Goal: Information Seeking & Learning: Compare options

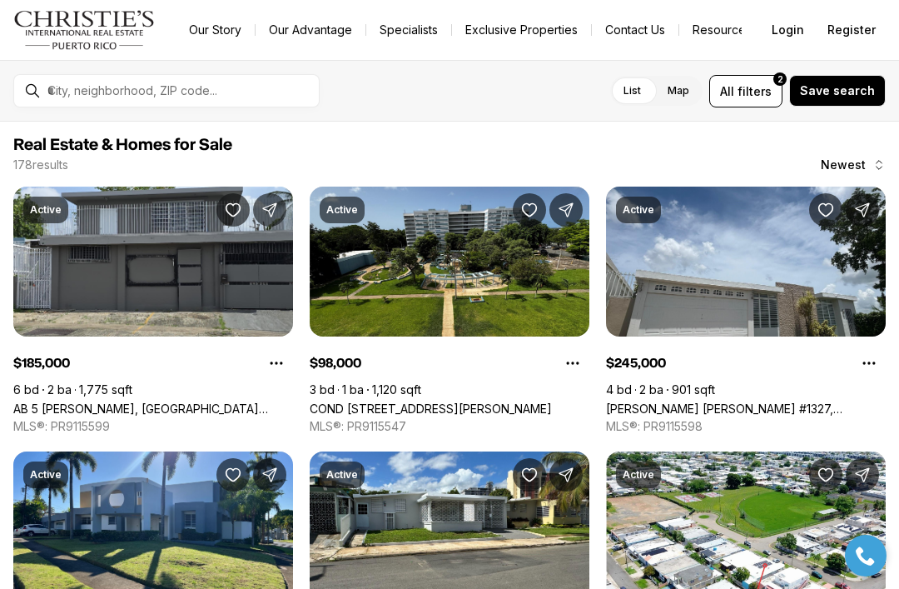
click at [540, 401] on link "COND LOS ALMENDROS #508, SAN JUAN PR, 00924" at bounding box center [431, 408] width 242 height 14
click at [760, 93] on span "filters" at bounding box center [755, 90] width 34 height 17
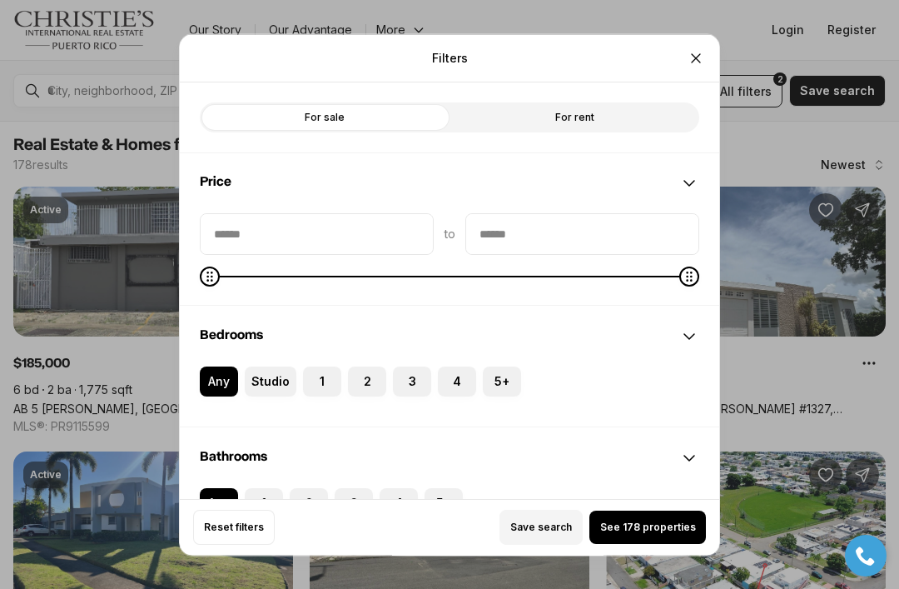
click at [574, 103] on label "For rent" at bounding box center [575, 117] width 250 height 30
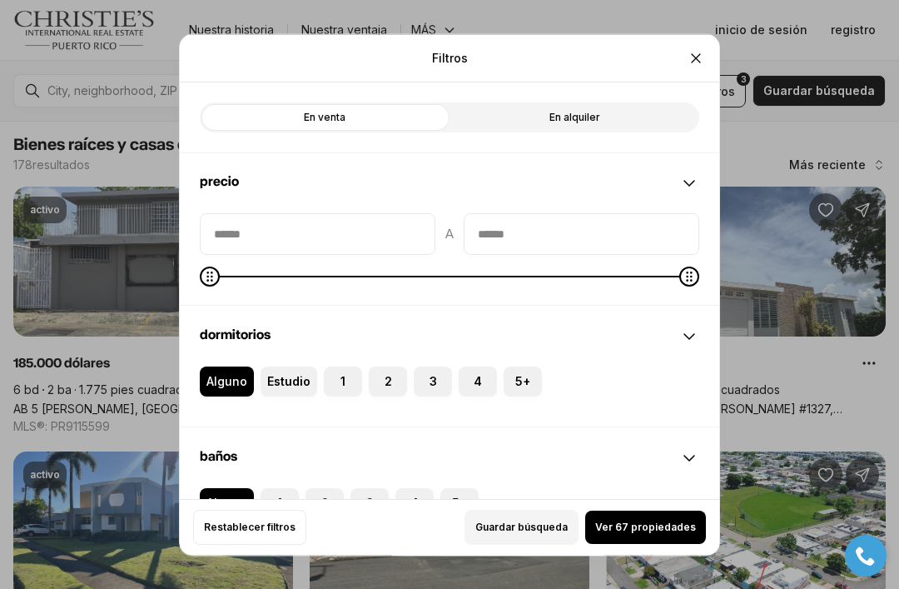
click at [657, 534] on span "Ver 67 propiedades" at bounding box center [645, 526] width 101 height 13
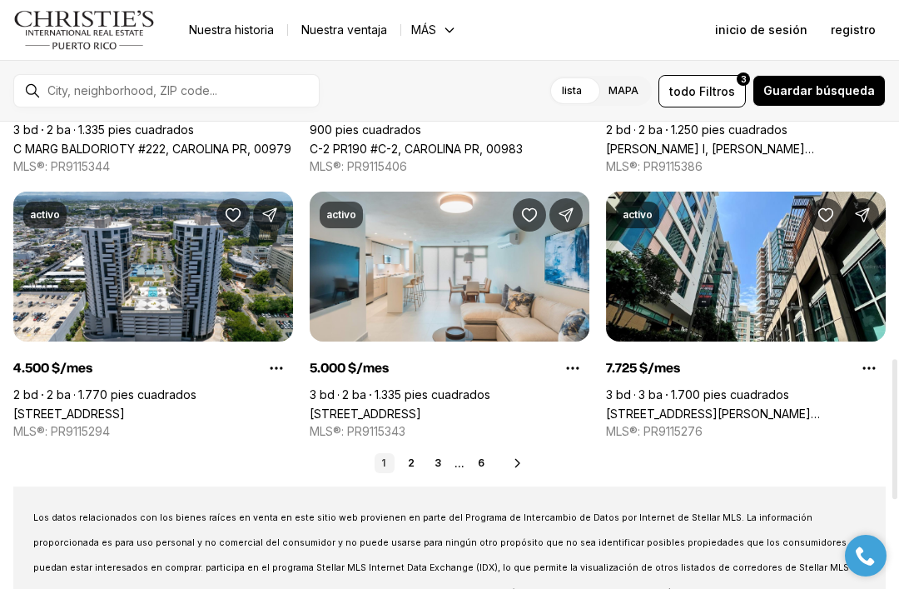
scroll to position [788, 0]
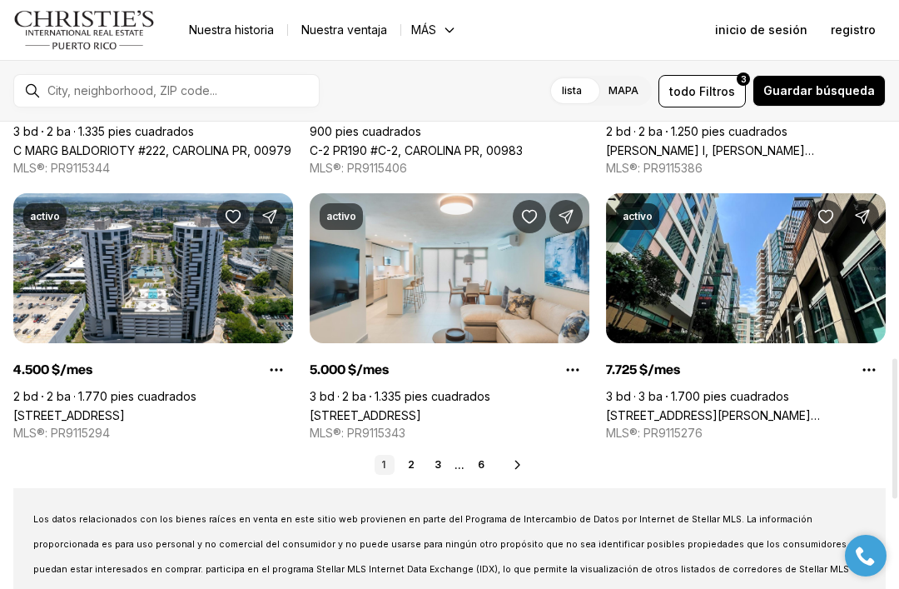
click at [517, 469] on icon at bounding box center [517, 464] width 13 height 13
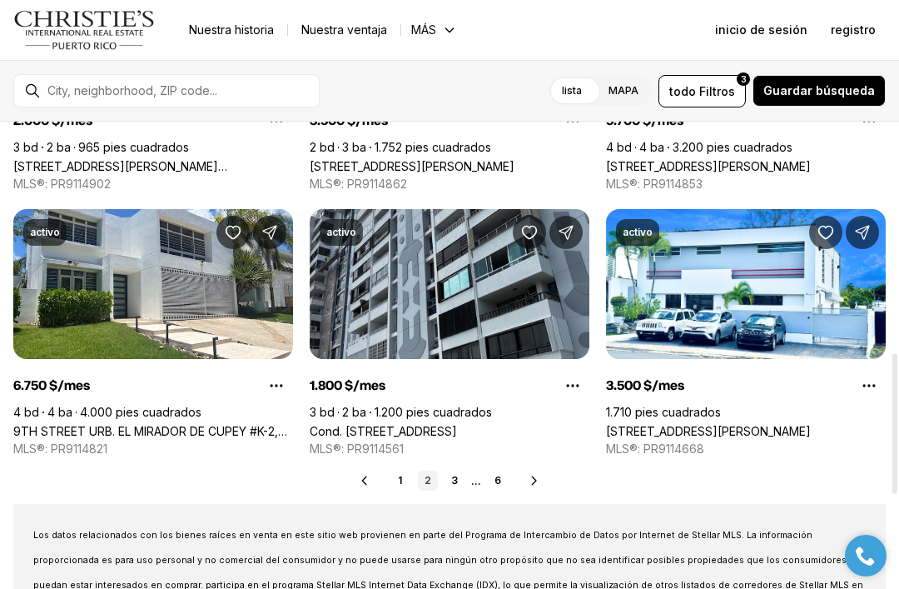
scroll to position [776, 0]
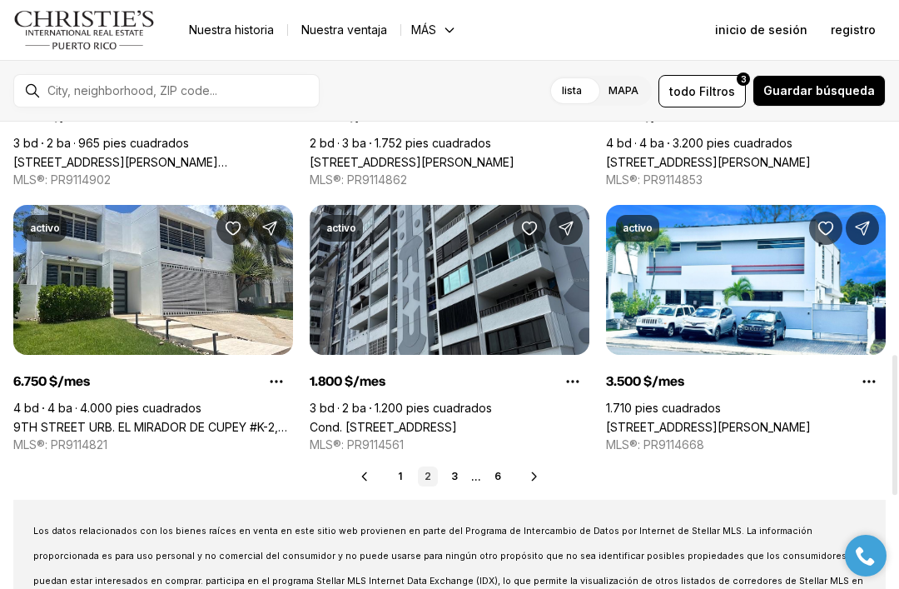
click at [538, 479] on icon at bounding box center [534, 476] width 13 height 13
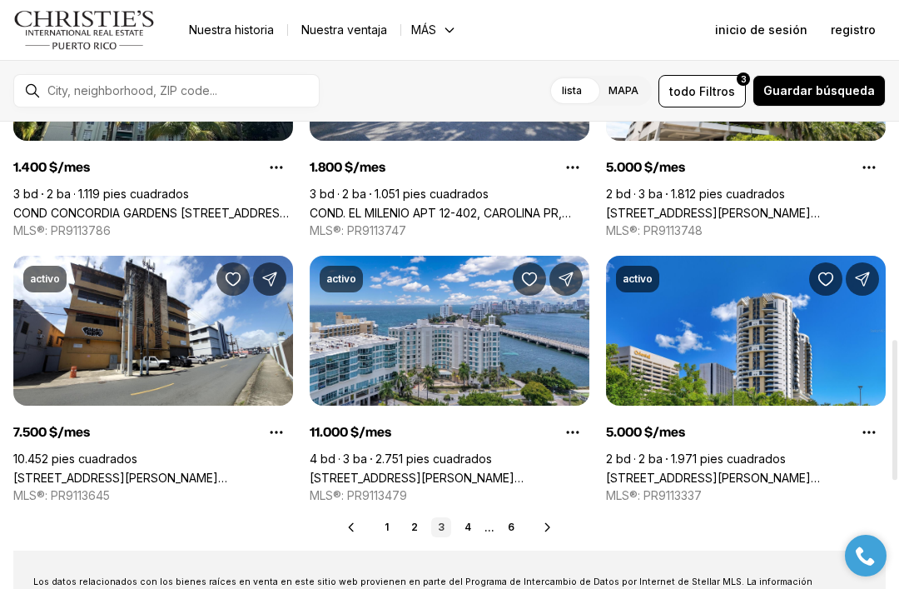
scroll to position [725, 0]
click at [545, 530] on icon at bounding box center [547, 526] width 4 height 7
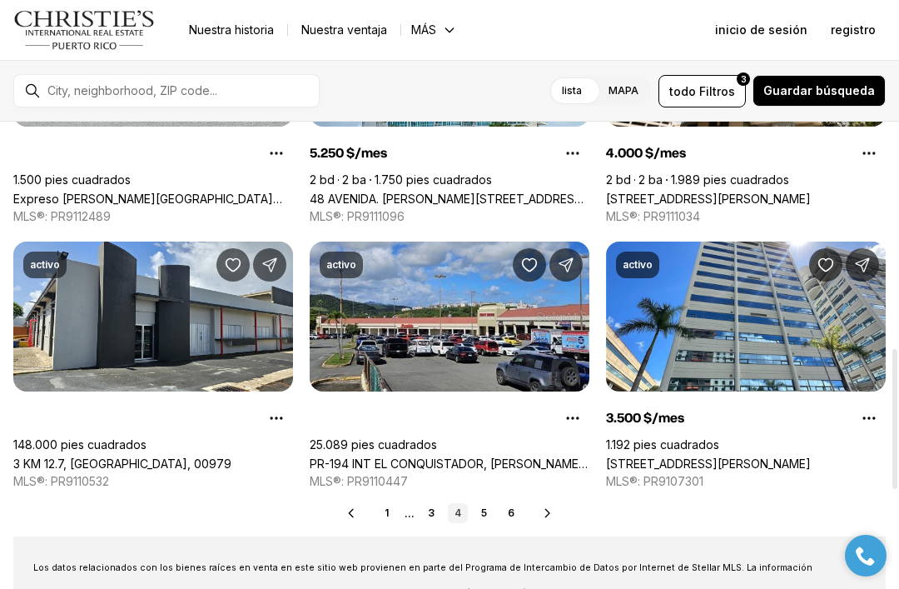
scroll to position [764, 0]
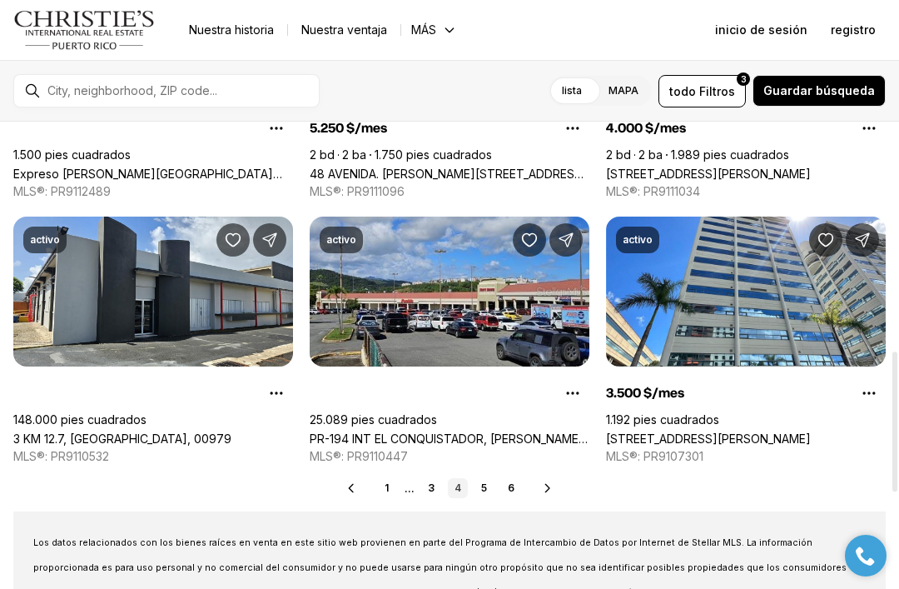
click at [559, 495] on div "Prev 1 ... 3 4 5 6 Next" at bounding box center [449, 488] width 873 height 20
click at [545, 495] on div "Prev 1 ... 3 4 5 6 Next" at bounding box center [449, 488] width 873 height 20
click at [475, 490] on link "5" at bounding box center [485, 488] width 20 height 20
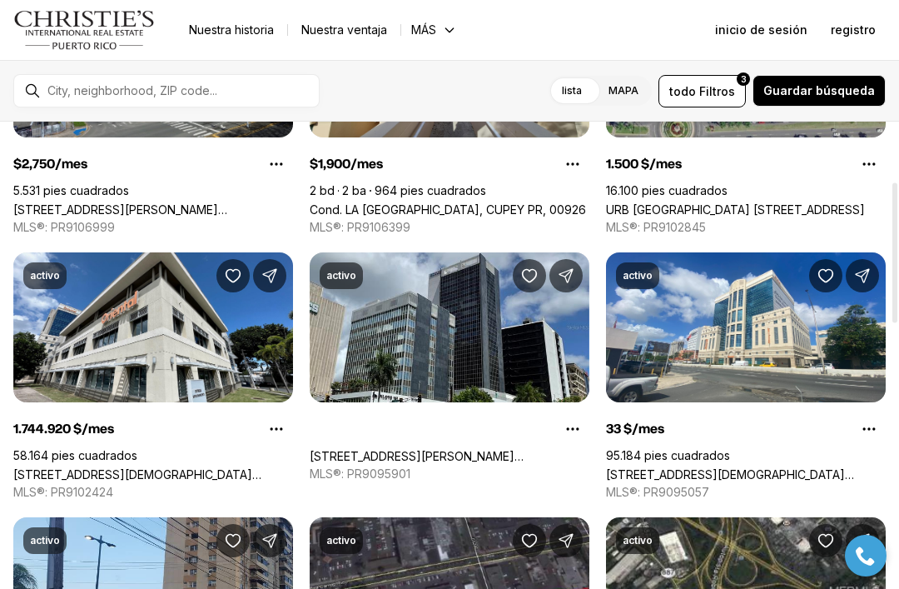
scroll to position [199, 0]
click at [733, 467] on link "290 JESÚS T. PIÑERO, SAN JUAN PR, 00918" at bounding box center [746, 474] width 280 height 14
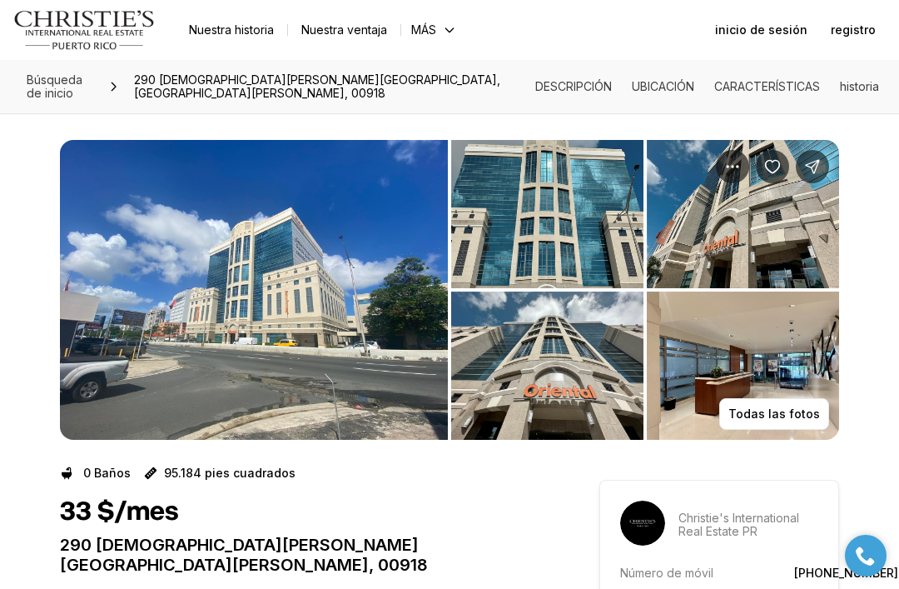
click at [699, 363] on img "Ver galería de imágenes" at bounding box center [743, 365] width 192 height 148
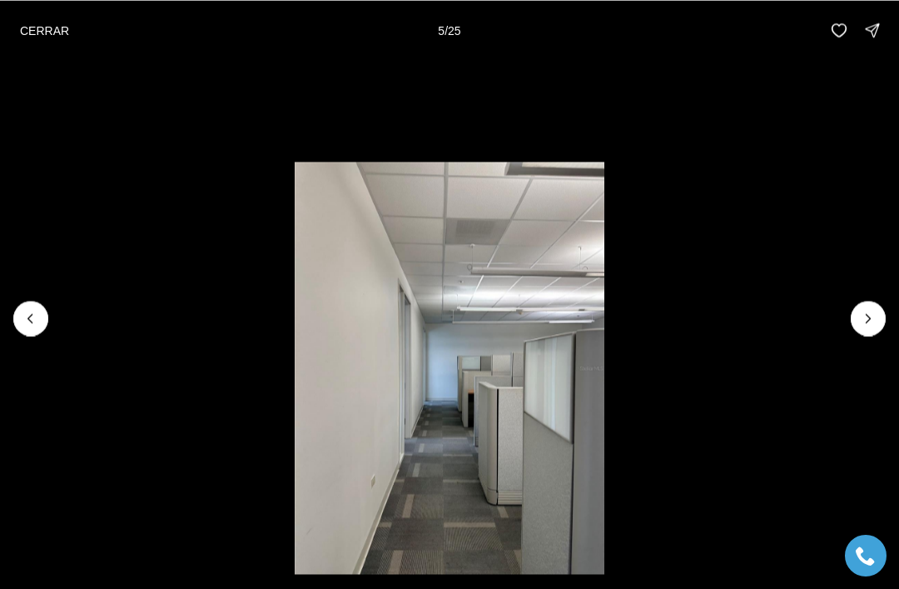
click at [63, 43] on button "CERRAR" at bounding box center [44, 29] width 69 height 33
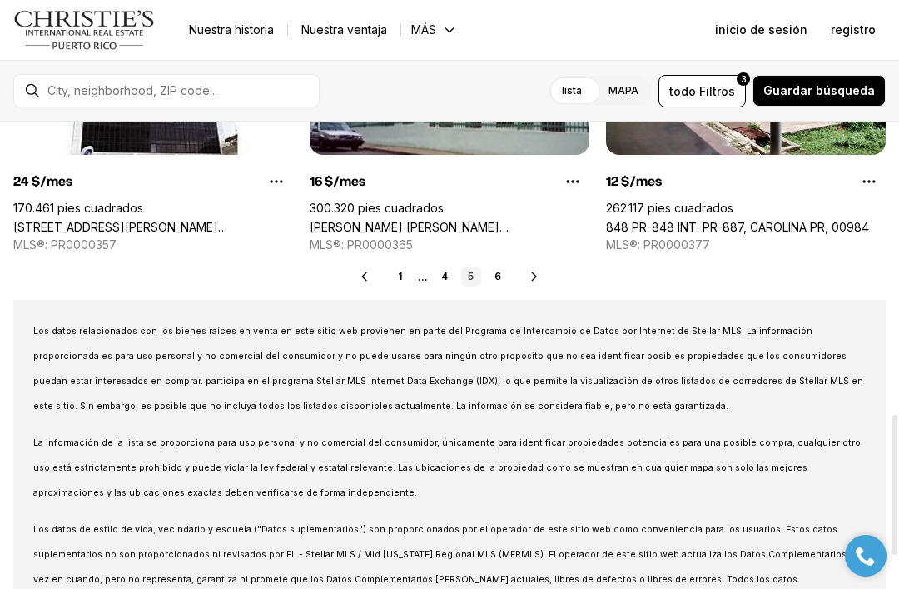
scroll to position [950, 0]
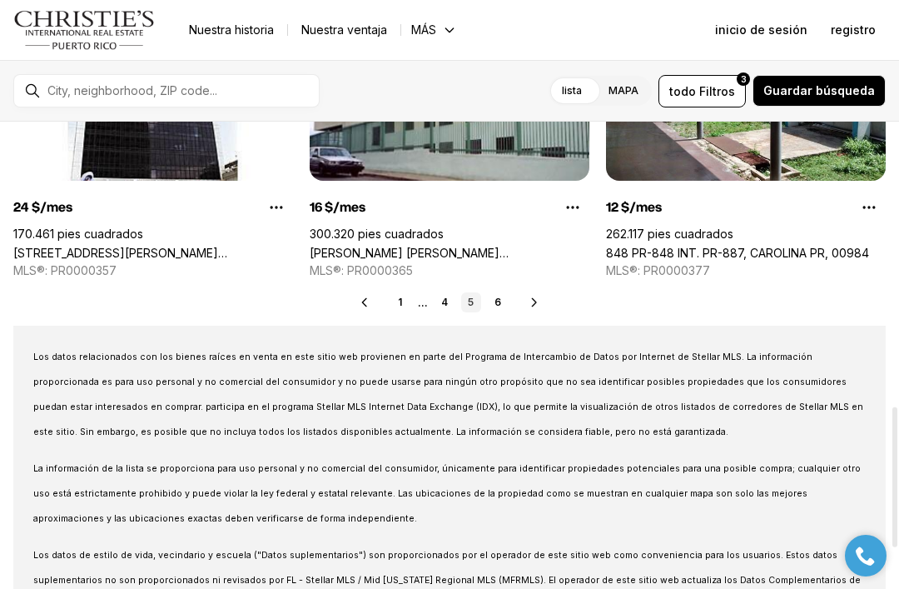
click at [501, 303] on link "6" at bounding box center [498, 302] width 20 height 20
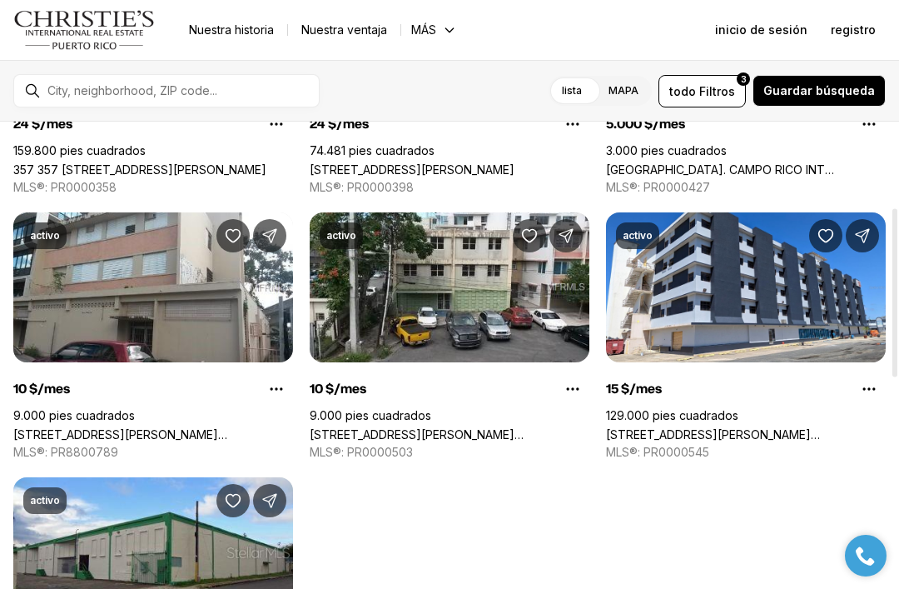
scroll to position [237, 0]
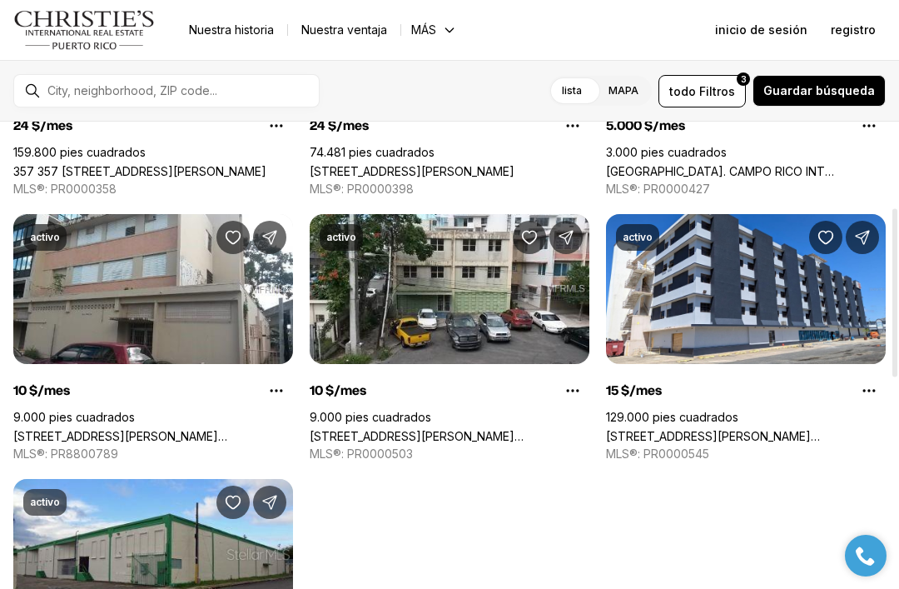
click at [791, 429] on link "[STREET_ADDRESS][PERSON_NAME][PERSON_NAME]" at bounding box center [746, 436] width 280 height 14
click at [788, 429] on link "602 AVENIDA BARBOSA, SAN JUAN PR, 00926" at bounding box center [746, 436] width 280 height 14
click at [797, 429] on link "602 AVENIDA BARBOSA, SAN JUAN PR, 00926" at bounding box center [746, 436] width 280 height 14
click at [788, 429] on link "602 AVENIDA BARBOSA, SAN JUAN PR, 00926" at bounding box center [746, 436] width 280 height 14
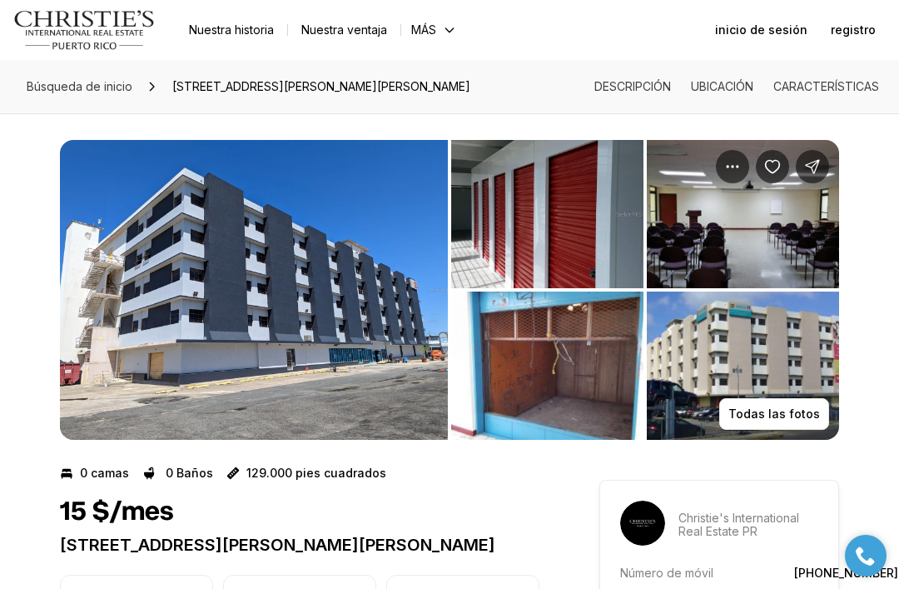
click at [363, 359] on img "Ver galería de imágenes" at bounding box center [254, 290] width 388 height 300
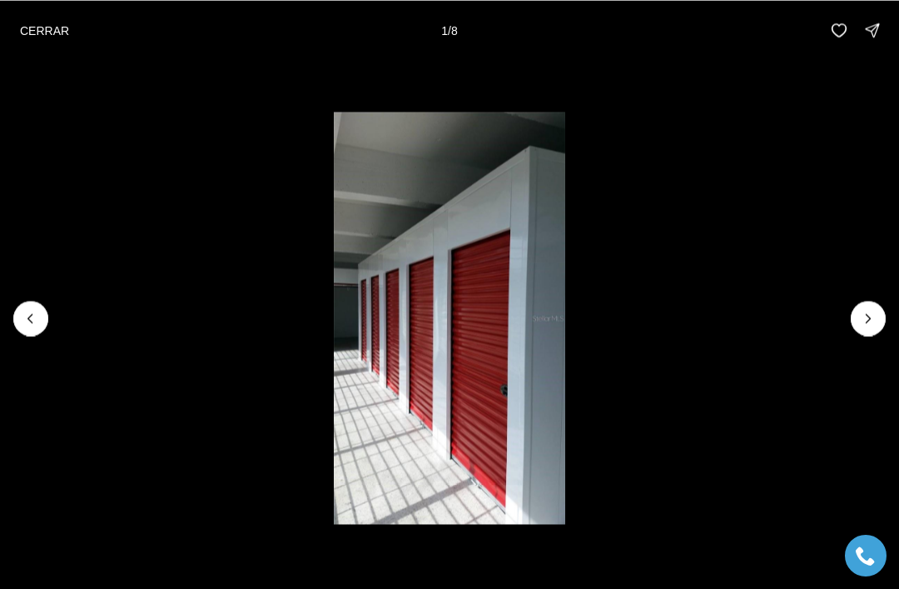
click at [868, 321] on icon "Next slide" at bounding box center [869, 318] width 4 height 8
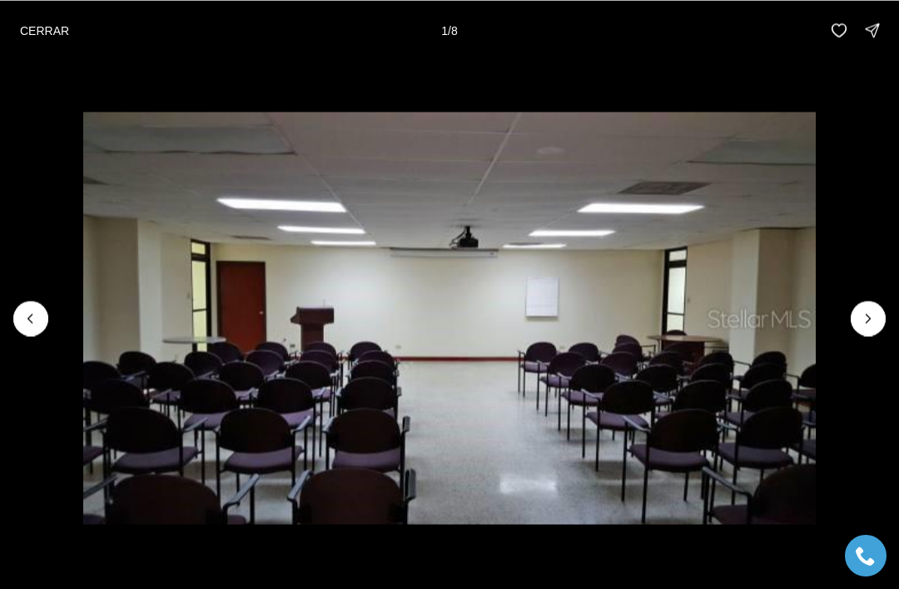
click at [863, 319] on icon "Next slide" at bounding box center [868, 318] width 17 height 17
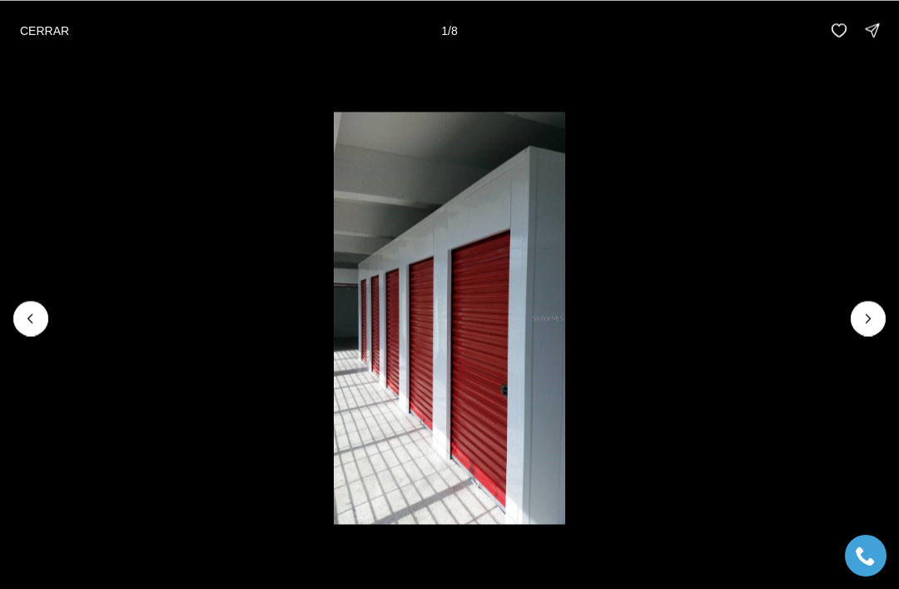
click at [37, 325] on icon "Previous slide" at bounding box center [30, 318] width 17 height 17
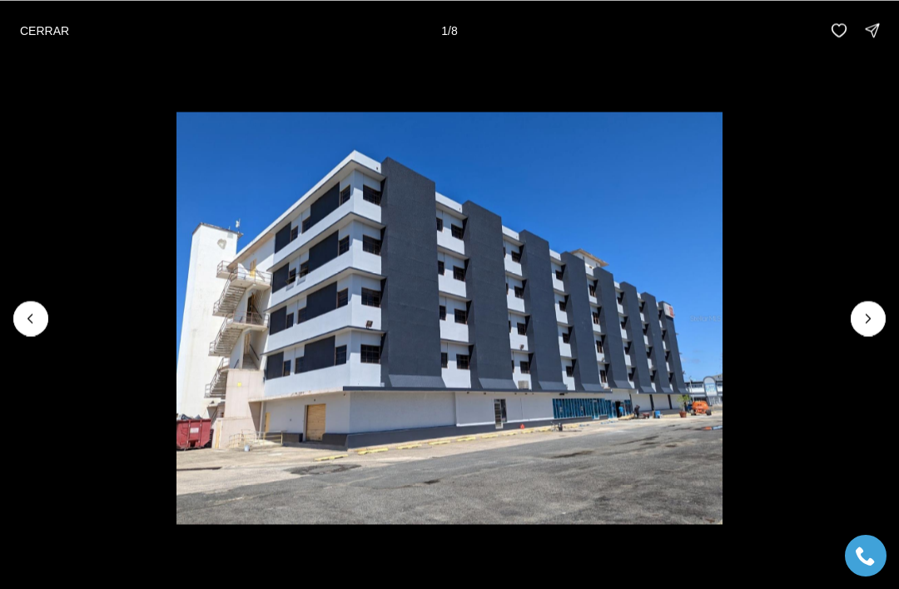
click at [39, 327] on button "Previous slide" at bounding box center [30, 318] width 35 height 35
click at [55, 41] on button "CERRAR" at bounding box center [44, 29] width 69 height 33
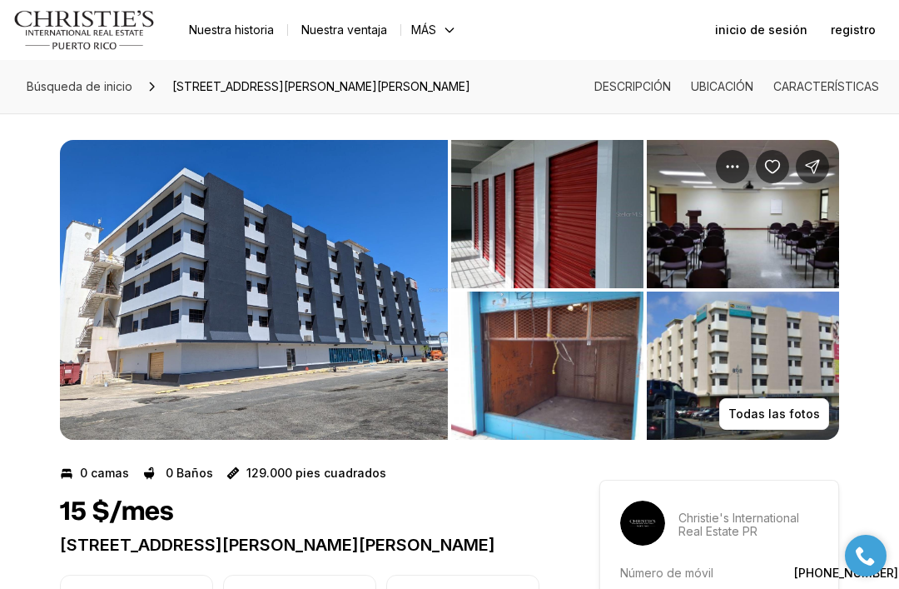
click at [505, 366] on img "Ver galería de imágenes" at bounding box center [547, 365] width 192 height 148
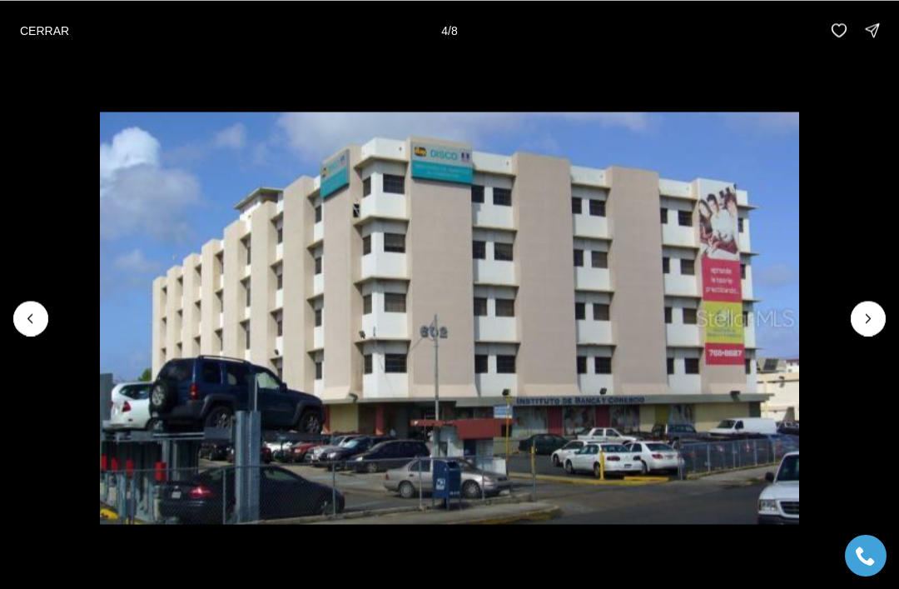
click at [860, 335] on li "5 de 8" at bounding box center [449, 317] width 899 height 515
click at [864, 317] on icon "Next slide" at bounding box center [868, 318] width 17 height 17
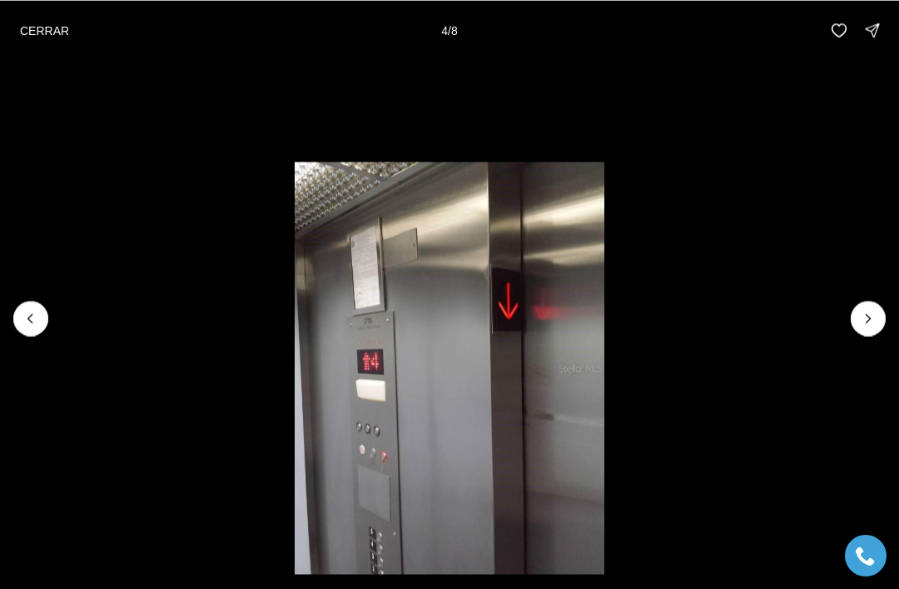
click at [864, 316] on icon "Next slide" at bounding box center [868, 318] width 17 height 17
click at [861, 317] on icon "Next slide" at bounding box center [868, 318] width 17 height 17
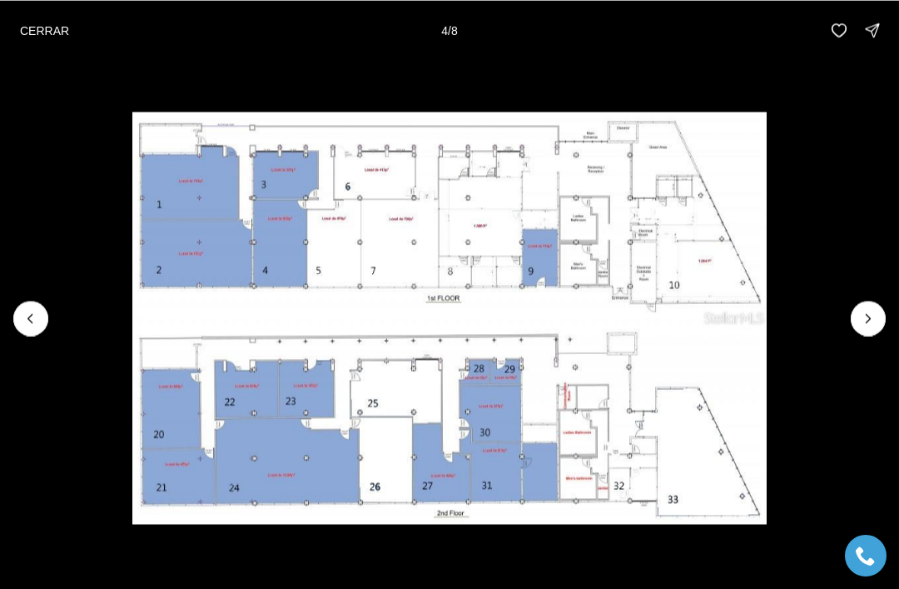
click at [768, 307] on img "8 de 8" at bounding box center [449, 318] width 635 height 412
click at [768, 314] on img "8 de 8" at bounding box center [449, 318] width 635 height 412
click at [850, 325] on li "8 de 8" at bounding box center [449, 317] width 899 height 515
click at [871, 319] on div at bounding box center [868, 318] width 35 height 35
click at [68, 62] on li "8 de 8" at bounding box center [449, 317] width 899 height 515
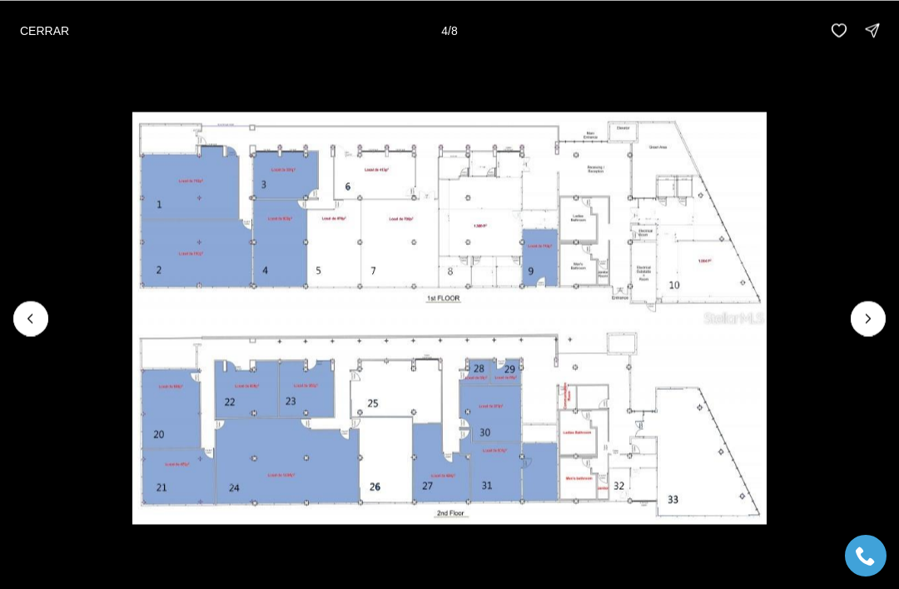
click at [72, 45] on button "CERRAR" at bounding box center [44, 29] width 69 height 33
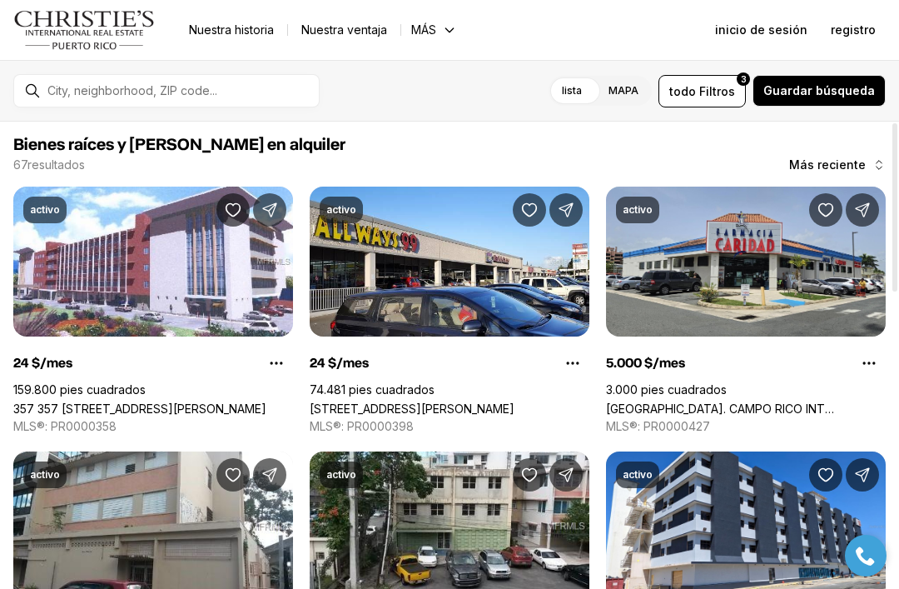
scroll to position [-2, 0]
click at [726, 104] on button "todo Filtros 3" at bounding box center [702, 91] width 87 height 32
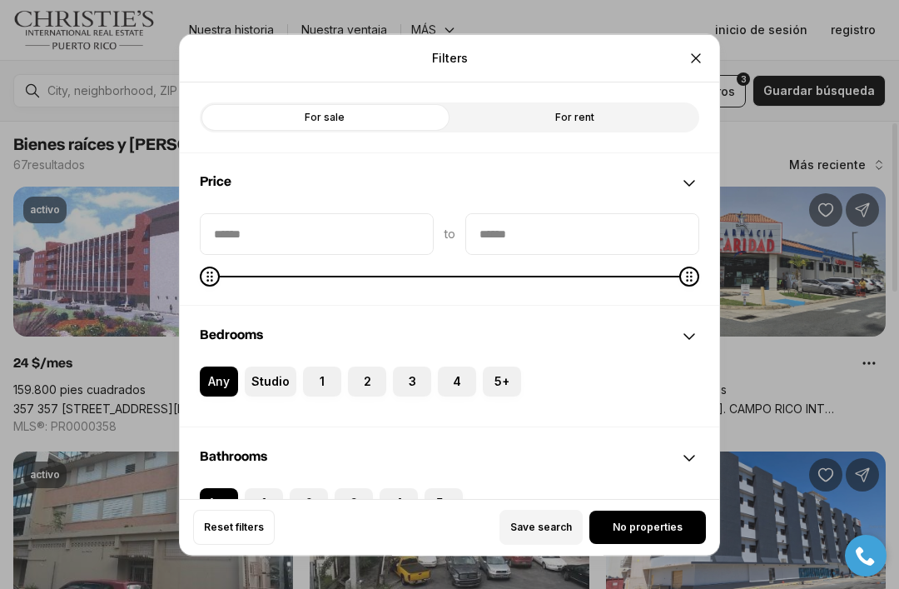
scroll to position [0, 0]
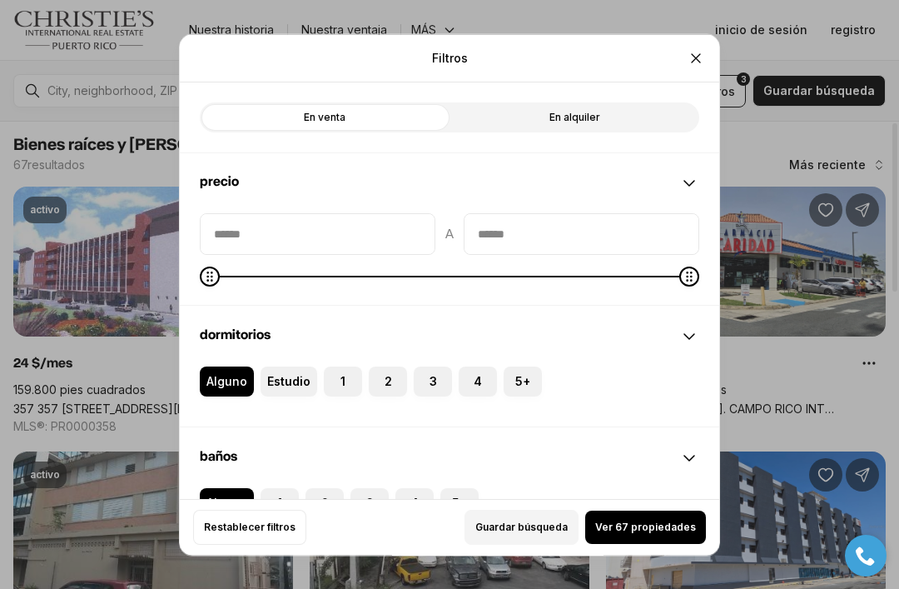
click at [372, 102] on label "En venta" at bounding box center [325, 117] width 250 height 30
click at [636, 544] on button "Ver 178 propiedades" at bounding box center [643, 526] width 125 height 33
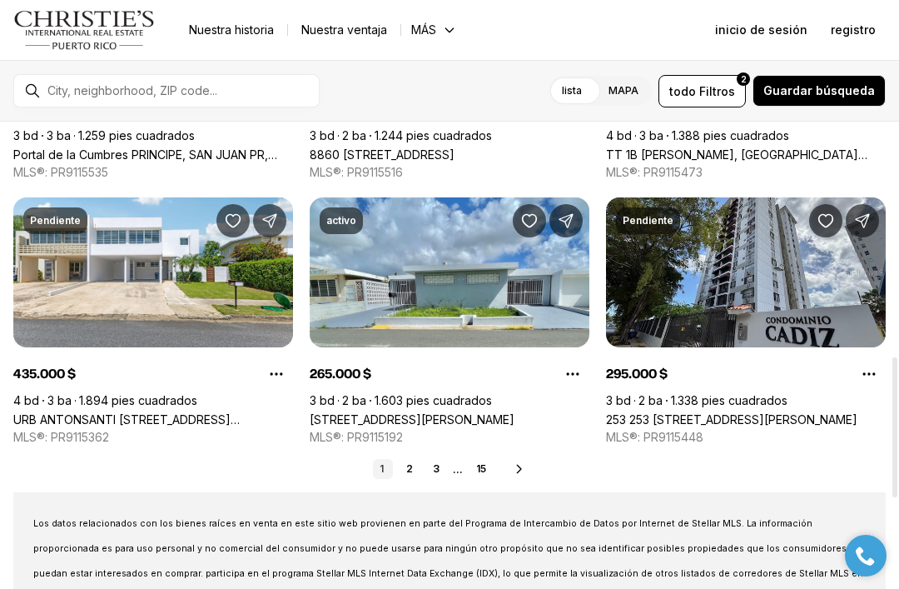
scroll to position [786, 0]
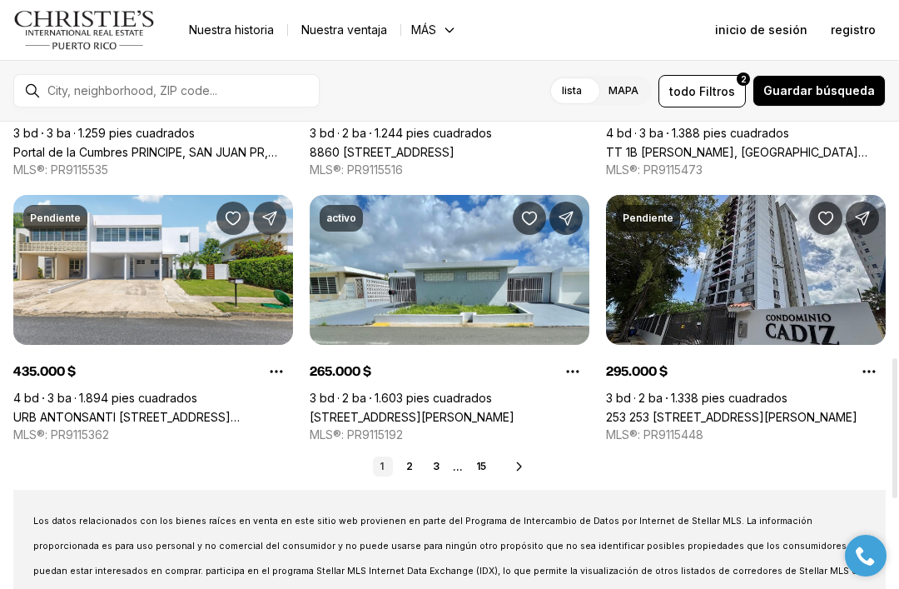
click at [417, 462] on link "2" at bounding box center [410, 466] width 20 height 20
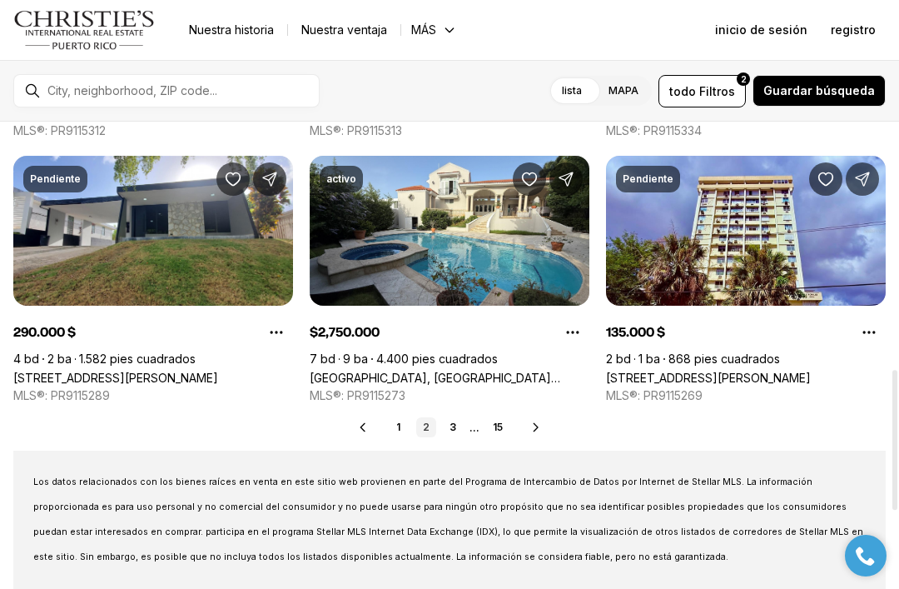
scroll to position [826, 0]
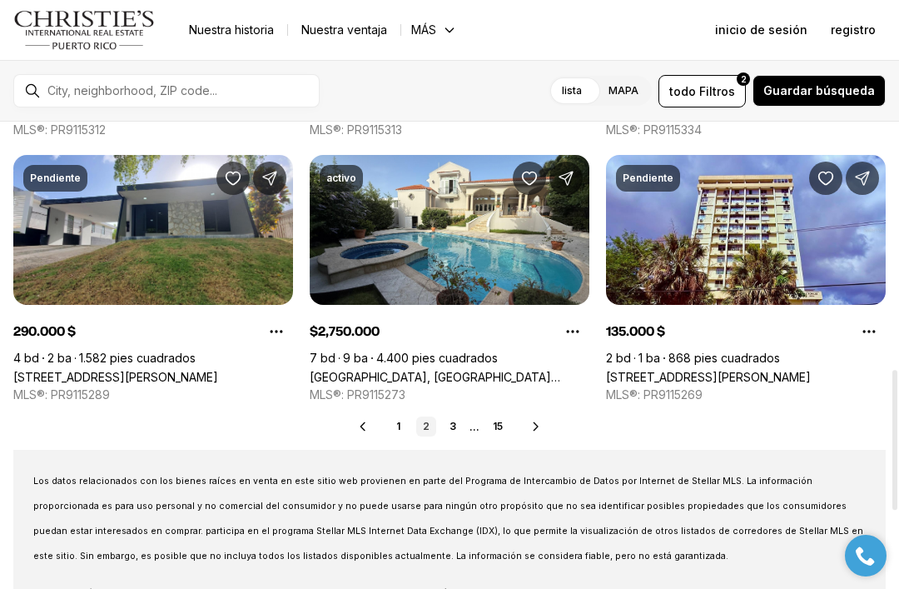
click at [452, 433] on link "3" at bounding box center [453, 426] width 20 height 20
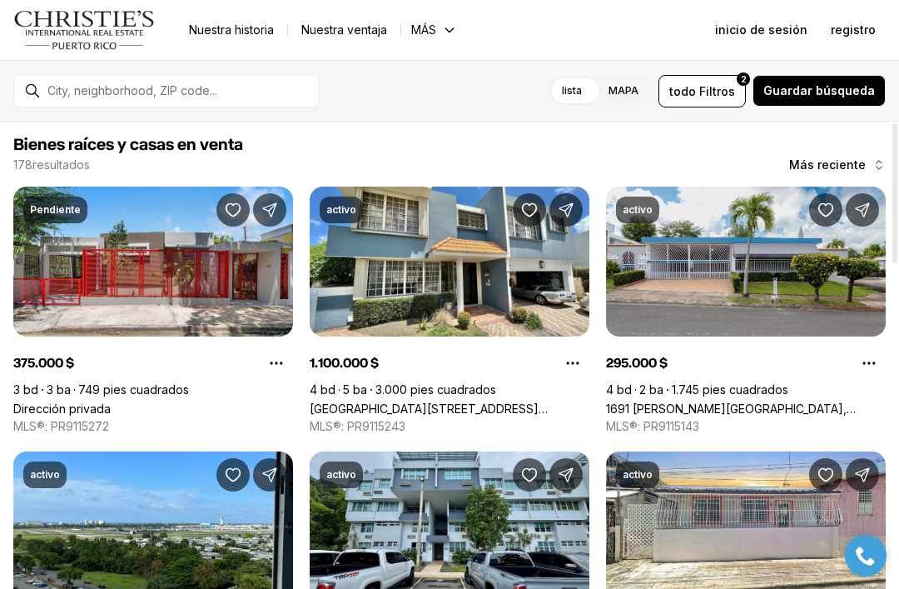
click at [111, 401] on link "Dirección privada" at bounding box center [61, 408] width 97 height 14
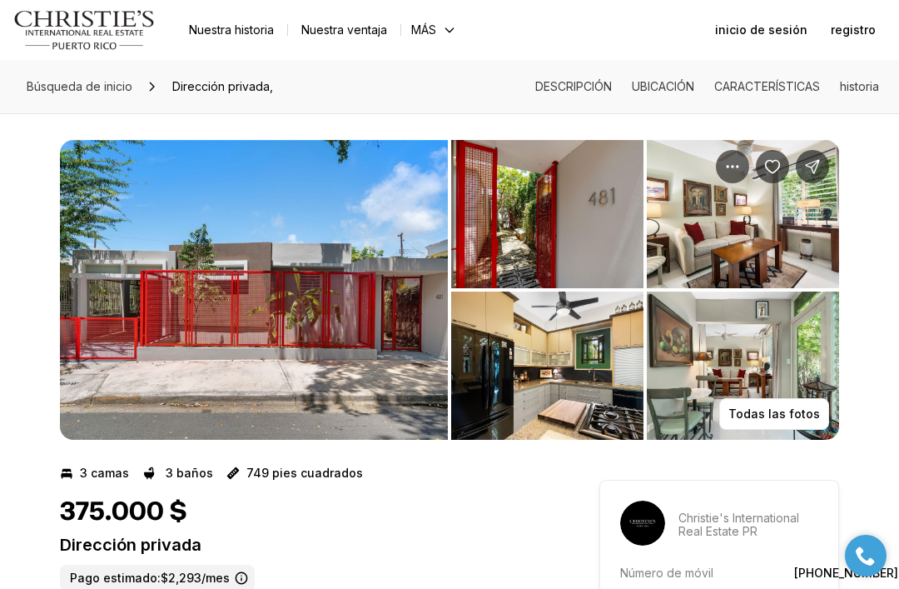
click at [301, 394] on img "Ver galería de imágenes" at bounding box center [254, 290] width 388 height 300
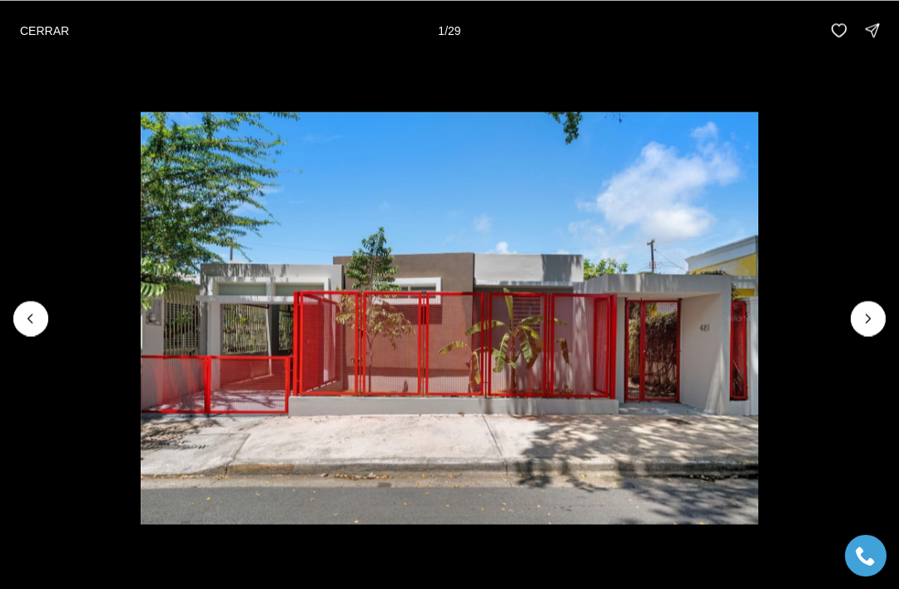
click at [869, 319] on icon "Siguiente diapositiva" at bounding box center [869, 318] width 4 height 8
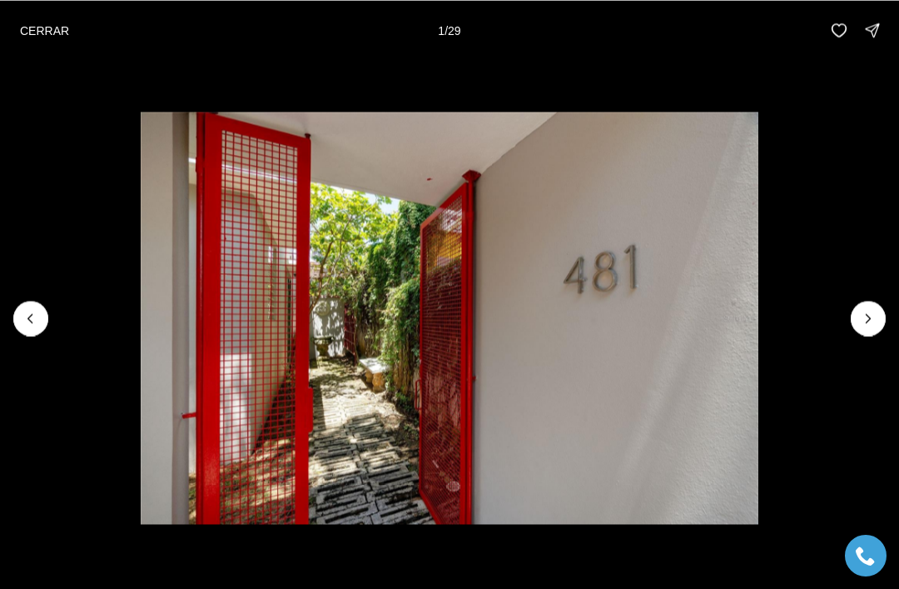
click at [865, 319] on icon "Next slide" at bounding box center [868, 318] width 17 height 17
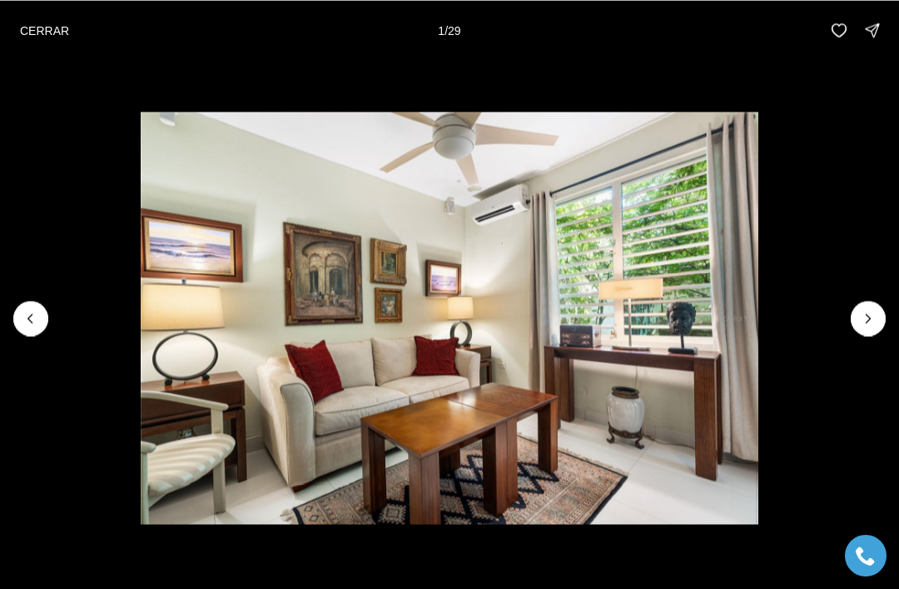
click at [867, 315] on icon "Next slide" at bounding box center [868, 318] width 17 height 17
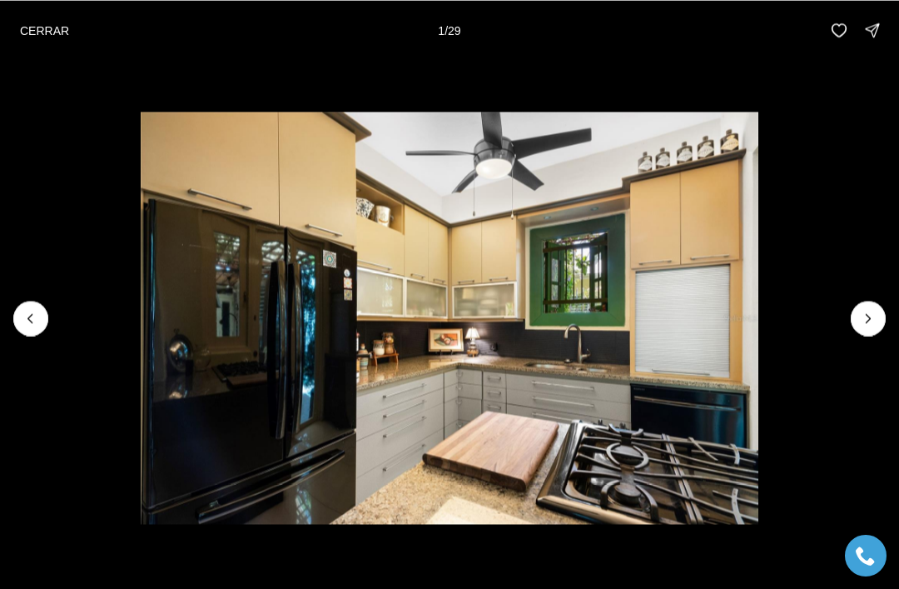
click at [861, 321] on icon "Next slide" at bounding box center [868, 318] width 17 height 17
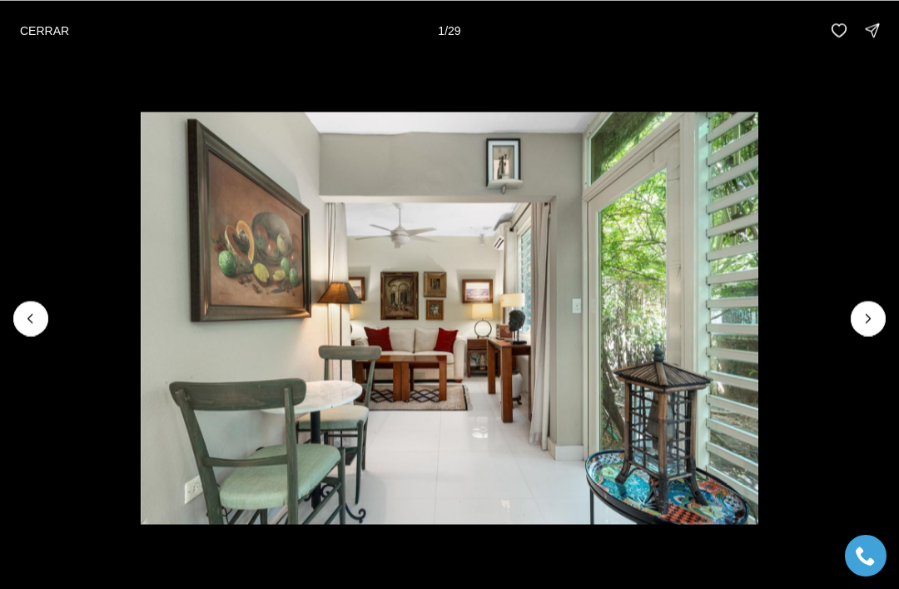
click at [869, 316] on icon "Next slide" at bounding box center [869, 318] width 4 height 8
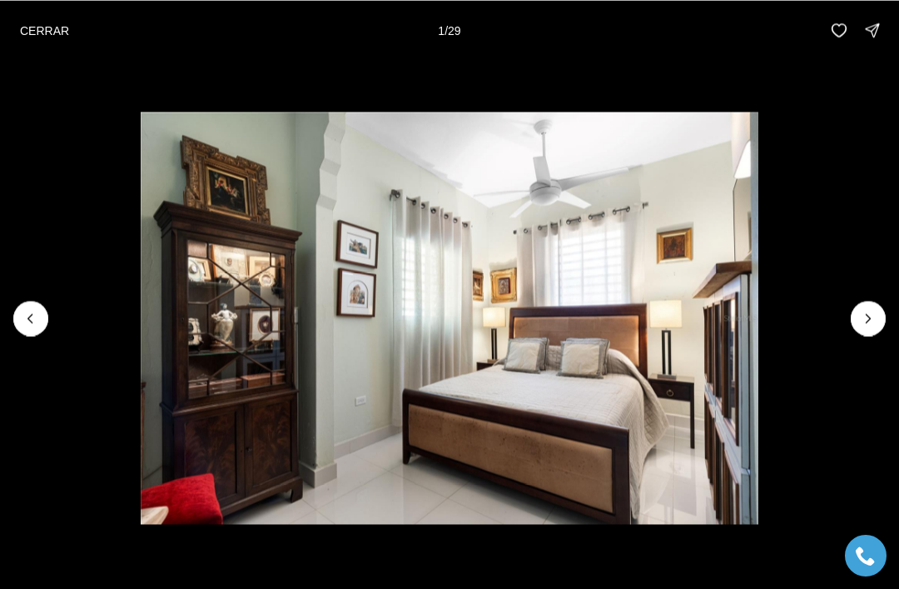
click at [867, 316] on icon "Next slide" at bounding box center [868, 318] width 17 height 17
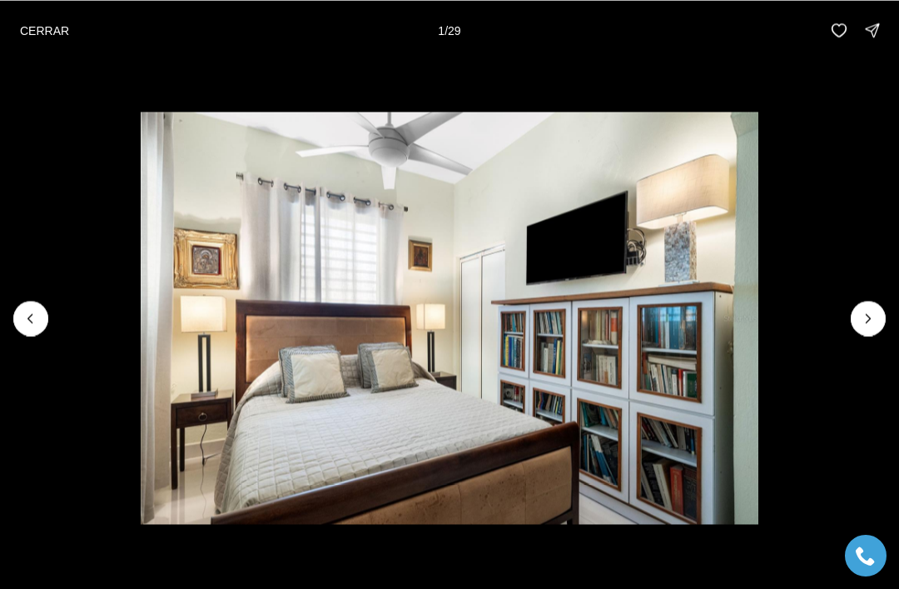
click at [867, 319] on icon "Next slide" at bounding box center [868, 318] width 17 height 17
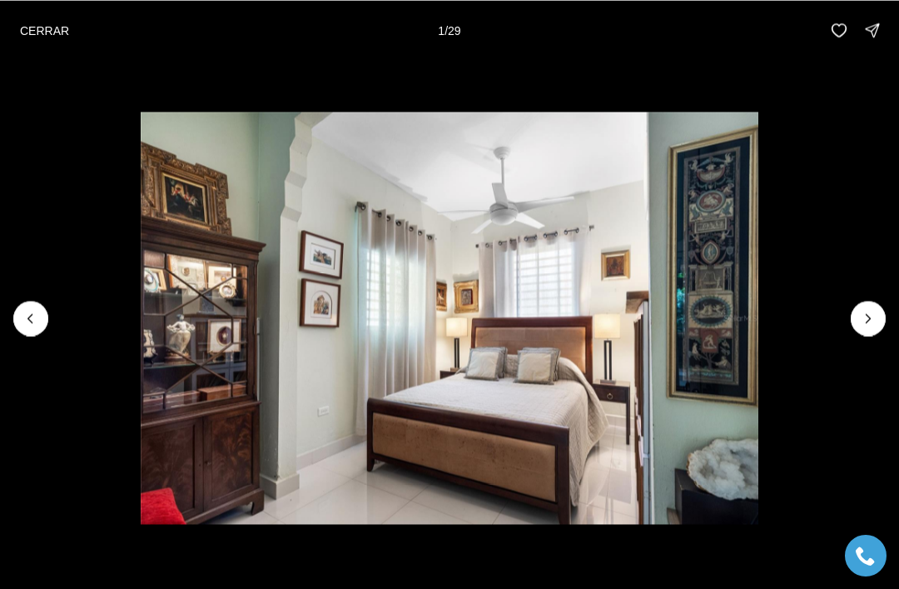
click at [868, 318] on icon "Next slide" at bounding box center [868, 318] width 17 height 17
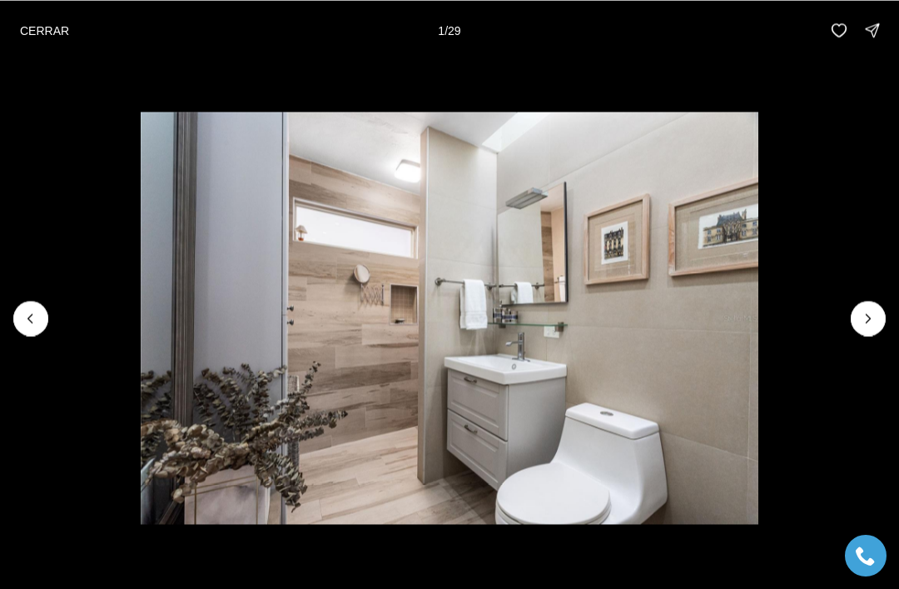
click at [868, 319] on icon "Next slide" at bounding box center [868, 318] width 17 height 17
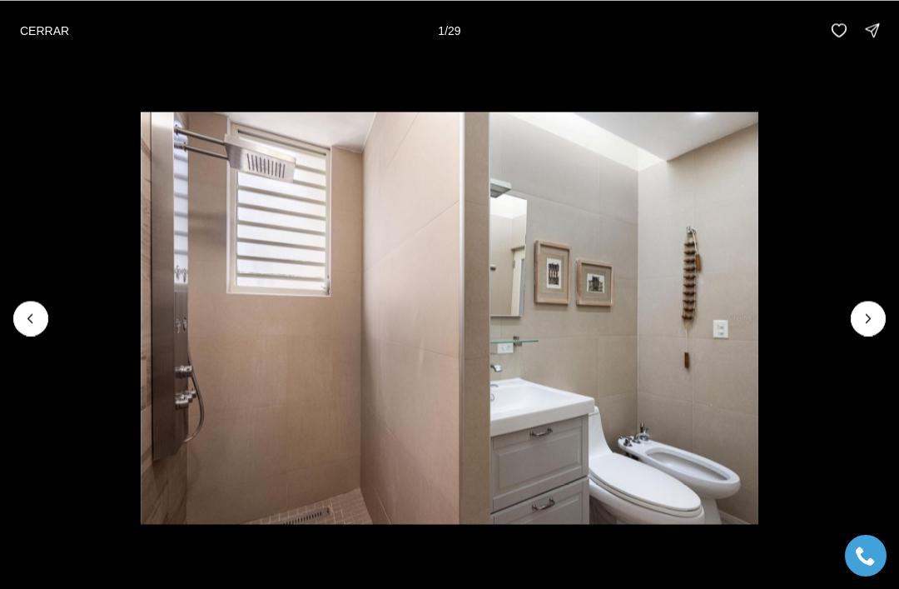
click at [868, 319] on icon "Next slide" at bounding box center [868, 318] width 17 height 17
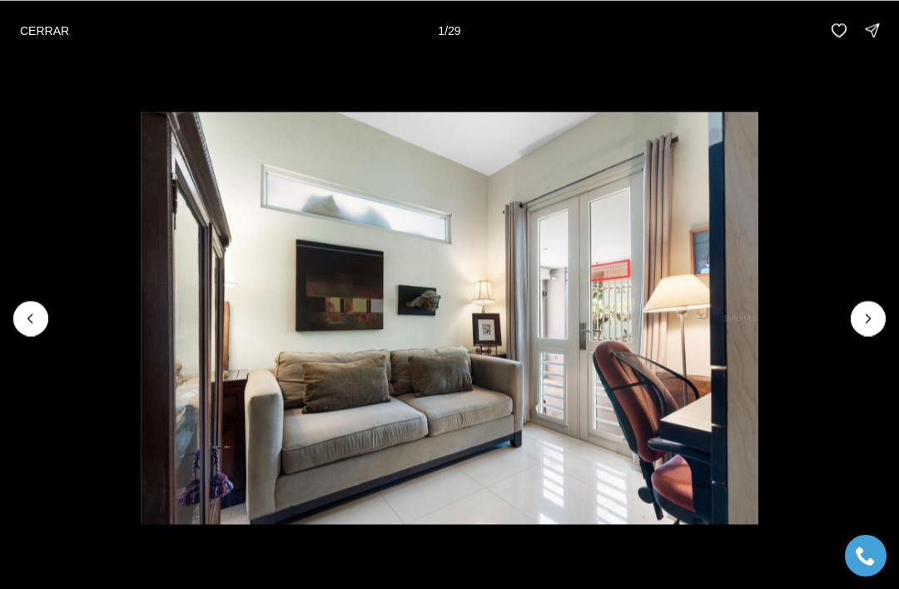
click at [868, 318] on icon "Next slide" at bounding box center [868, 318] width 17 height 17
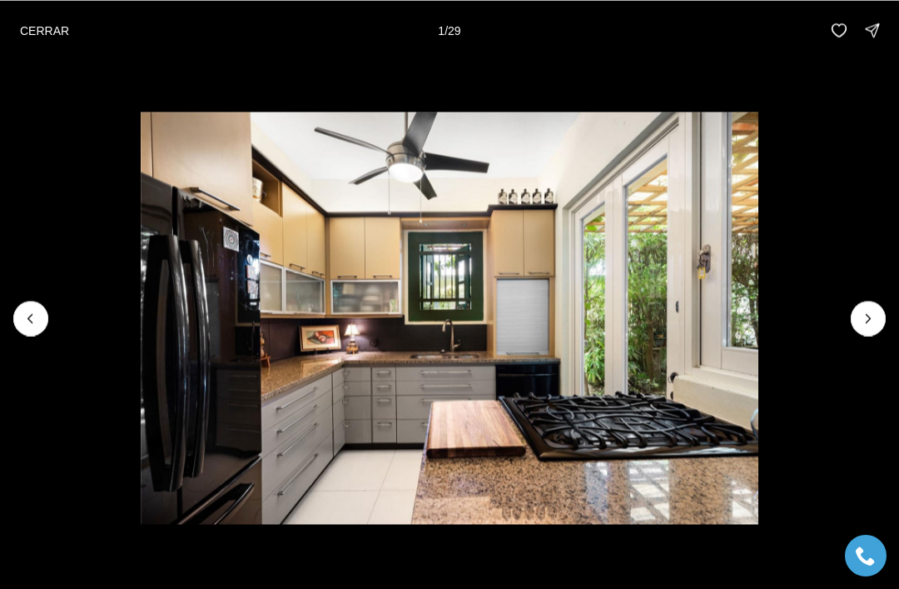
click at [868, 319] on icon "Next slide" at bounding box center [868, 318] width 17 height 17
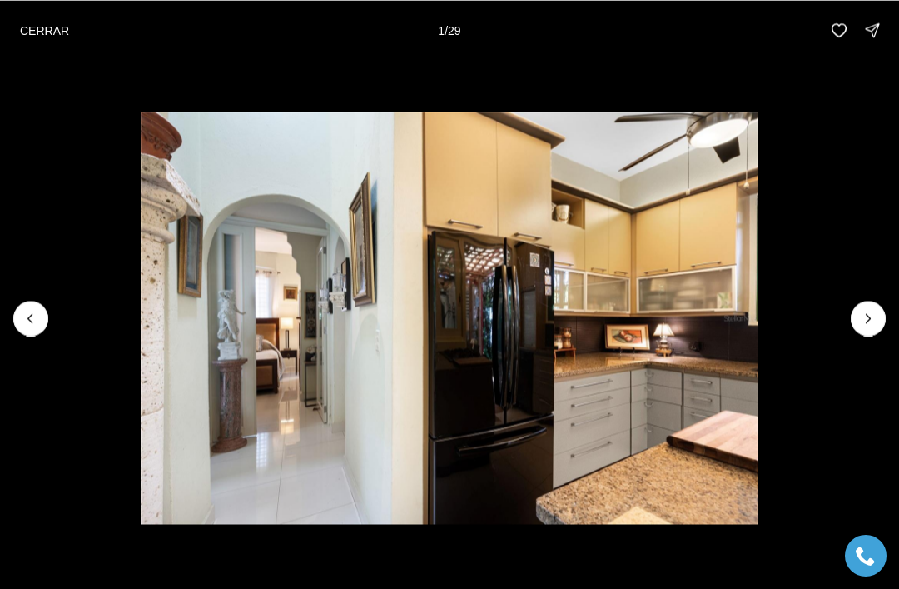
click at [868, 317] on icon "Next slide" at bounding box center [868, 318] width 17 height 17
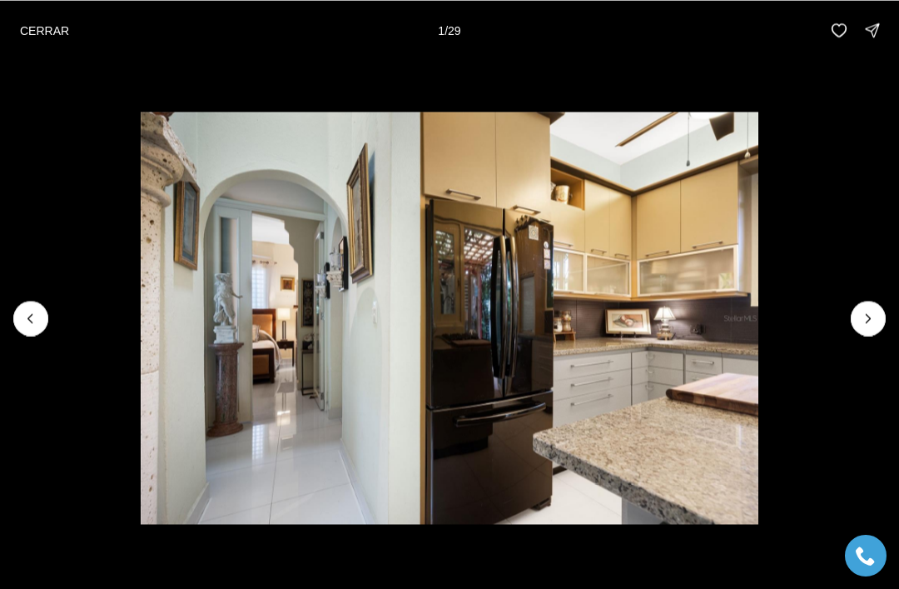
click at [868, 317] on icon "Next slide" at bounding box center [868, 318] width 17 height 17
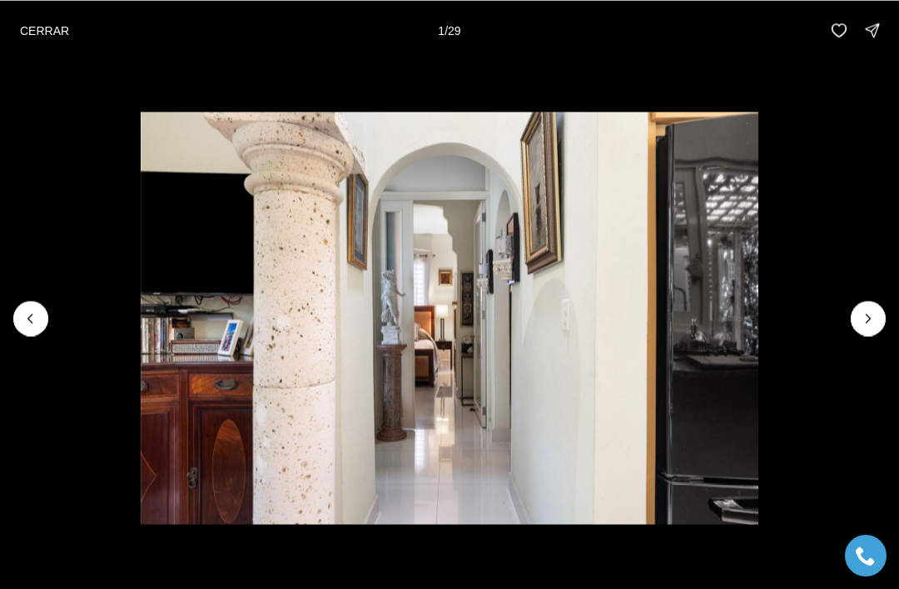
click at [868, 317] on icon "Next slide" at bounding box center [868, 318] width 17 height 17
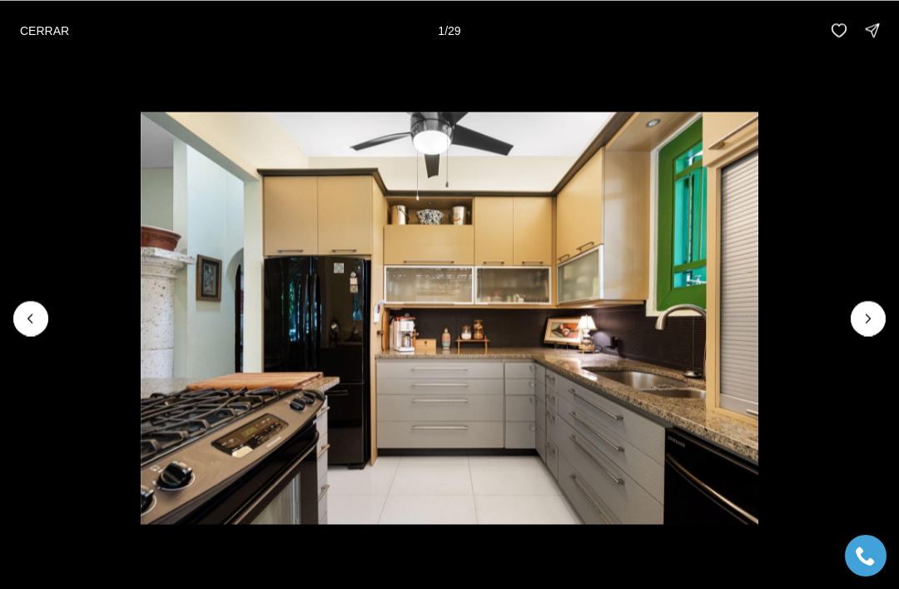
click at [868, 318] on icon "Next slide" at bounding box center [868, 318] width 17 height 17
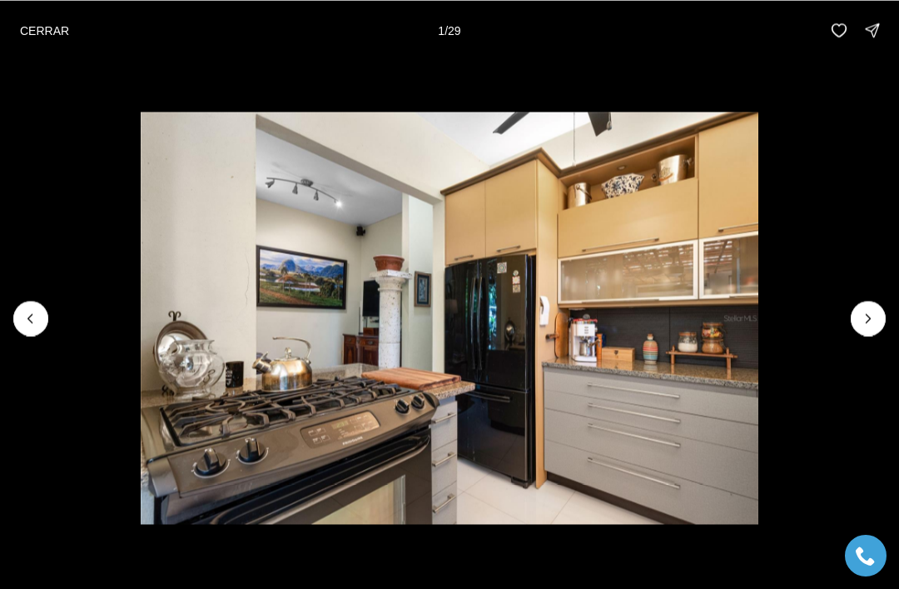
click at [868, 318] on icon "Next slide" at bounding box center [868, 318] width 17 height 17
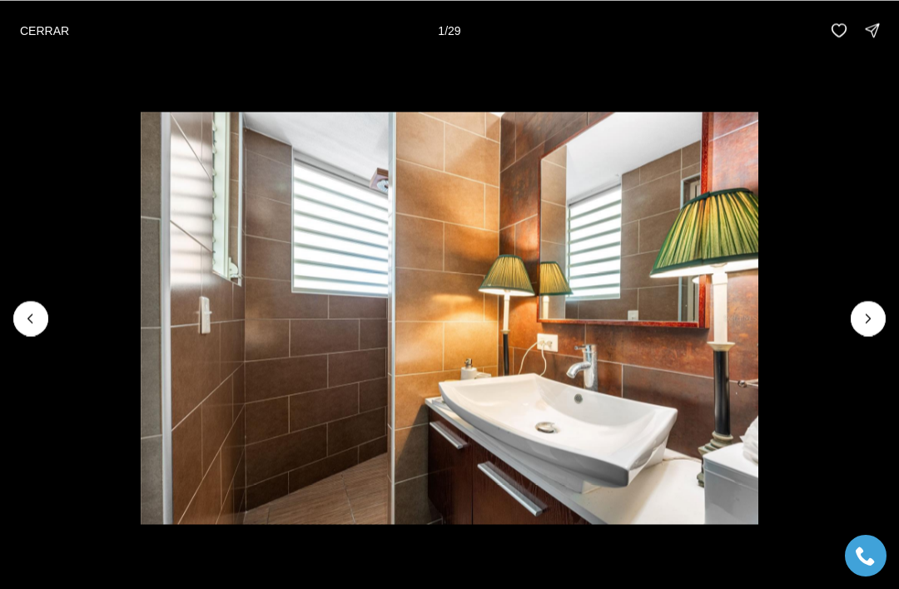
click at [868, 318] on icon "Next slide" at bounding box center [868, 318] width 17 height 17
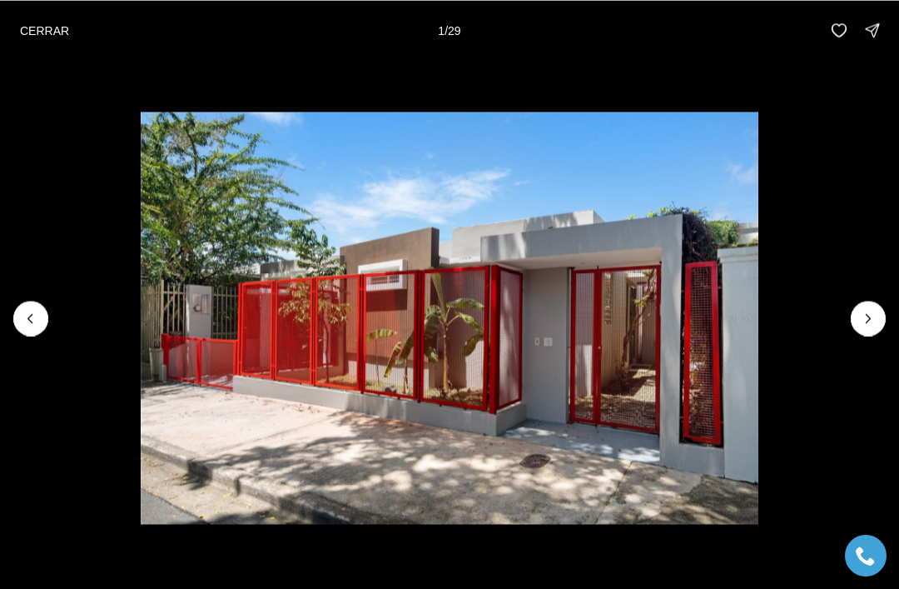
click at [868, 317] on icon "Next slide" at bounding box center [868, 318] width 17 height 17
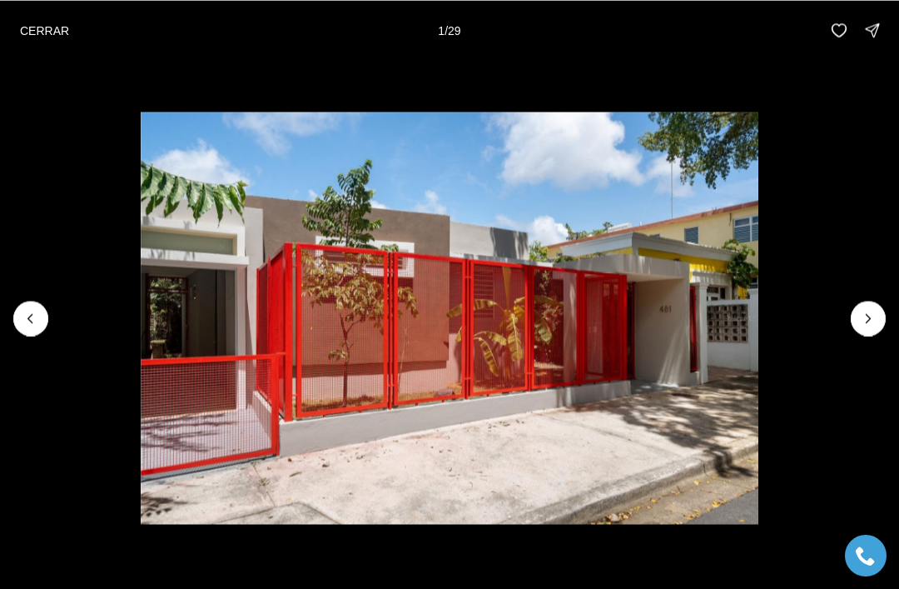
click at [867, 317] on icon "Next slide" at bounding box center [868, 318] width 17 height 17
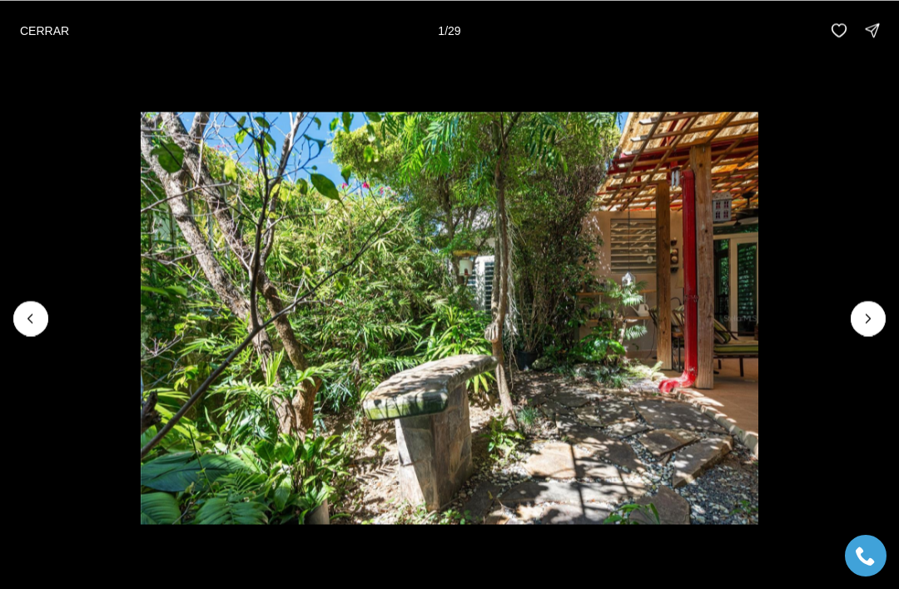
click at [32, 44] on button "CERRAR" at bounding box center [44, 29] width 69 height 33
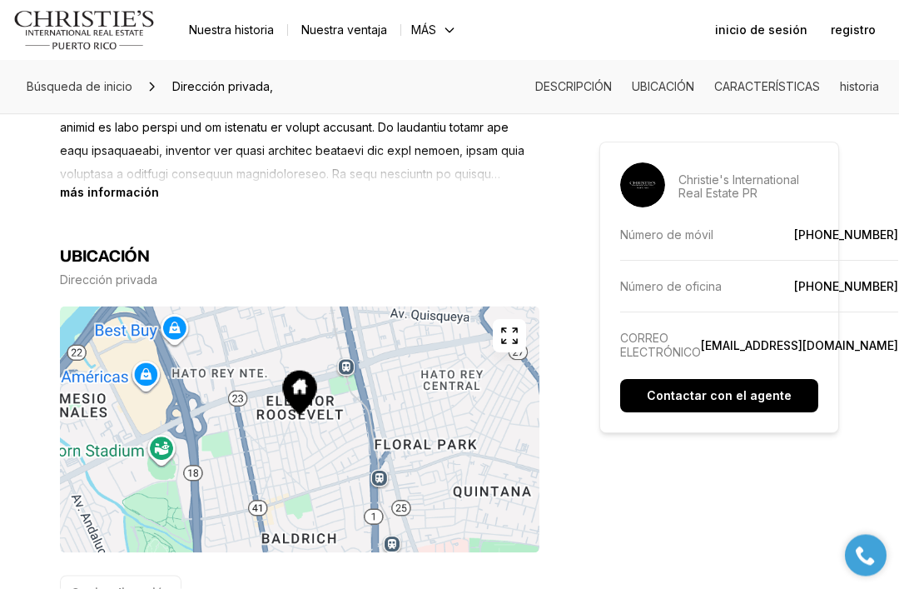
scroll to position [874, 0]
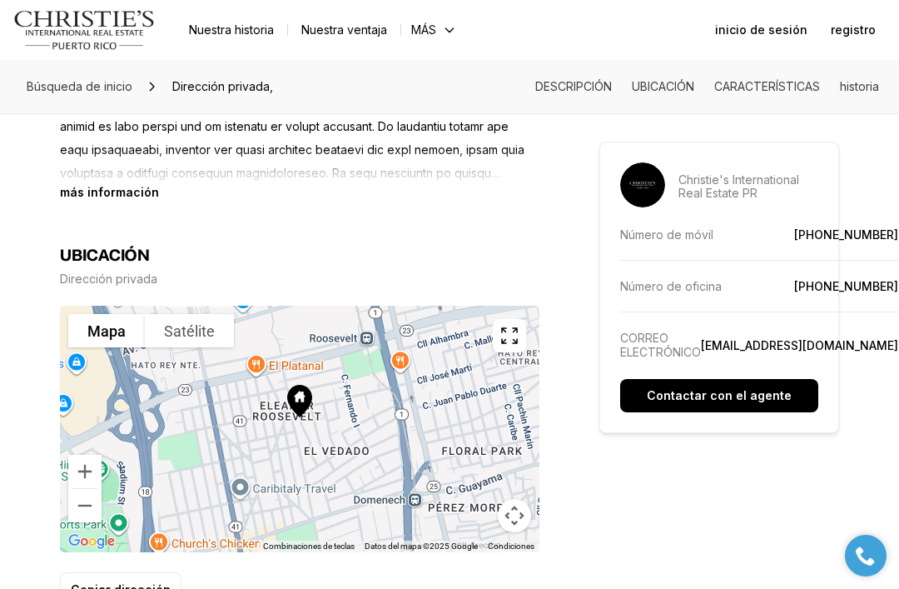
click at [520, 506] on button "Controles de visualización del mapa" at bounding box center [514, 515] width 33 height 33
click at [471, 471] on button "Mover hacia la derecha" at bounding box center [472, 473] width 33 height 33
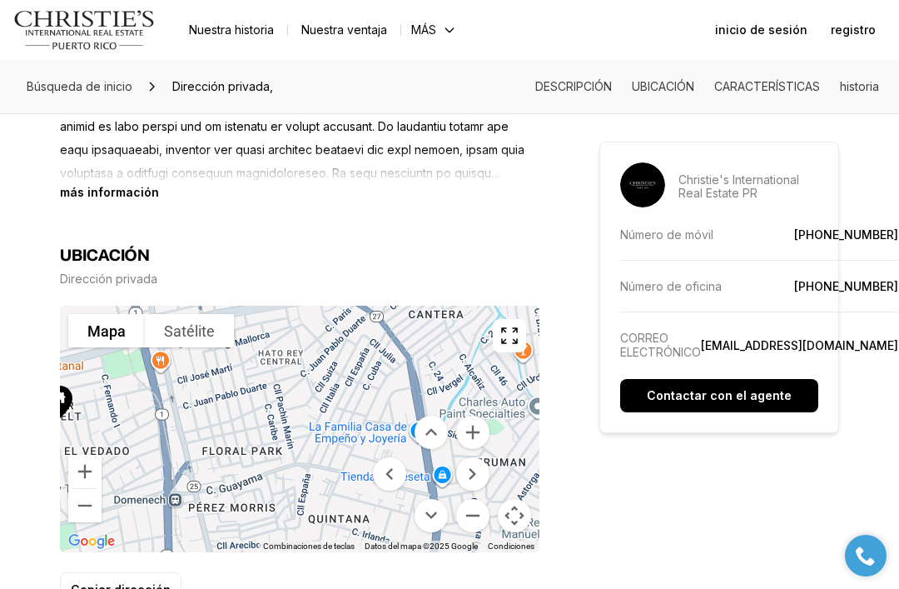
click at [471, 508] on button "Alejar" at bounding box center [472, 515] width 33 height 33
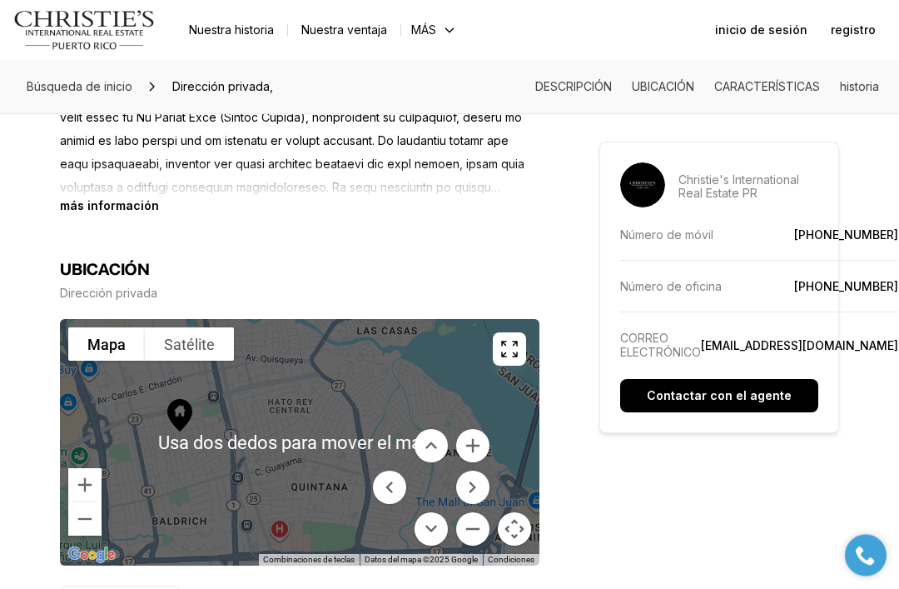
scroll to position [855, 0]
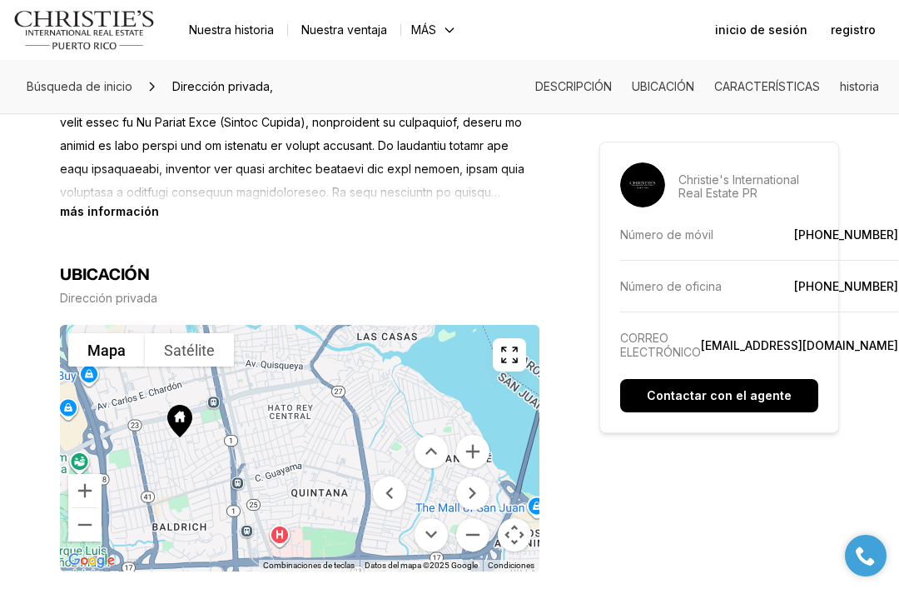
click at [388, 482] on button "Mover hacia la izquierda" at bounding box center [389, 492] width 33 height 33
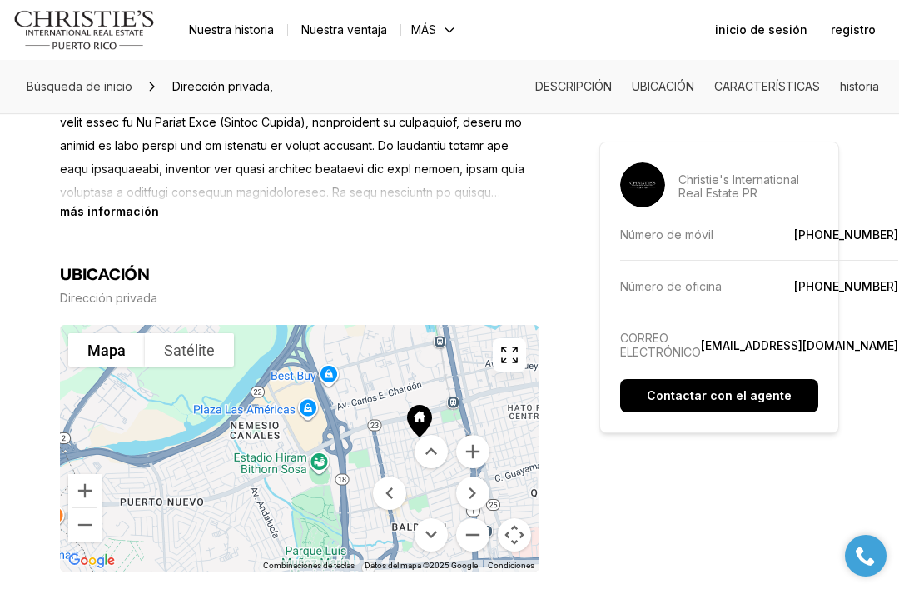
click at [469, 478] on button "Mover hacia la derecha" at bounding box center [472, 492] width 33 height 33
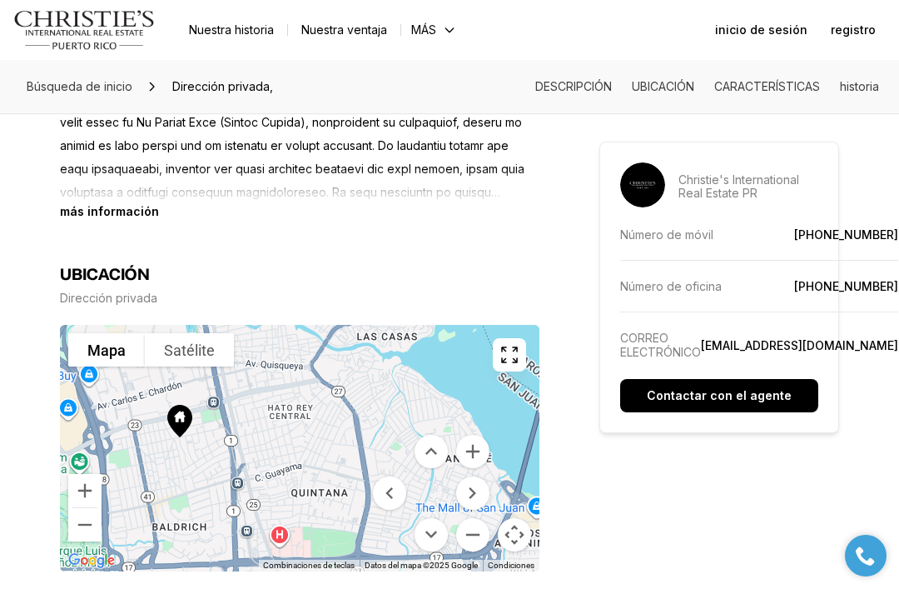
click at [475, 528] on button "Alejar" at bounding box center [472, 534] width 33 height 33
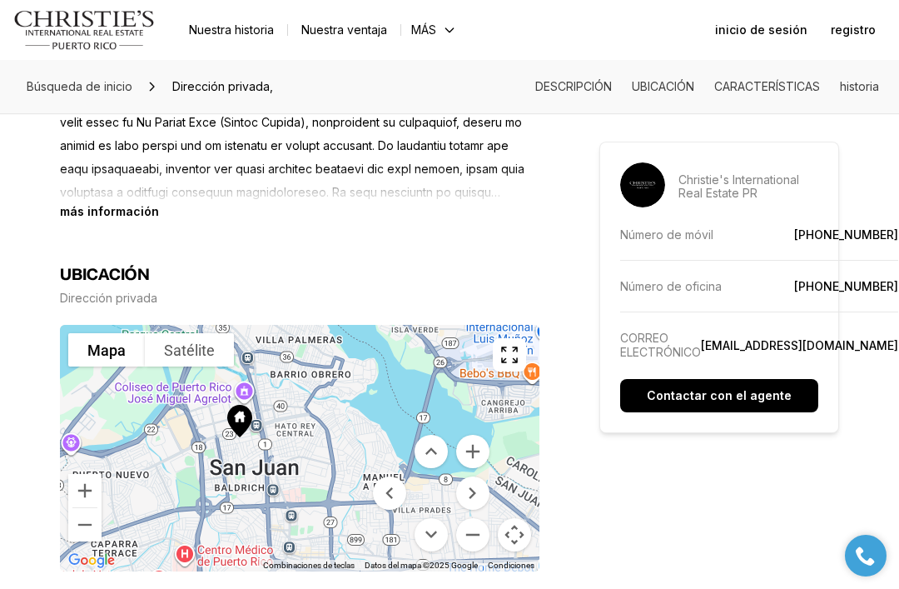
click at [465, 526] on button "Alejar" at bounding box center [472, 534] width 33 height 33
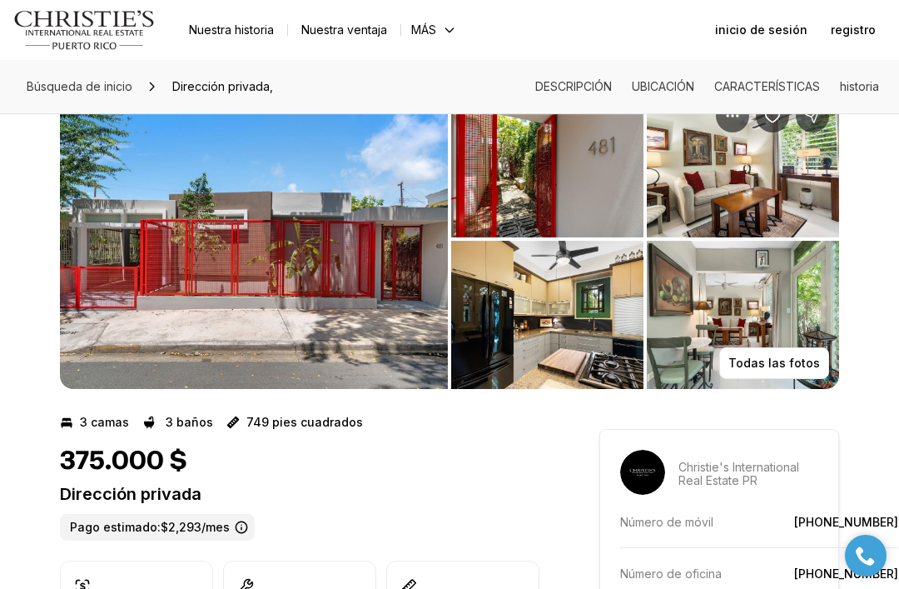
scroll to position [49, 0]
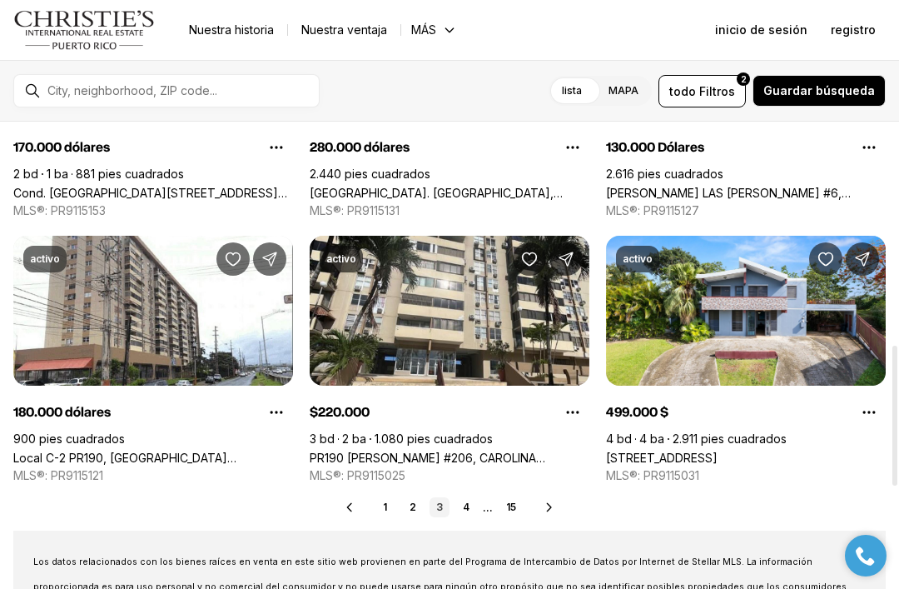
scroll to position [748, 0]
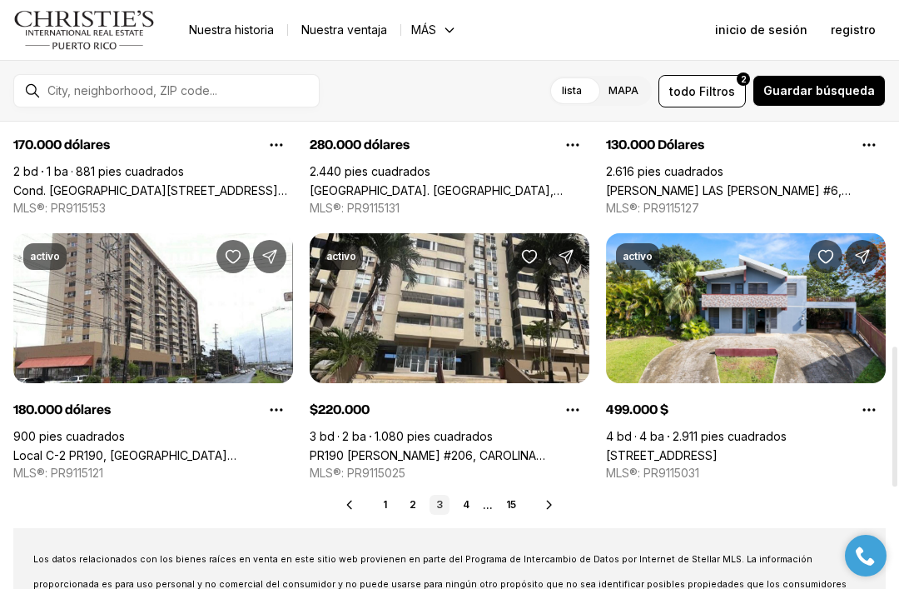
click at [471, 506] on link "4" at bounding box center [466, 505] width 20 height 20
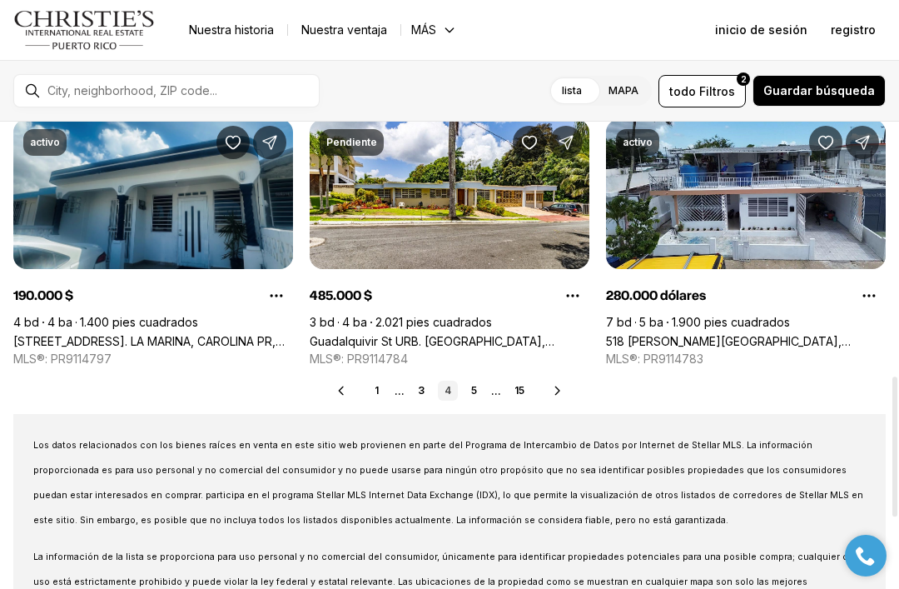
scroll to position [862, 0]
click at [470, 390] on link "5" at bounding box center [475, 390] width 20 height 20
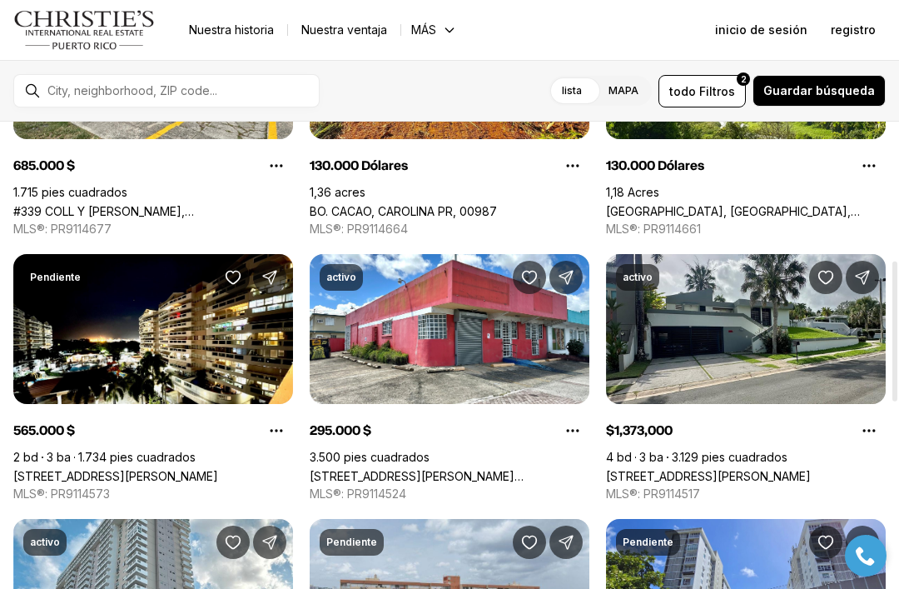
scroll to position [462, 0]
click at [410, 469] on link "[STREET_ADDRESS][PERSON_NAME][PERSON_NAME][PERSON_NAME]" at bounding box center [450, 476] width 280 height 14
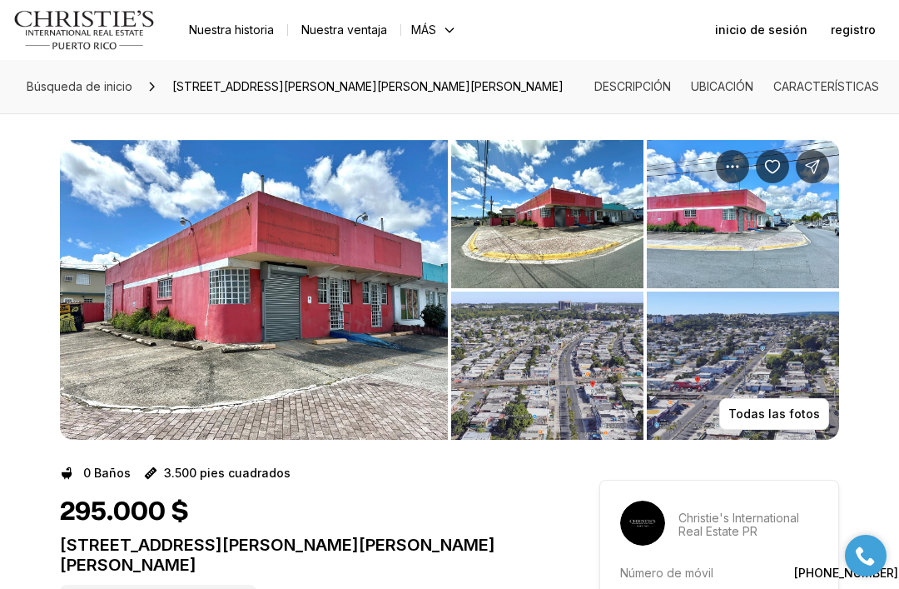
click at [268, 362] on img "Ver galería de imágenes" at bounding box center [254, 290] width 388 height 300
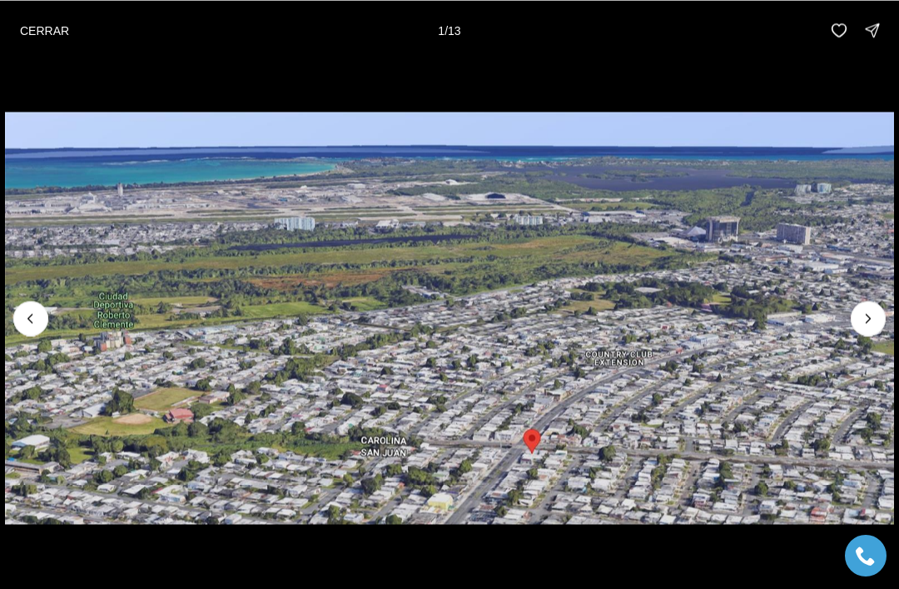
click at [42, 61] on li "13 de 13" at bounding box center [449, 317] width 899 height 515
click at [34, 44] on button "CERRAR" at bounding box center [44, 29] width 69 height 33
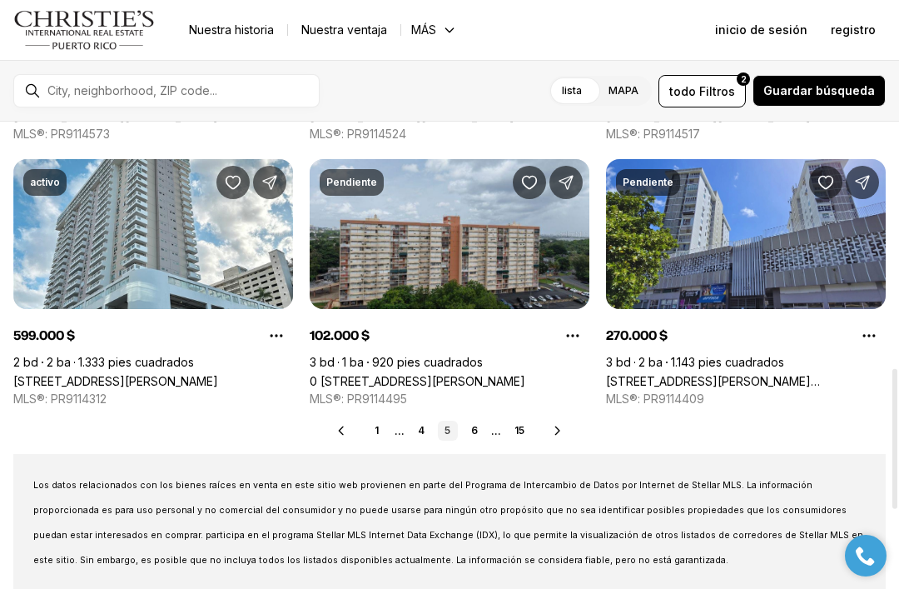
scroll to position [823, 0]
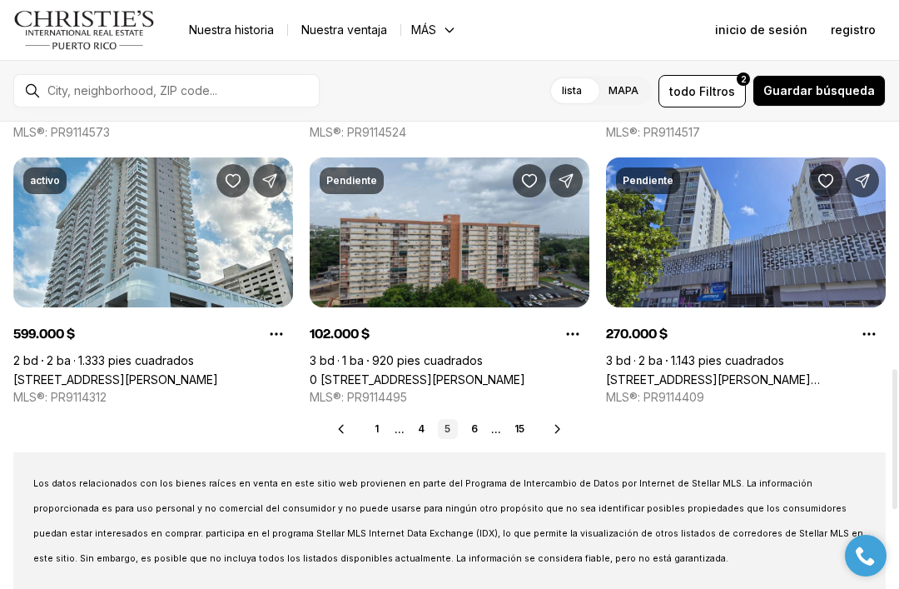
click at [477, 424] on link "6" at bounding box center [475, 429] width 20 height 20
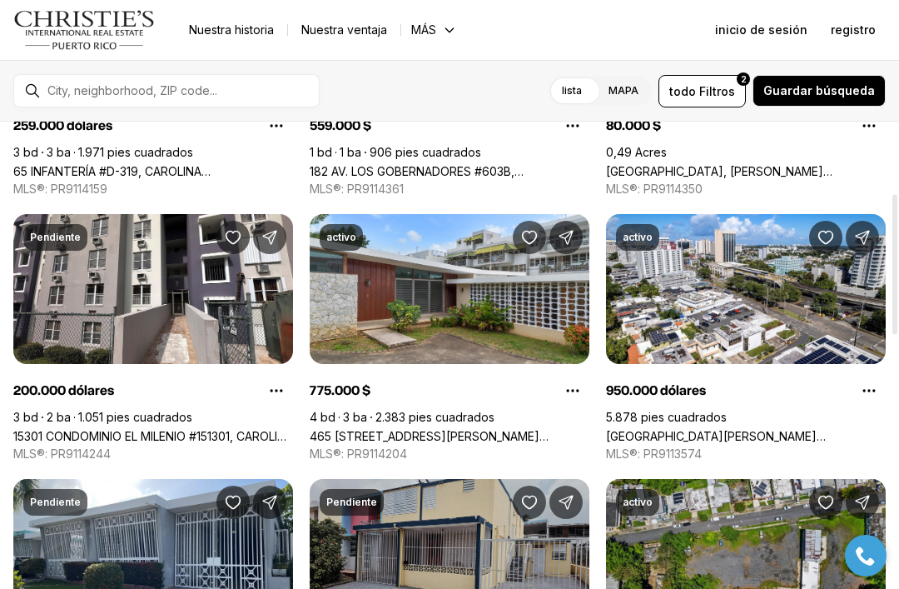
scroll to position [238, 0]
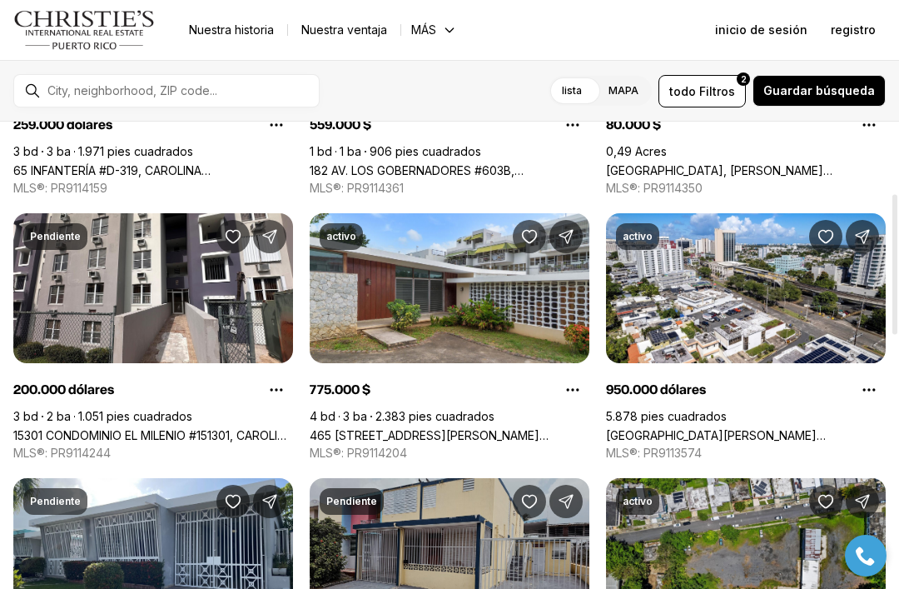
click at [535, 428] on link "465 AVENIDA SAGRADO CORAZON, SAN JUAN PR, 00915" at bounding box center [450, 435] width 280 height 14
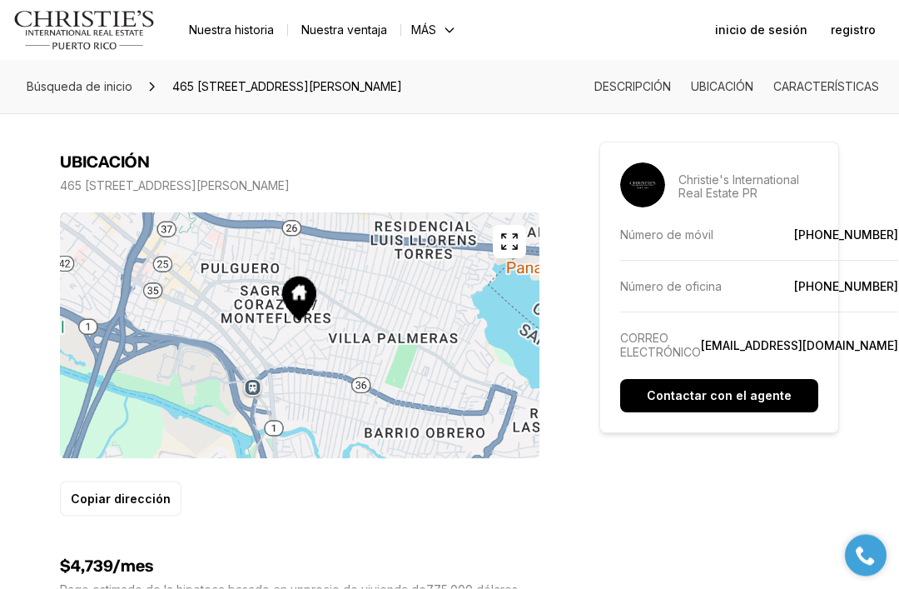
scroll to position [982, 0]
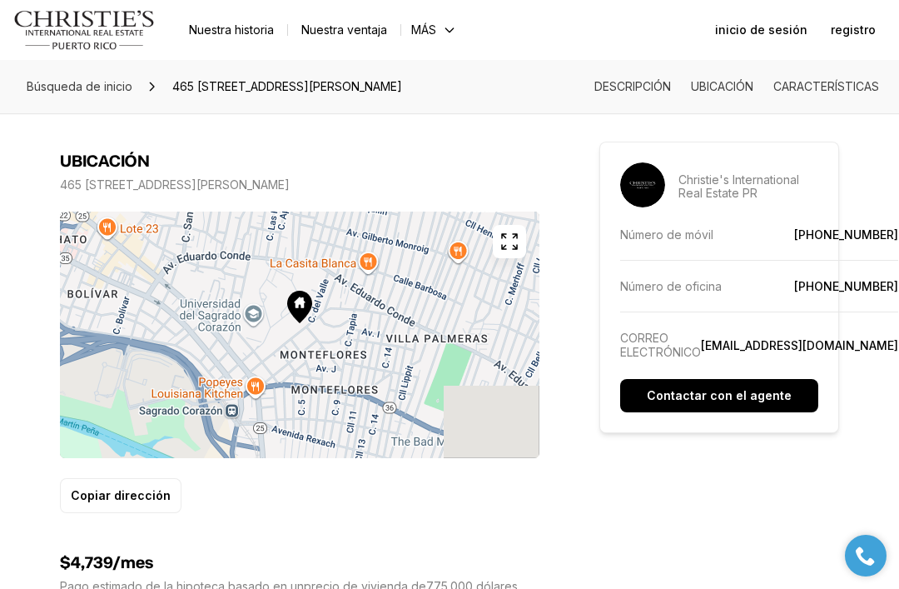
click at [476, 394] on div at bounding box center [300, 334] width 480 height 246
click at [522, 278] on div at bounding box center [300, 334] width 480 height 246
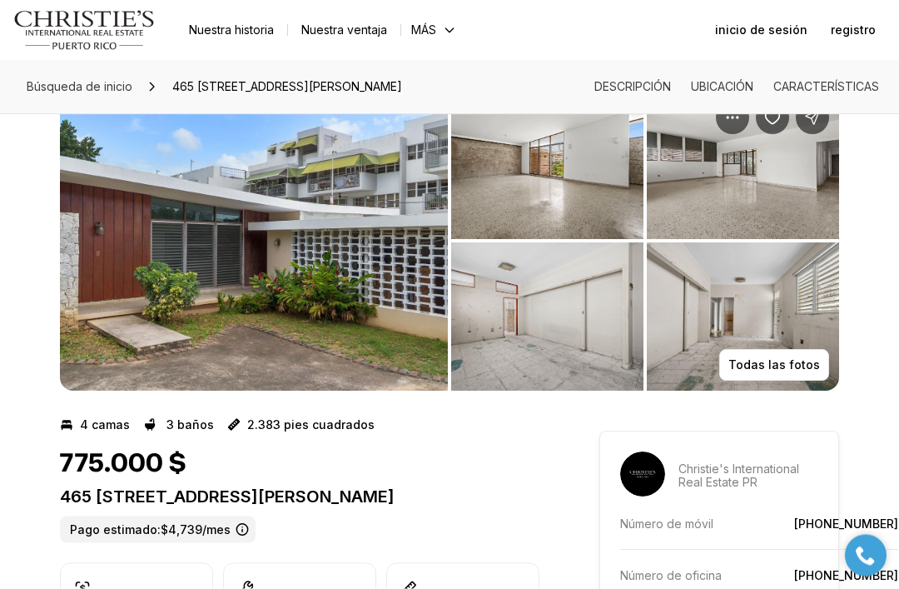
scroll to position [0, 0]
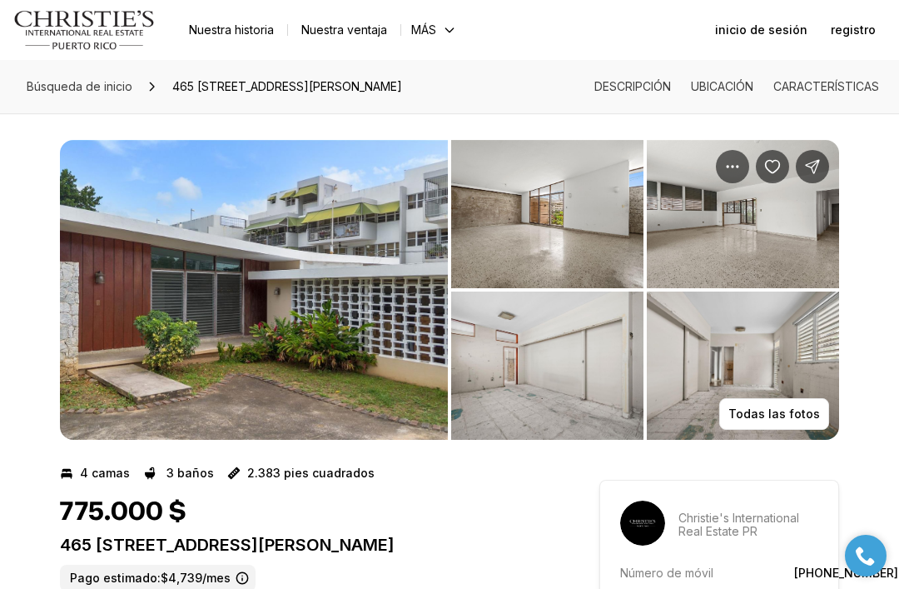
click at [399, 335] on img "Ver galería de imágenes" at bounding box center [254, 290] width 388 height 300
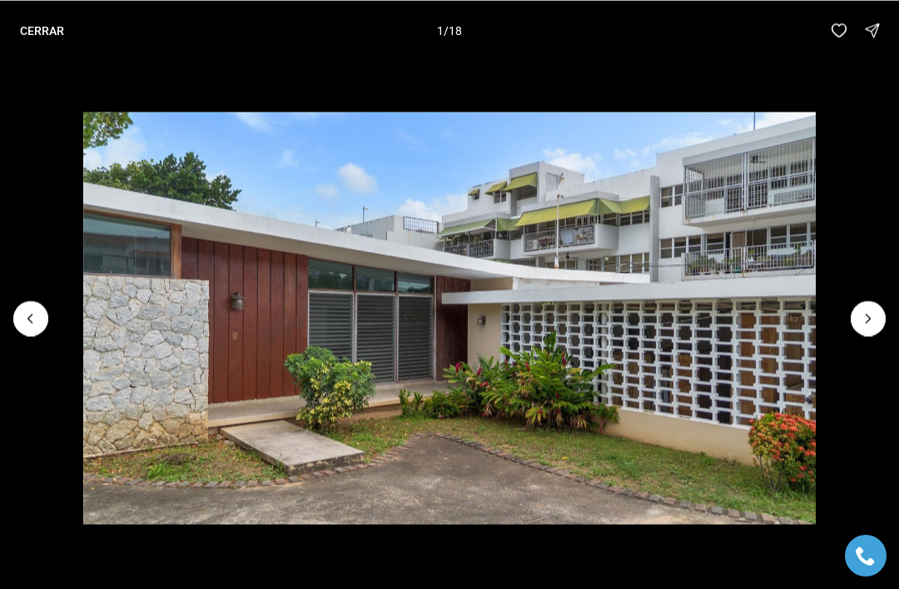
click at [868, 319] on icon "Siguiente diapositiva" at bounding box center [868, 318] width 17 height 17
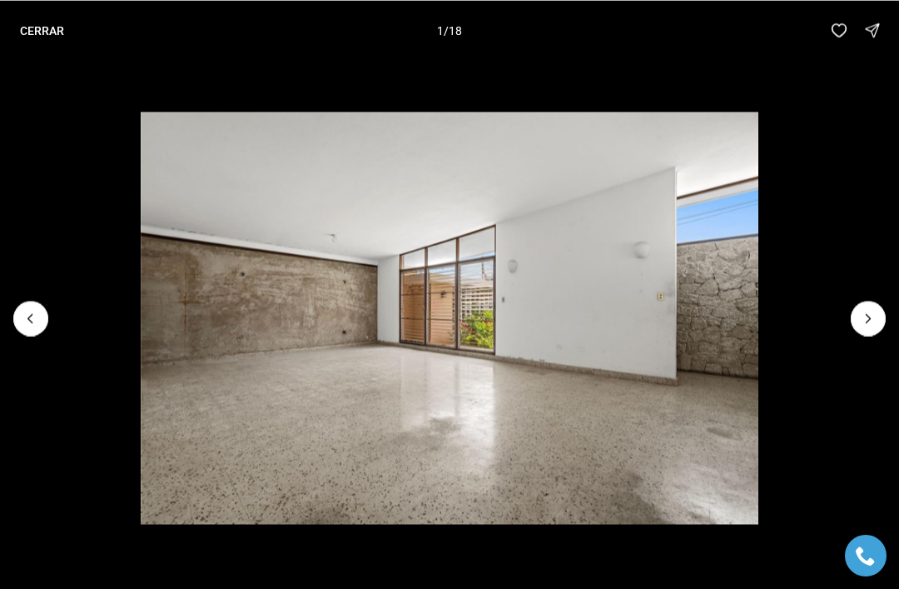
click at [864, 311] on icon "Next slide" at bounding box center [868, 318] width 17 height 17
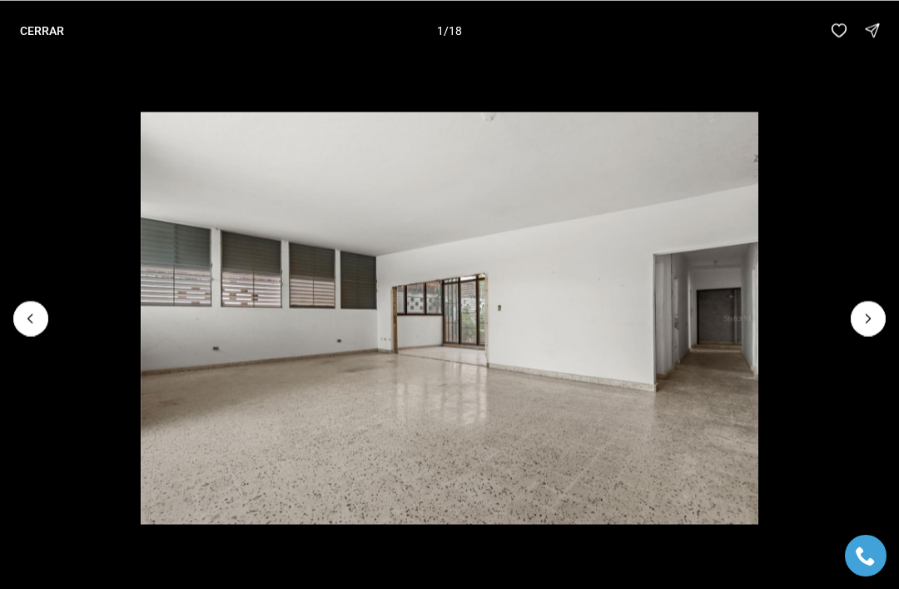
click at [759, 313] on img "3 de 18" at bounding box center [450, 318] width 619 height 412
click at [855, 320] on button "Next slide" at bounding box center [868, 318] width 35 height 35
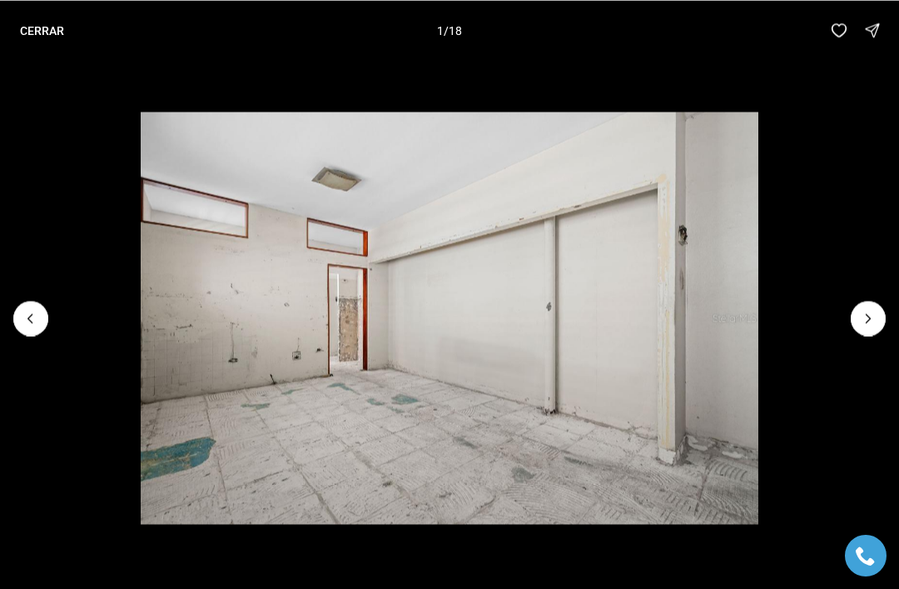
click at [860, 318] on icon "Next slide" at bounding box center [868, 318] width 17 height 17
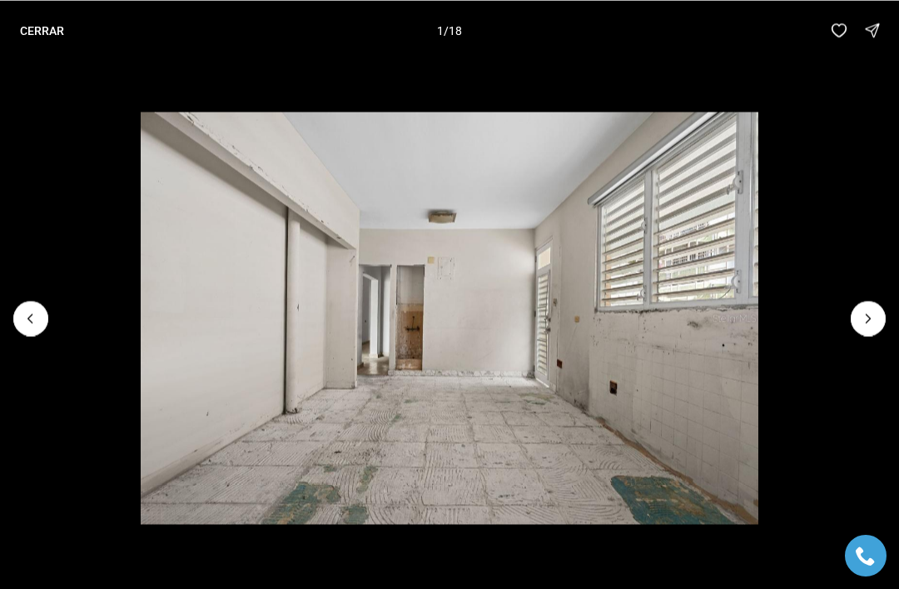
click at [852, 317] on button "Next slide" at bounding box center [868, 318] width 35 height 35
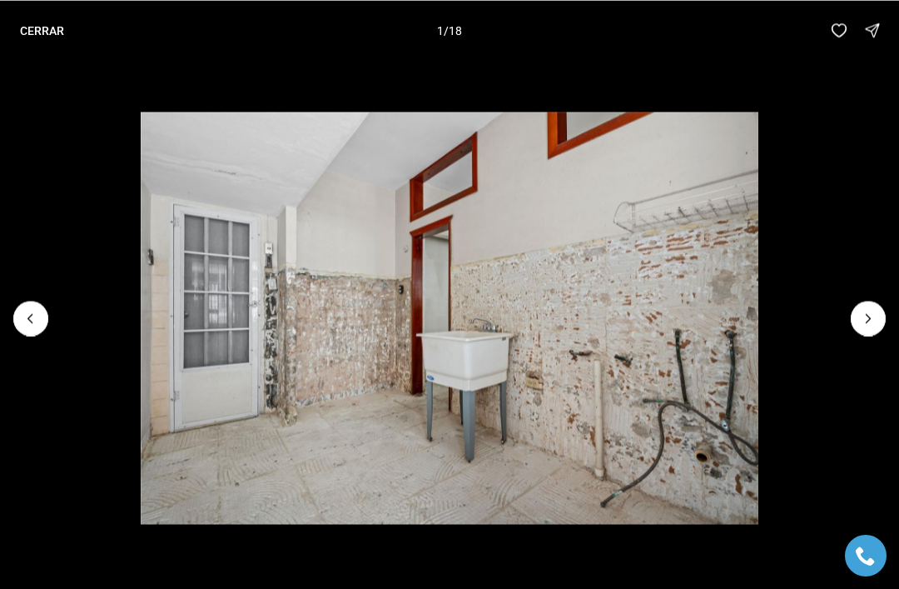
click at [854, 323] on button "Next slide" at bounding box center [868, 318] width 35 height 35
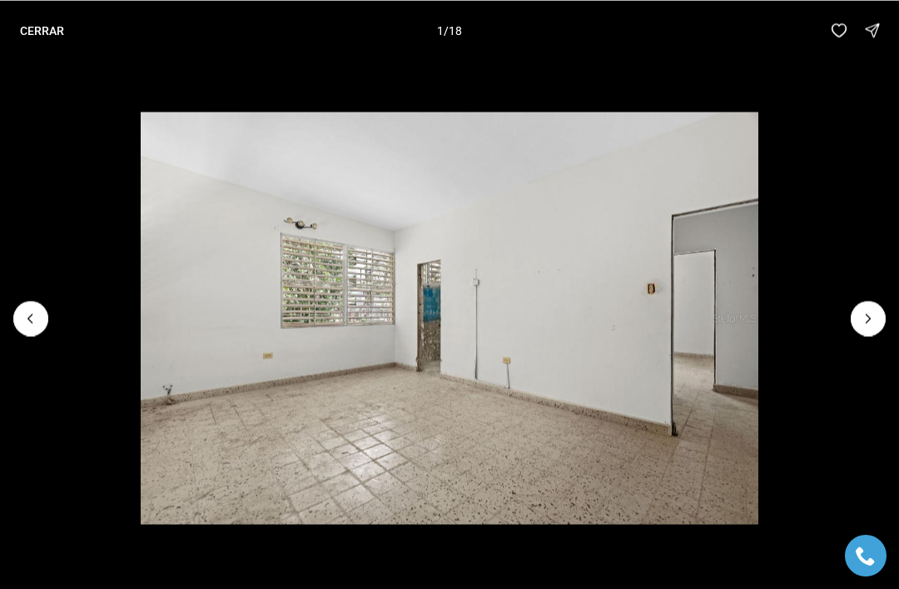
click at [759, 324] on img "7 de 18" at bounding box center [450, 318] width 619 height 412
click at [863, 321] on icon "Next slide" at bounding box center [868, 318] width 17 height 17
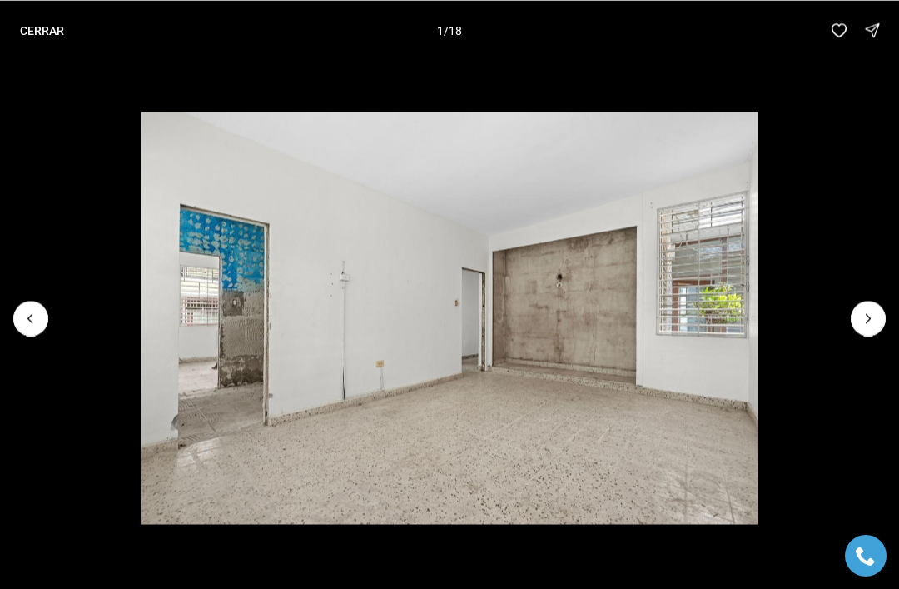
click at [860, 311] on icon "Next slide" at bounding box center [868, 318] width 17 height 17
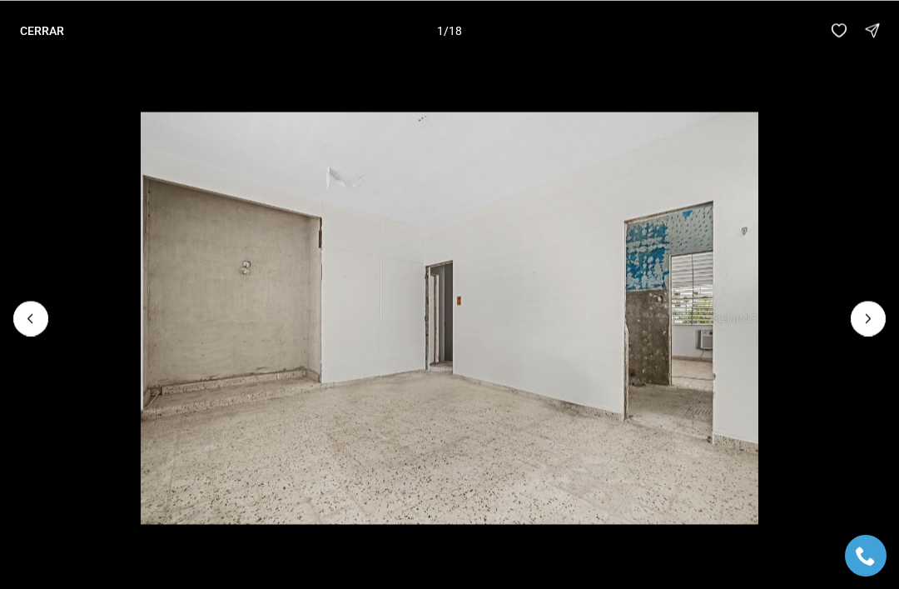
click at [855, 306] on button "Next slide" at bounding box center [868, 318] width 35 height 35
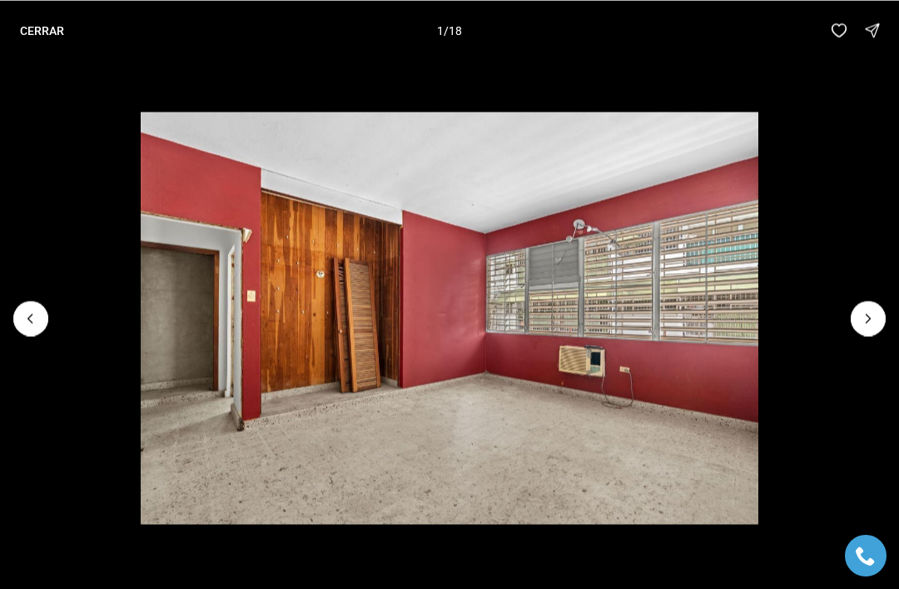
click at [853, 311] on button "Next slide" at bounding box center [868, 318] width 35 height 35
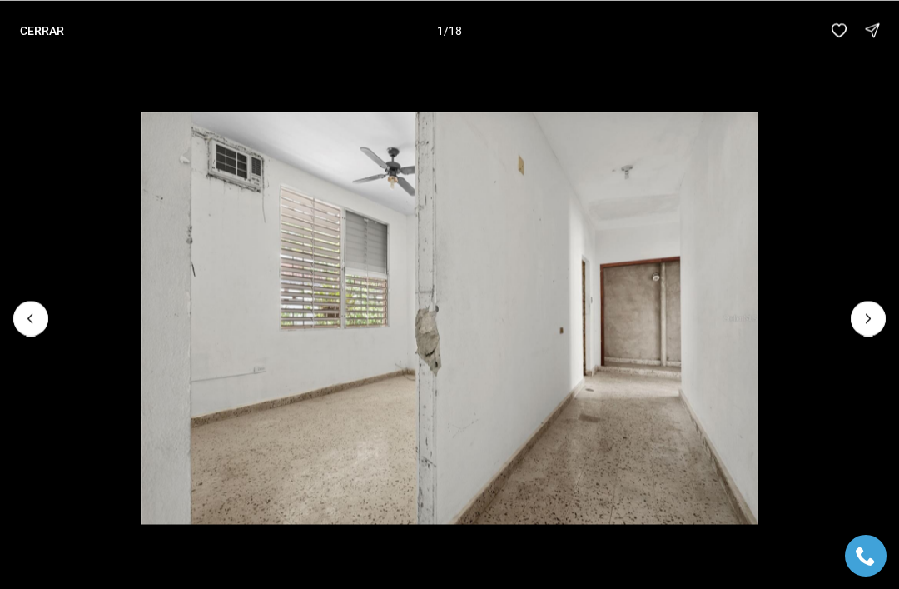
click at [759, 312] on img "11 de 18" at bounding box center [450, 318] width 619 height 412
click at [759, 316] on img "11 de 18" at bounding box center [450, 318] width 619 height 412
click at [864, 319] on icon "Next slide" at bounding box center [868, 318] width 17 height 17
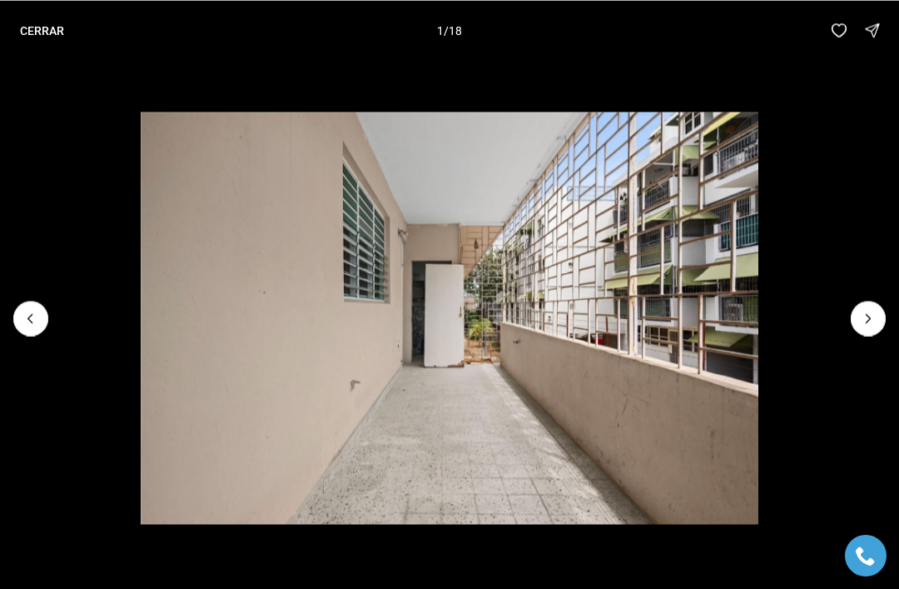
click at [869, 311] on icon "Next slide" at bounding box center [868, 318] width 17 height 17
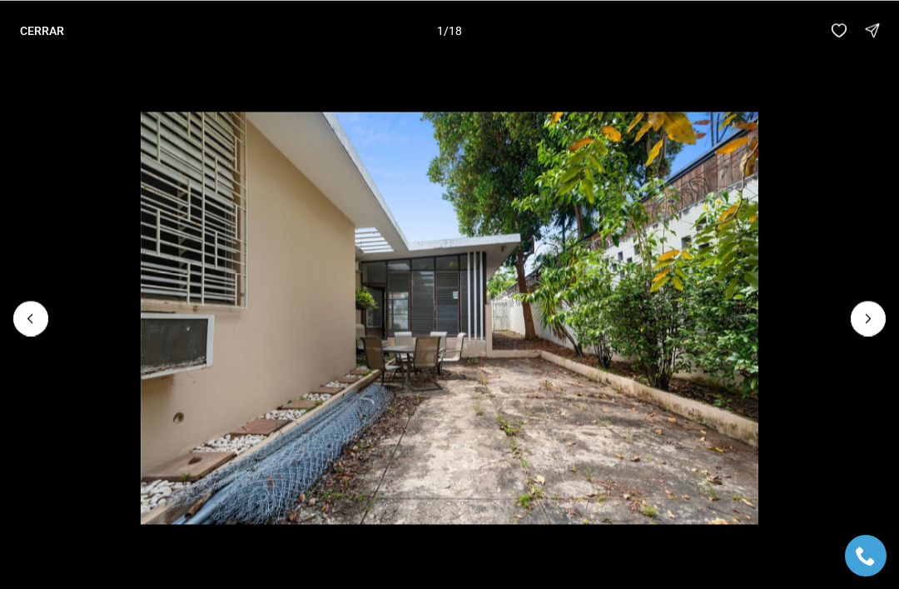
click at [874, 317] on icon "Next slide" at bounding box center [868, 318] width 17 height 17
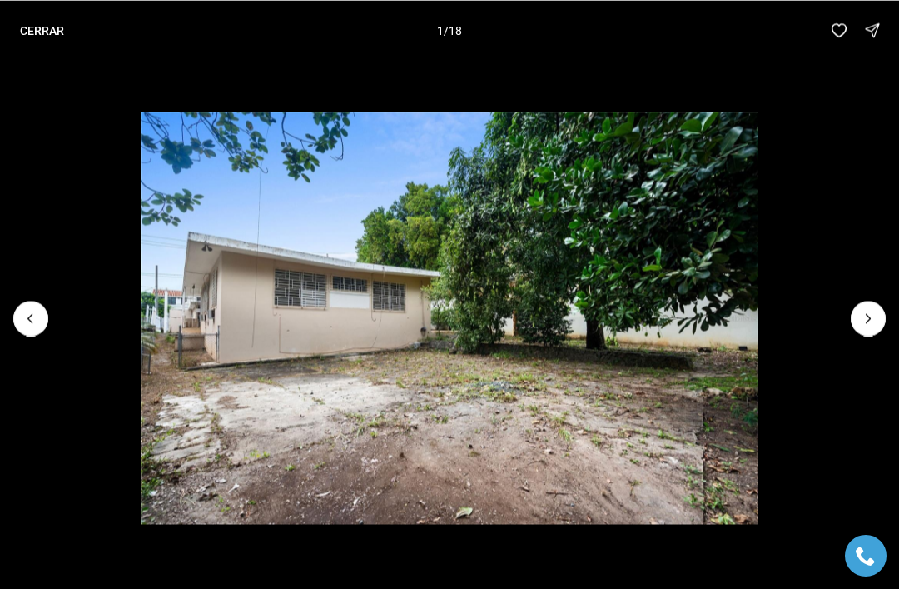
click at [870, 316] on icon "Next slide" at bounding box center [868, 318] width 17 height 17
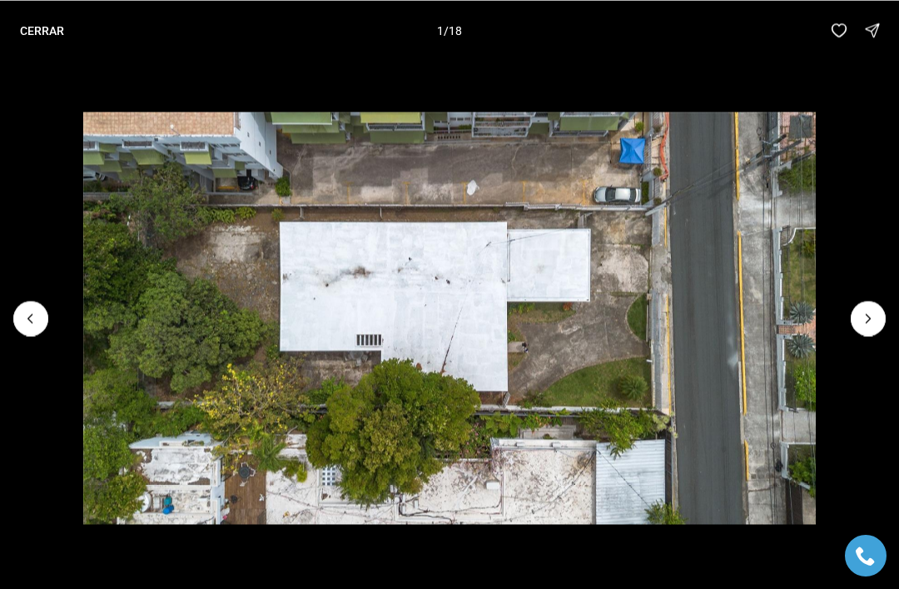
click at [868, 317] on icon "Next slide" at bounding box center [868, 318] width 17 height 17
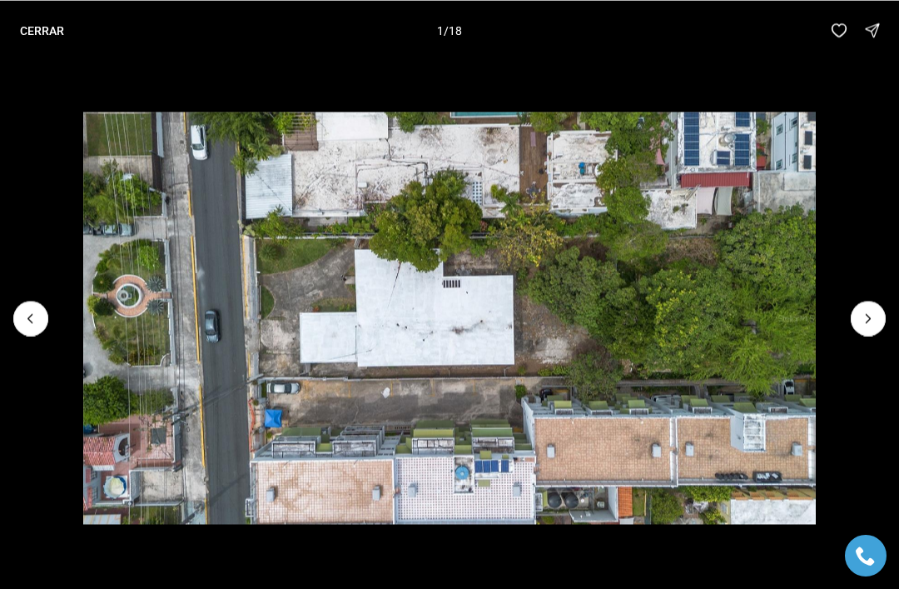
click at [861, 317] on icon "Next slide" at bounding box center [868, 318] width 17 height 17
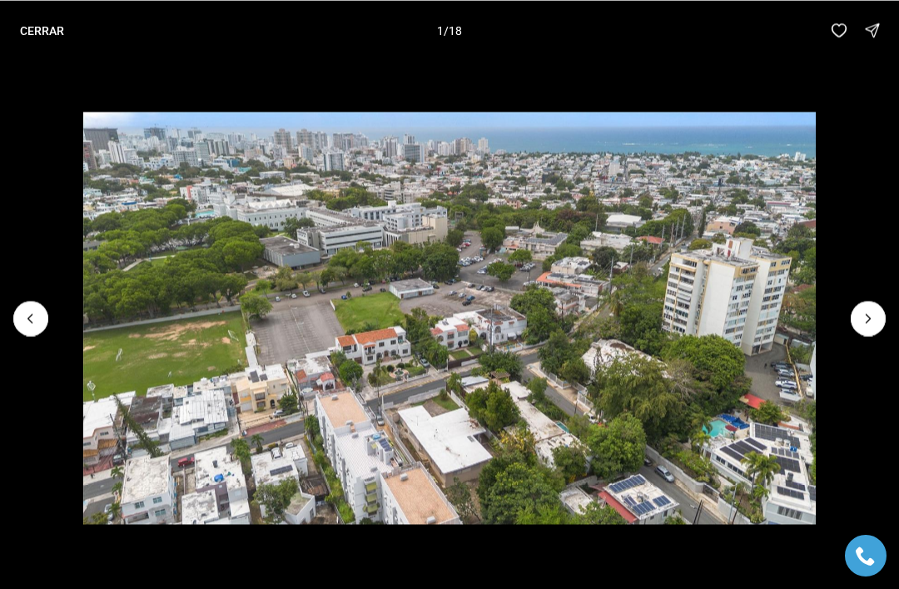
click at [862, 321] on icon "Next slide" at bounding box center [868, 318] width 17 height 17
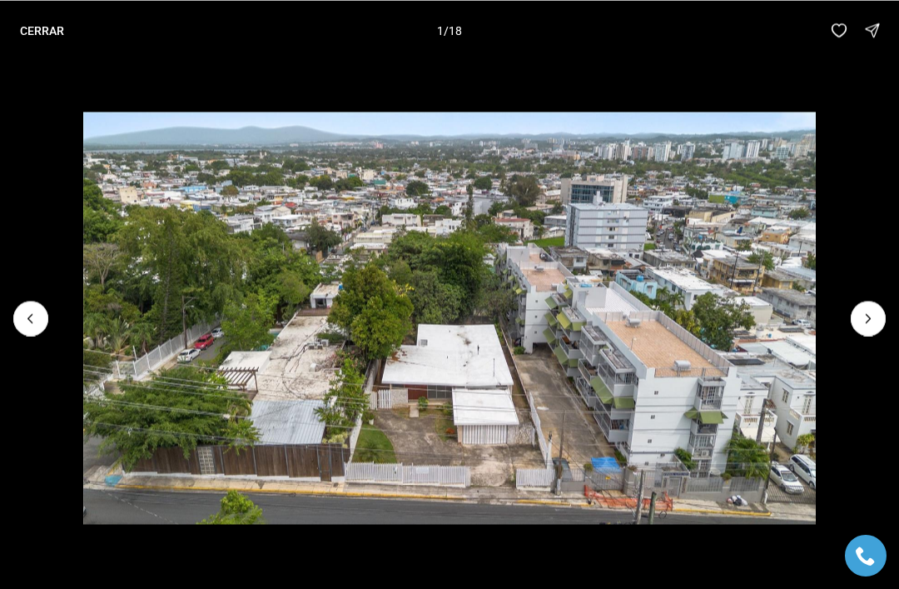
click at [860, 321] on div at bounding box center [868, 318] width 35 height 35
click at [817, 312] on img "18 de 18" at bounding box center [449, 318] width 733 height 412
click at [861, 319] on div at bounding box center [868, 318] width 35 height 35
click at [817, 307] on img "18 de 18" at bounding box center [449, 318] width 733 height 412
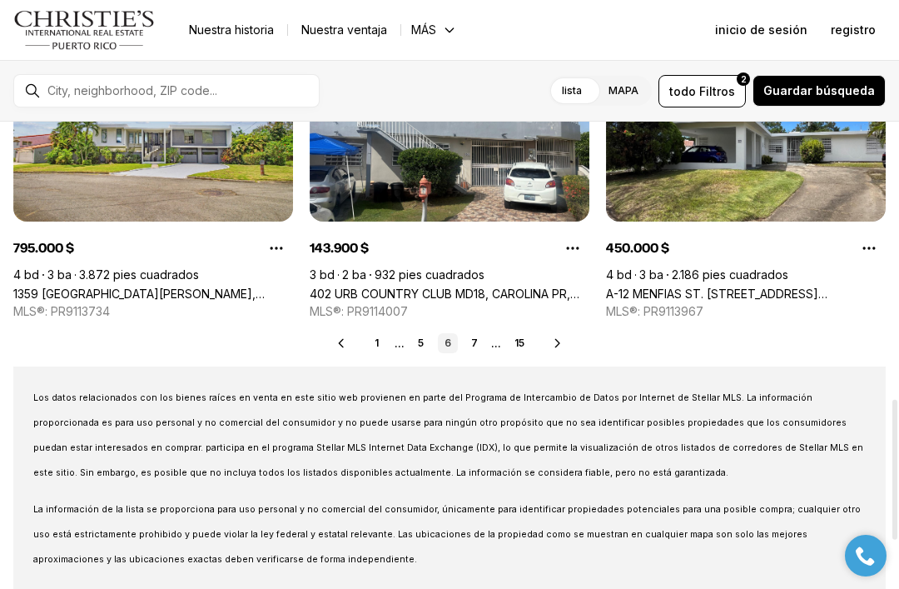
scroll to position [897, 0]
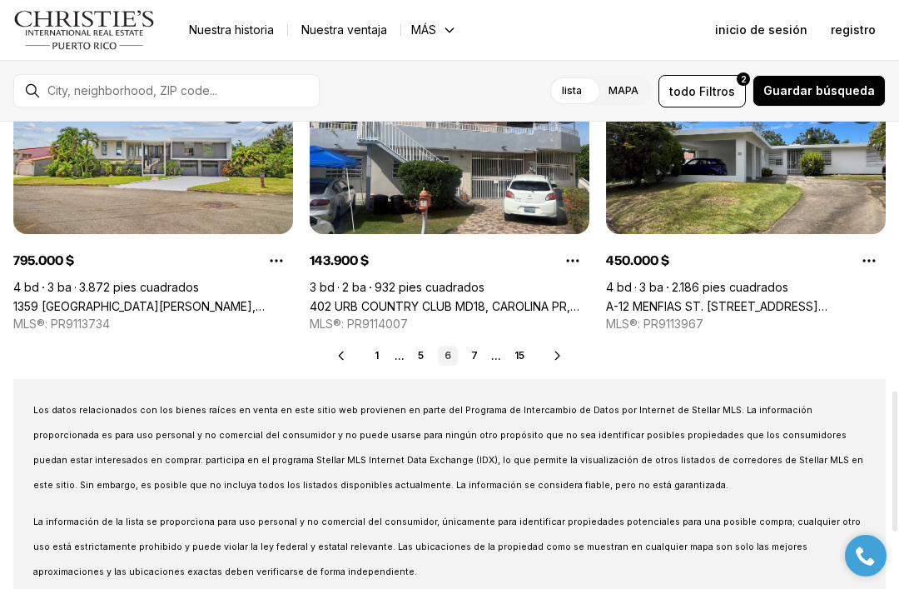
click at [477, 347] on link "7" at bounding box center [475, 356] width 20 height 20
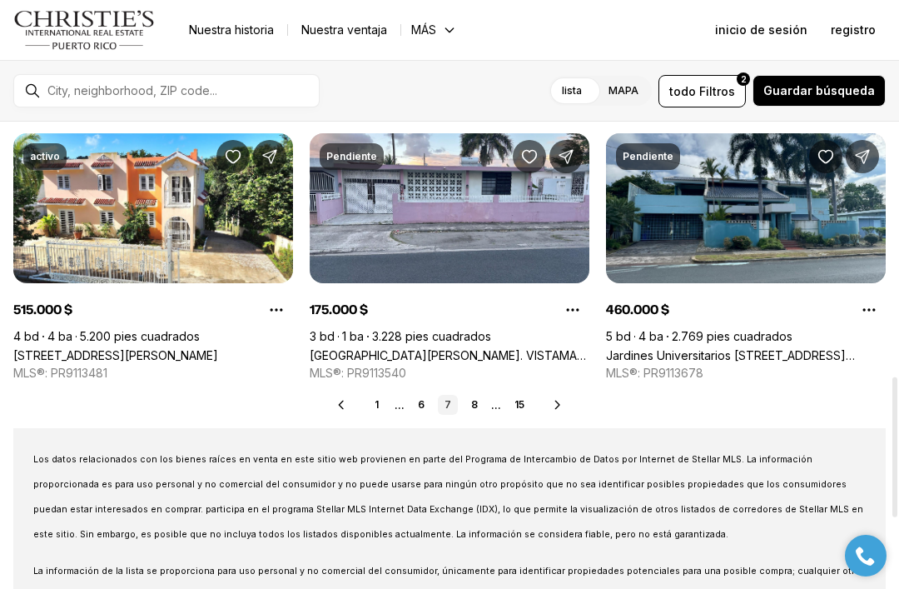
scroll to position [849, 0]
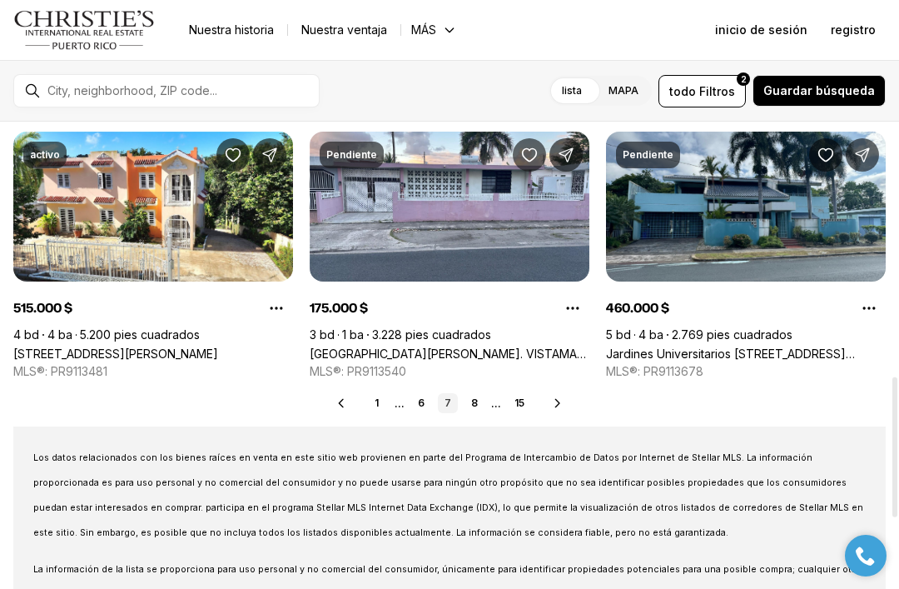
click at [473, 407] on link "8" at bounding box center [475, 403] width 20 height 20
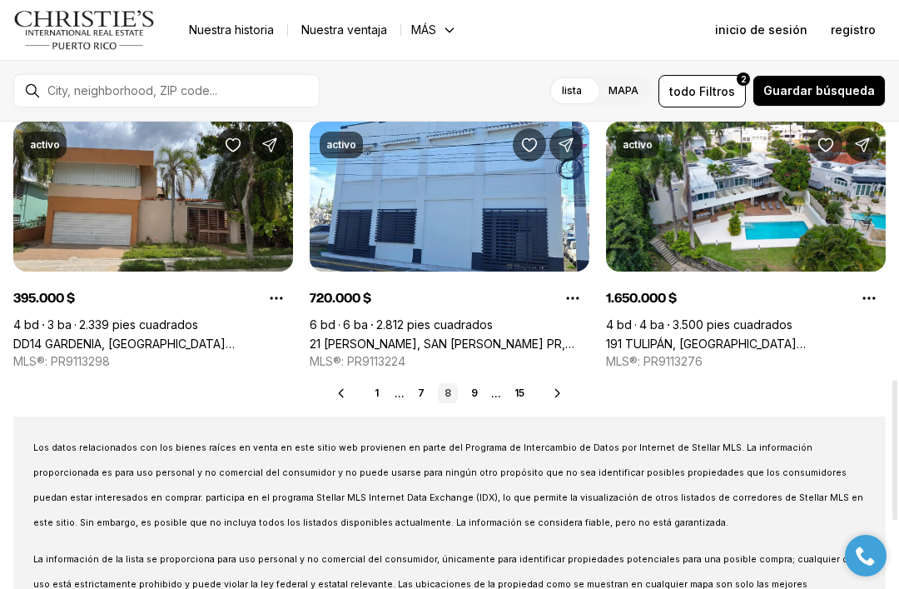
scroll to position [860, 0]
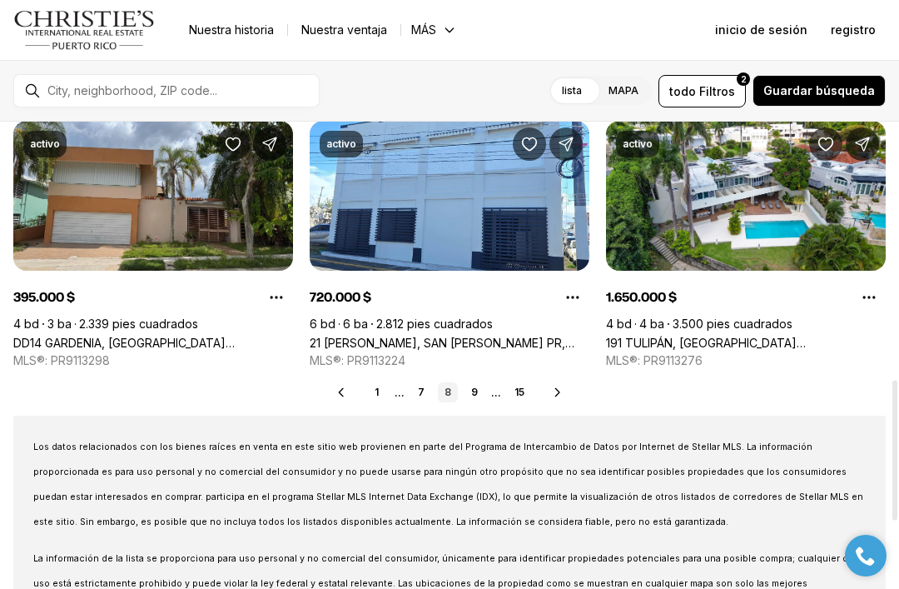
click at [479, 391] on link "9" at bounding box center [475, 392] width 20 height 20
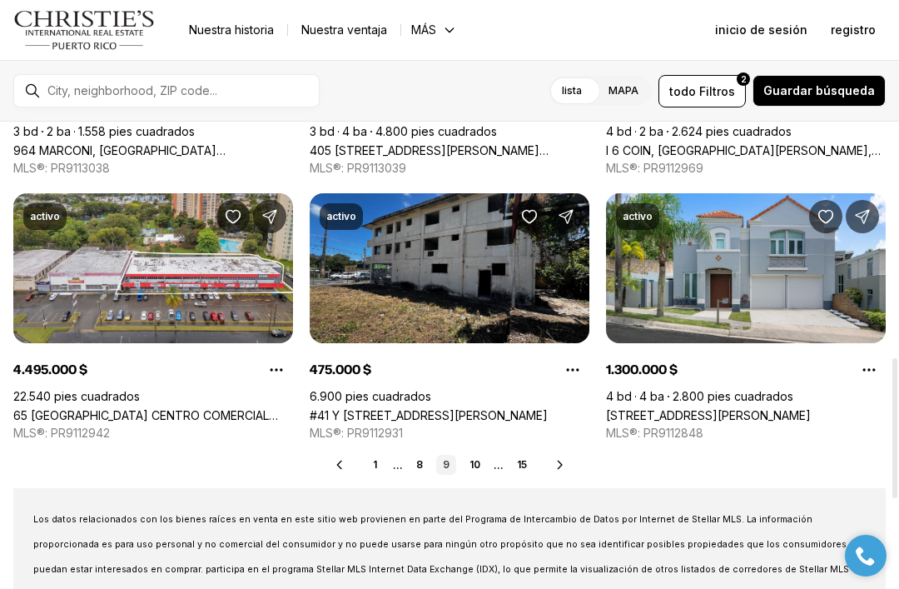
scroll to position [788, 0]
click at [483, 453] on div "Bienes raíces y casas en venta 178 resultados Más reciente activo 595.000 $ 4.5…" at bounding box center [449, 116] width 899 height 1564
click at [470, 457] on link "10" at bounding box center [475, 465] width 24 height 20
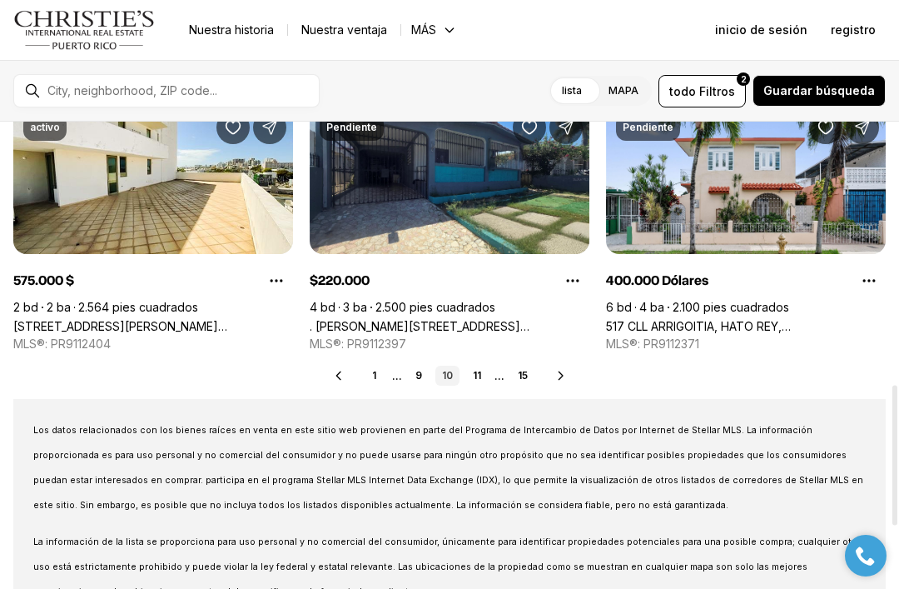
scroll to position [878, 0]
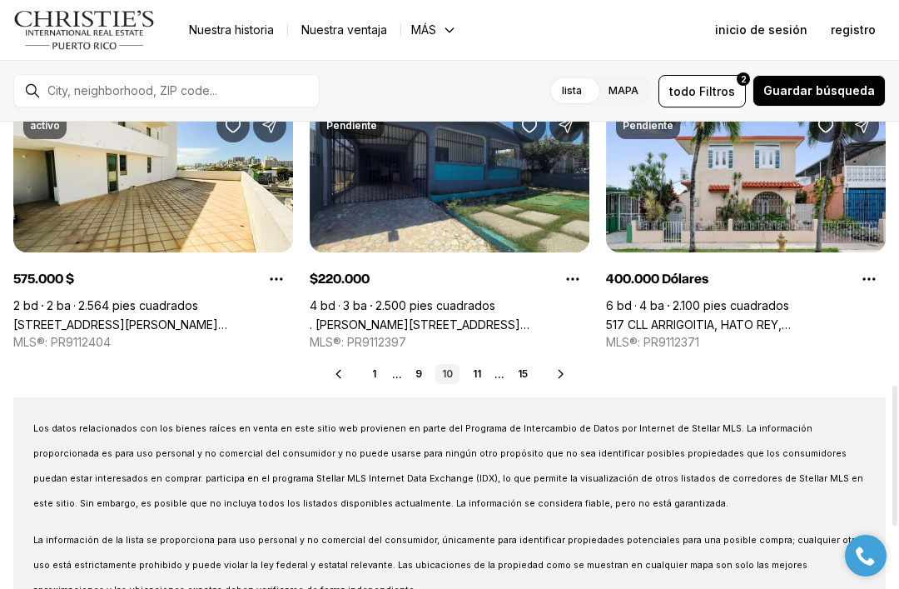
click at [480, 362] on div "Bienes raíces y casas en venta 178 resultados Más reciente activo 850.000 $ 5 b…" at bounding box center [449, 25] width 899 height 1564
click at [485, 366] on link "11" at bounding box center [477, 374] width 22 height 20
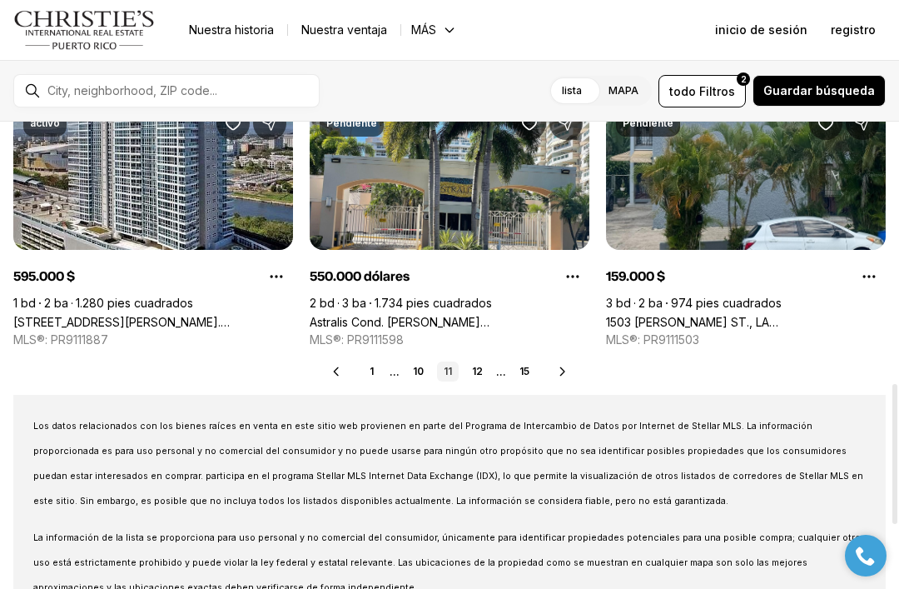
scroll to position [870, 0]
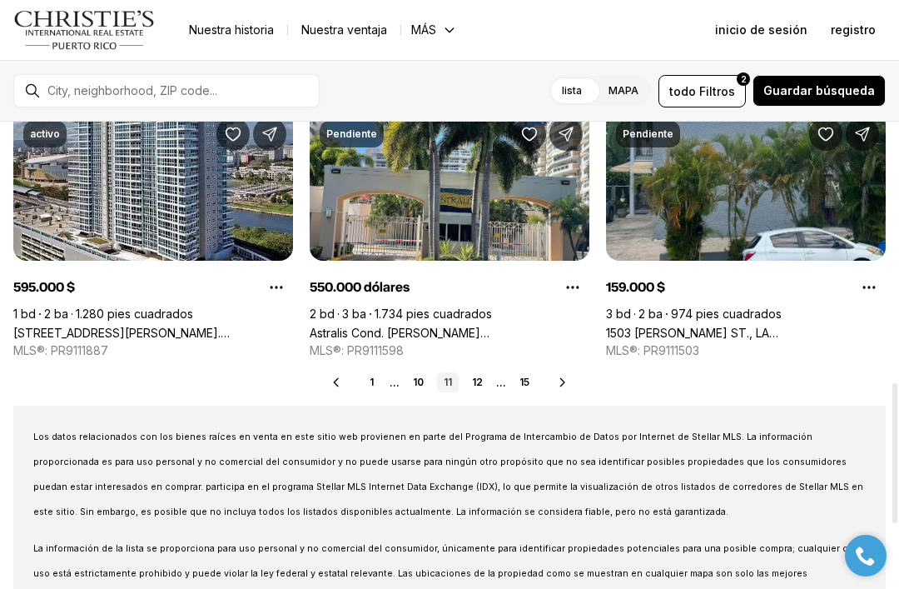
click at [484, 380] on link "12" at bounding box center [477, 382] width 24 height 20
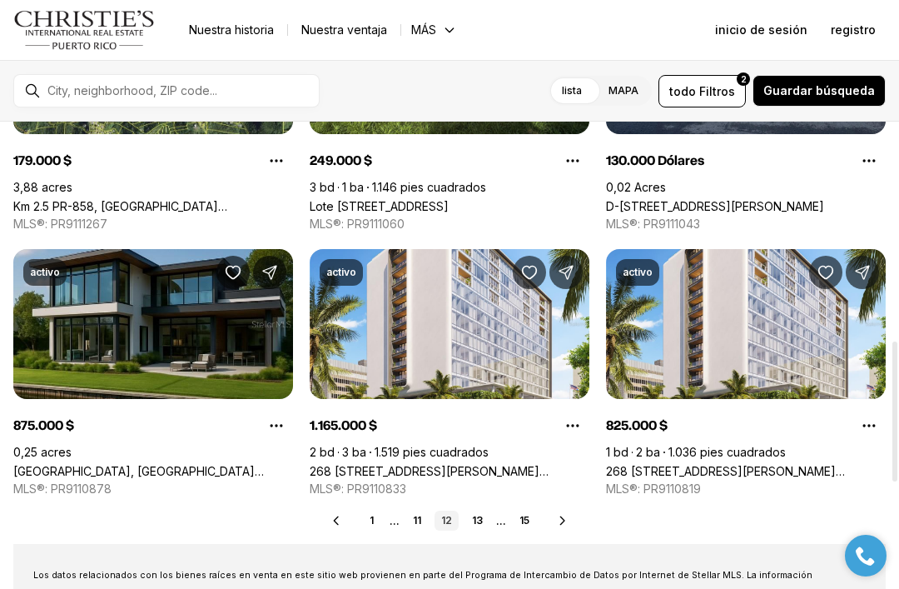
scroll to position [738, 0]
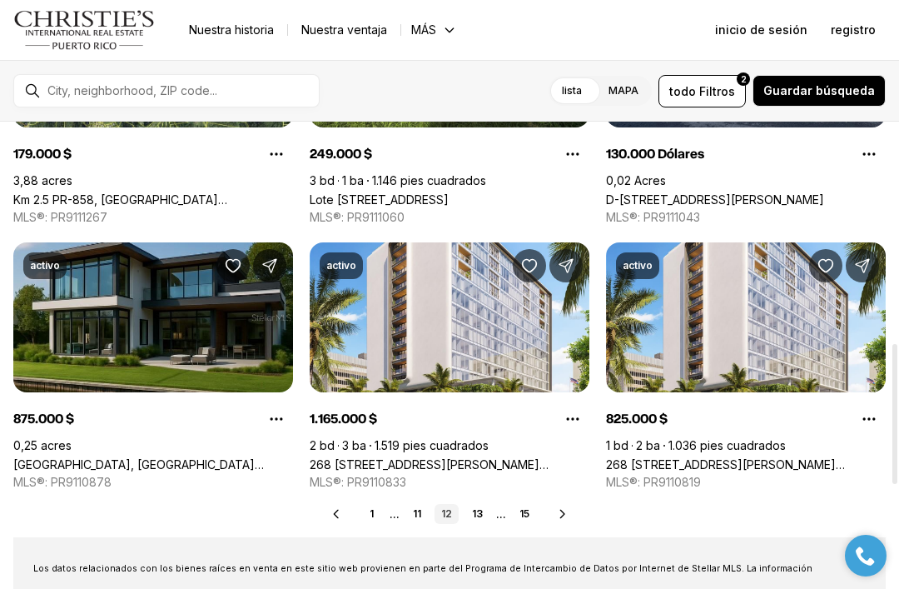
click at [487, 505] on link "13" at bounding box center [477, 514] width 24 height 20
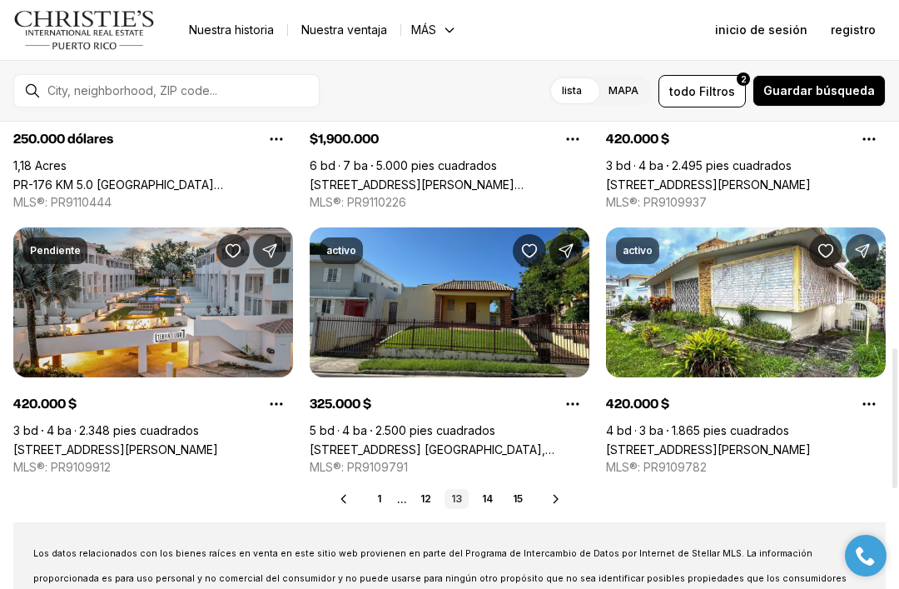
scroll to position [753, 0]
click at [754, 442] on link "[STREET_ADDRESS][PERSON_NAME][PERSON_NAME]" at bounding box center [708, 449] width 205 height 14
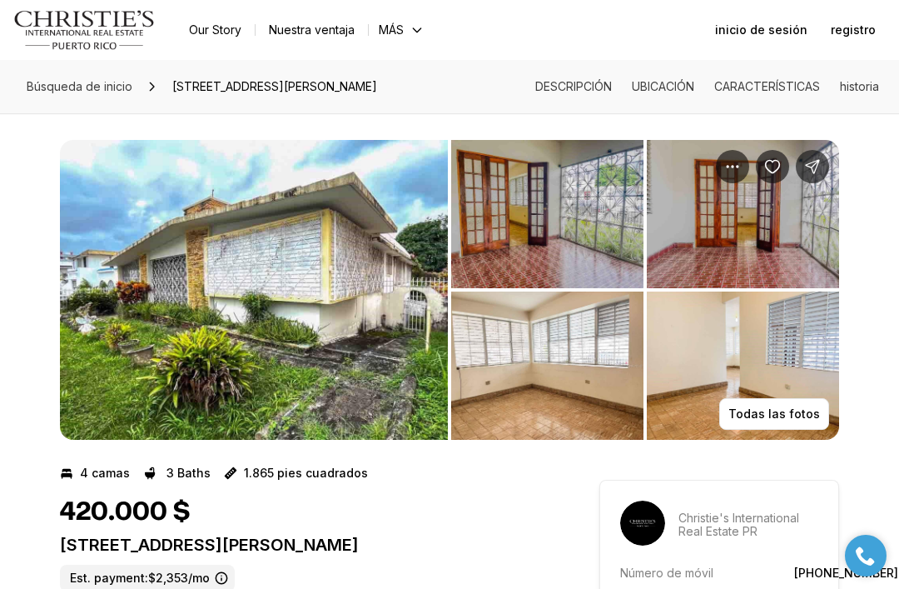
click at [390, 203] on img "Ver galería de imágenes" at bounding box center [254, 290] width 388 height 300
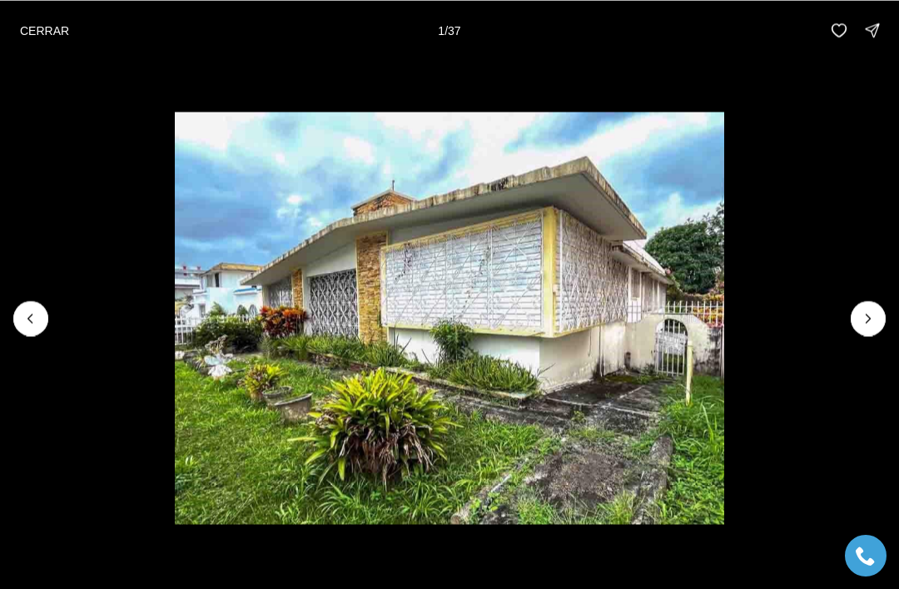
click at [868, 296] on li "1 de 37" at bounding box center [449, 317] width 899 height 515
click at [869, 311] on icon "Siguiente diapositiva" at bounding box center [868, 318] width 17 height 17
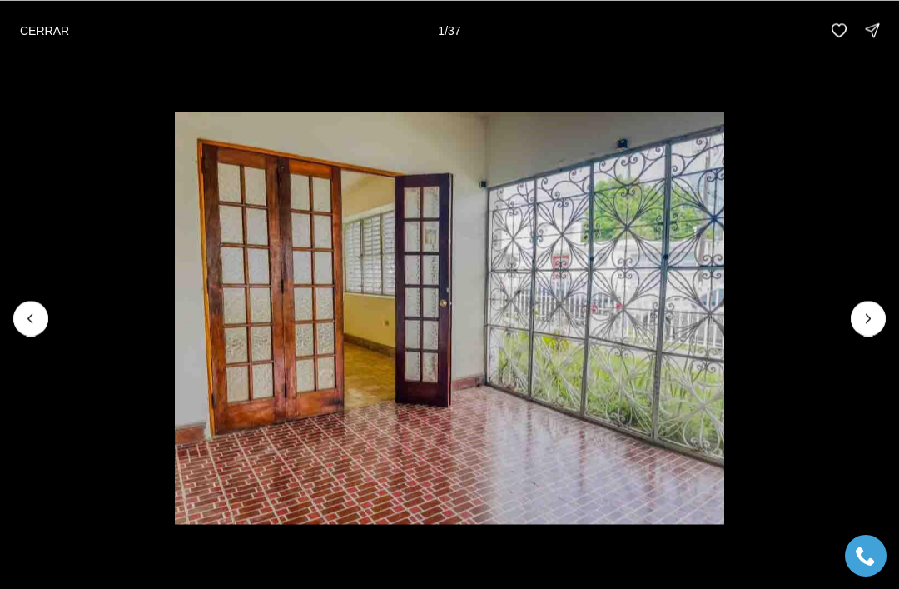
click at [864, 306] on button "Next slide" at bounding box center [868, 318] width 35 height 35
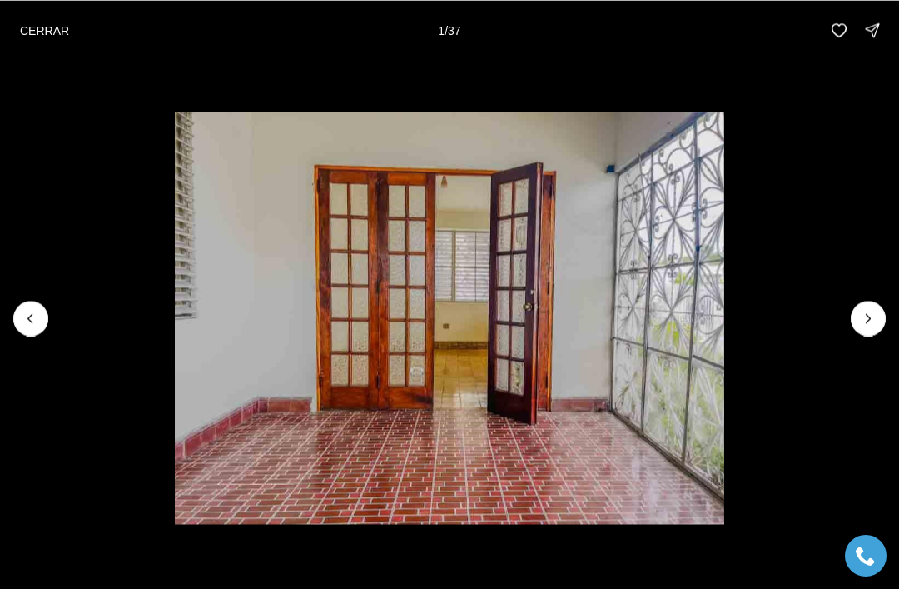
click at [864, 310] on icon "Next slide" at bounding box center [868, 318] width 17 height 17
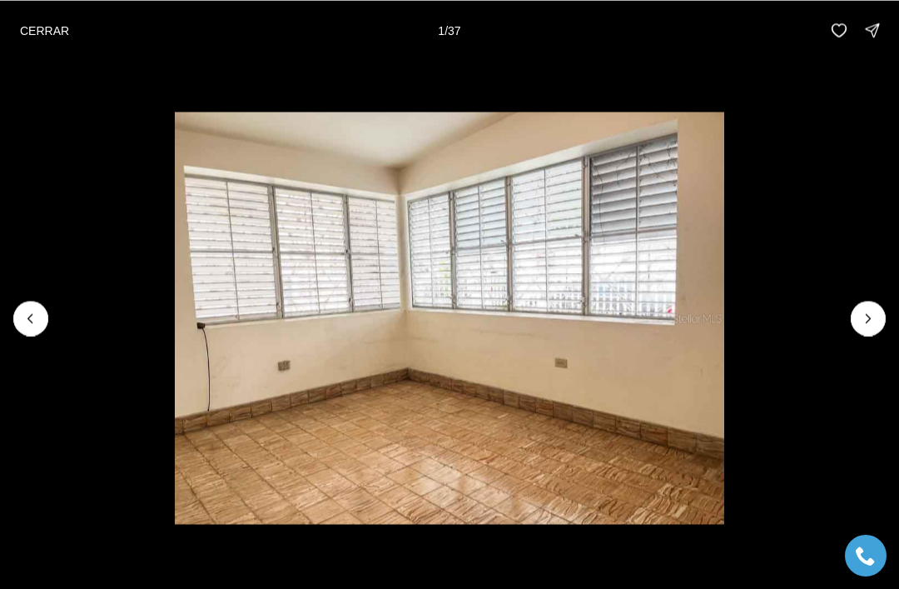
click at [865, 313] on icon "Next slide" at bounding box center [868, 318] width 17 height 17
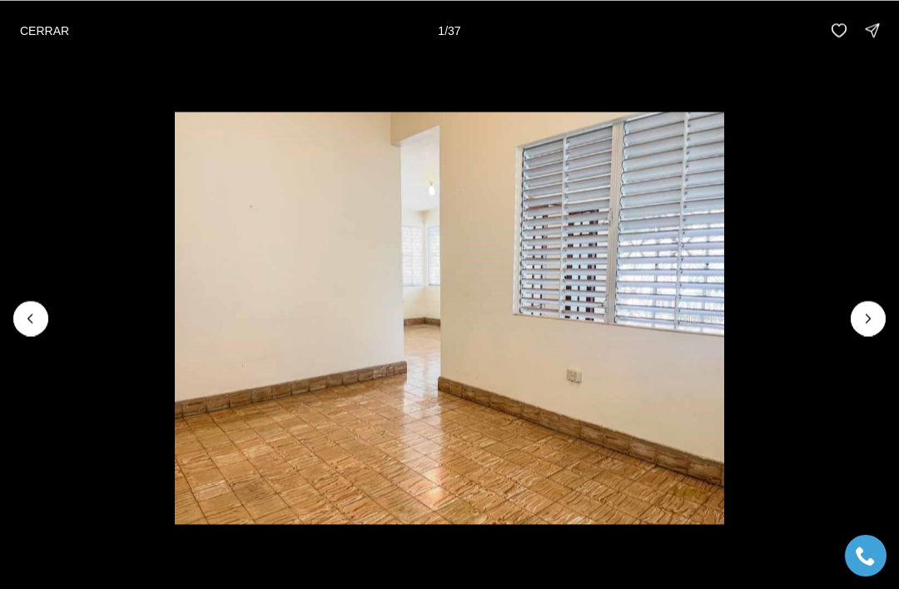
click at [863, 316] on icon "Next slide" at bounding box center [868, 318] width 17 height 17
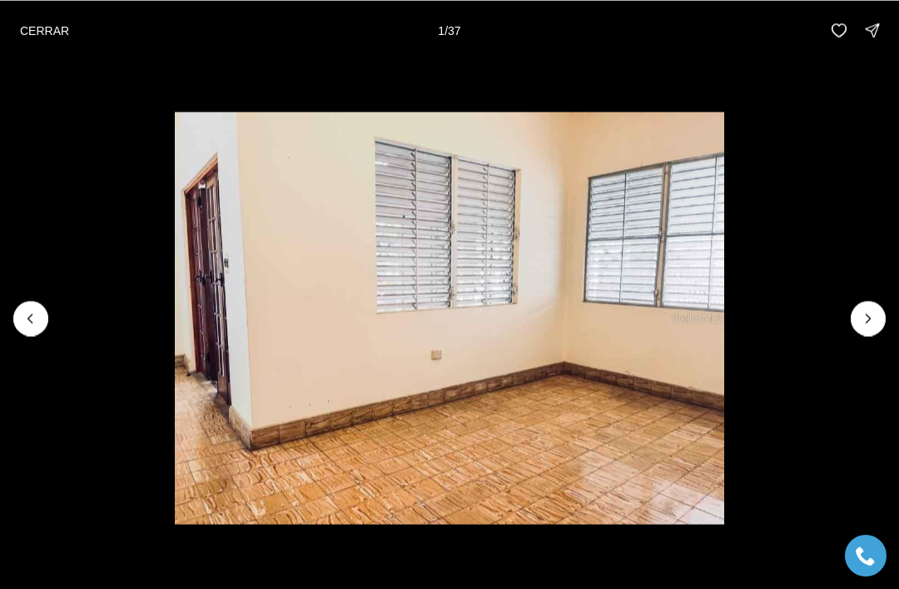
click at [862, 317] on icon "Next slide" at bounding box center [868, 318] width 17 height 17
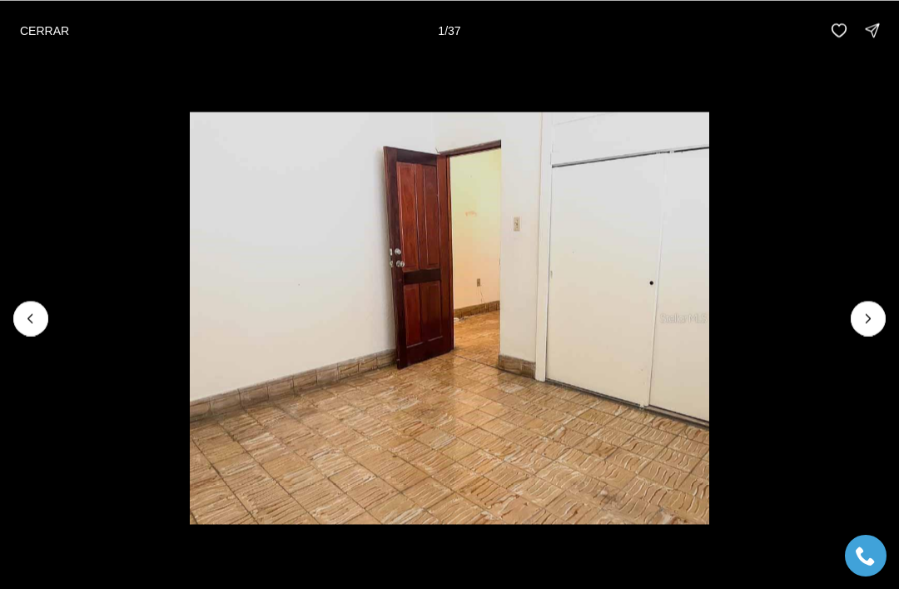
click at [853, 316] on button "Next slide" at bounding box center [868, 318] width 35 height 35
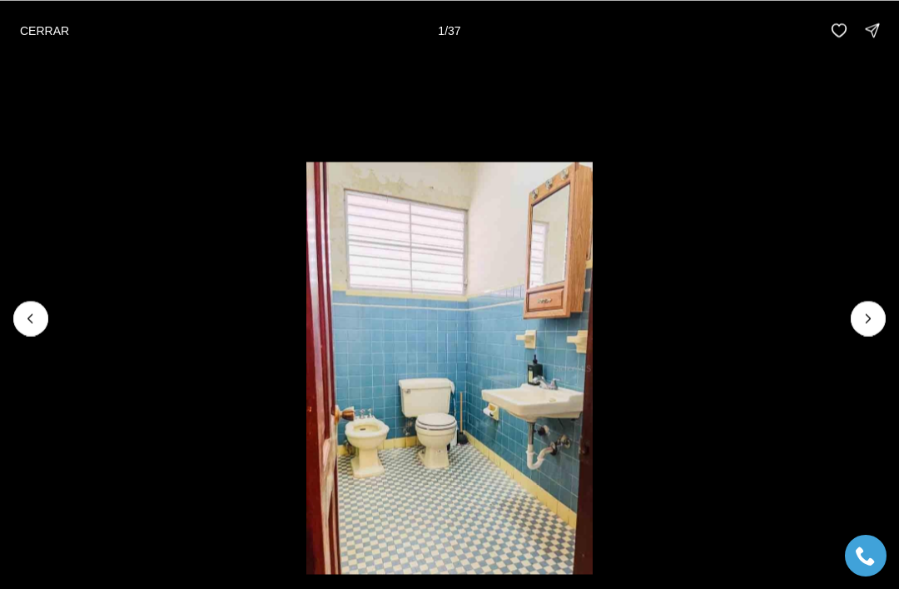
click at [843, 312] on li "8 de 37" at bounding box center [449, 317] width 899 height 515
click at [861, 321] on icon "Next slide" at bounding box center [868, 318] width 17 height 17
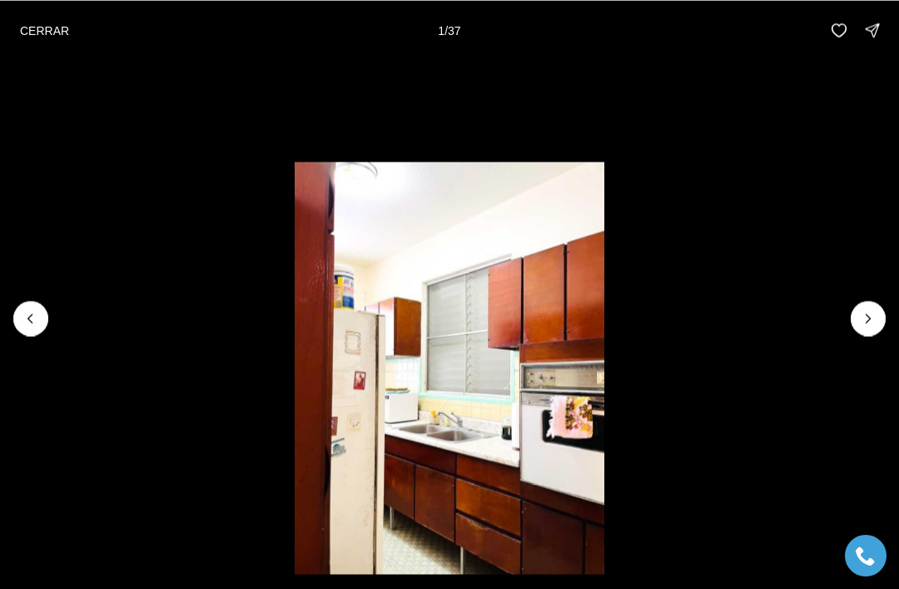
click at [861, 322] on icon "Next slide" at bounding box center [868, 318] width 17 height 17
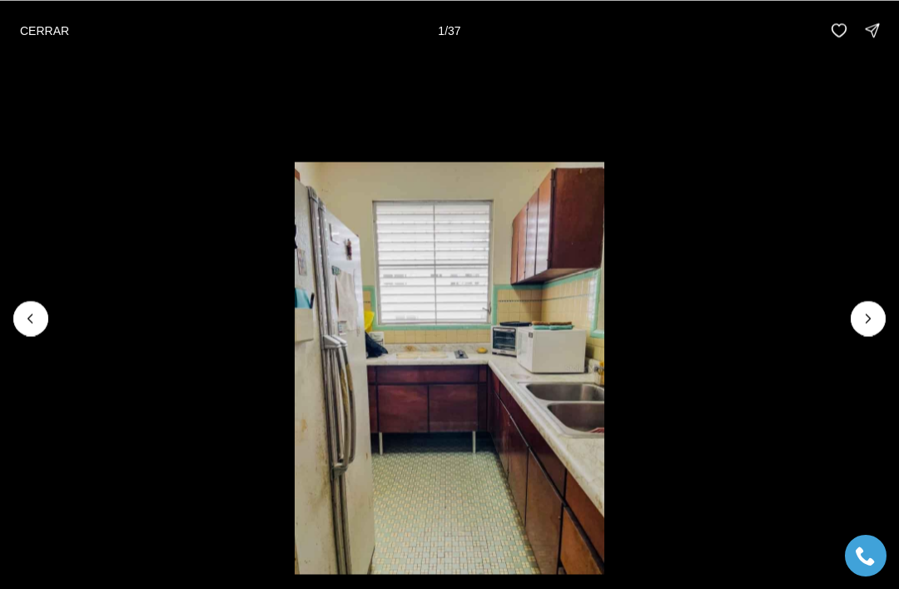
click at [861, 321] on icon "Next slide" at bounding box center [868, 318] width 17 height 17
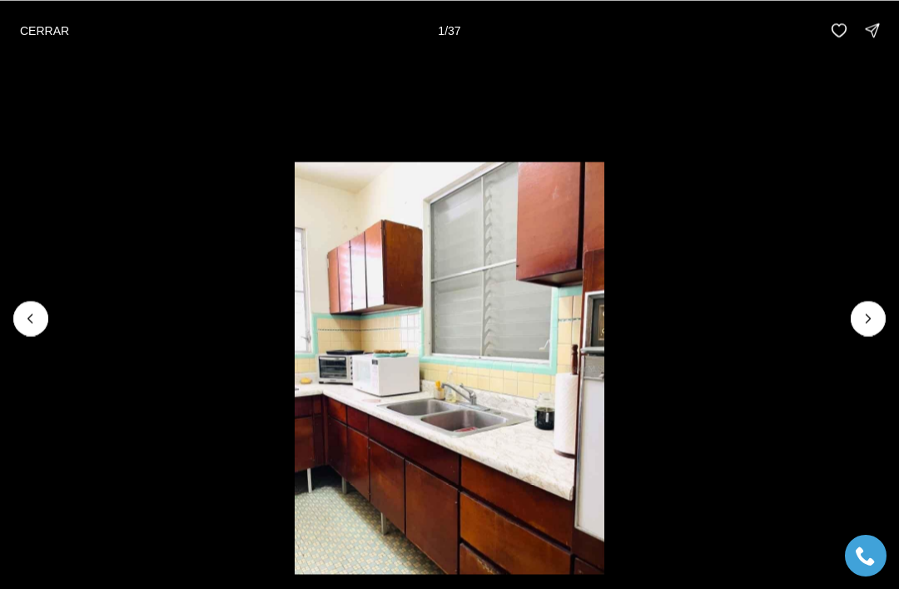
click at [850, 316] on li "11 de 37" at bounding box center [449, 317] width 899 height 515
click at [841, 313] on li "11 de 37" at bounding box center [449, 317] width 899 height 515
click at [863, 311] on icon "Next slide" at bounding box center [868, 318] width 17 height 17
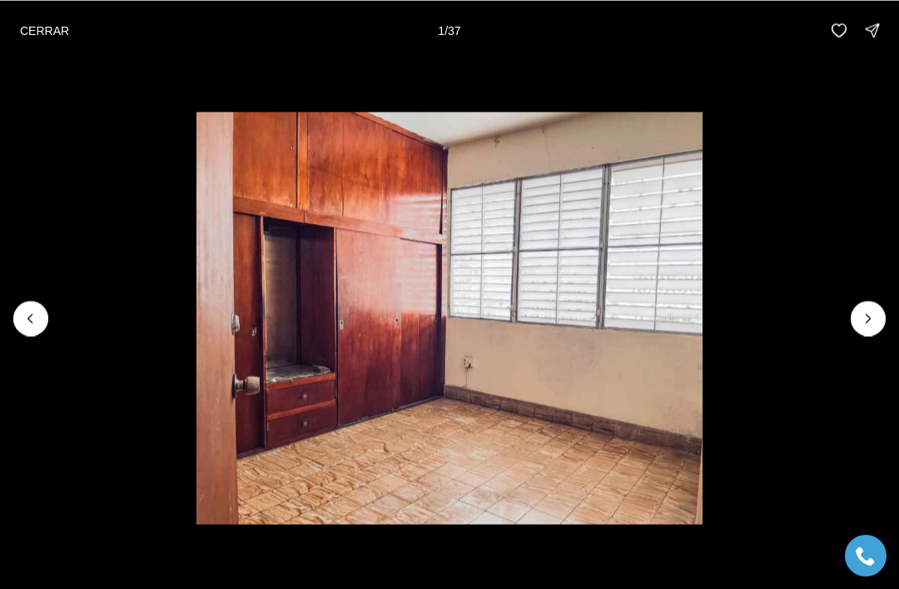
click at [857, 310] on button "Next slide" at bounding box center [868, 318] width 35 height 35
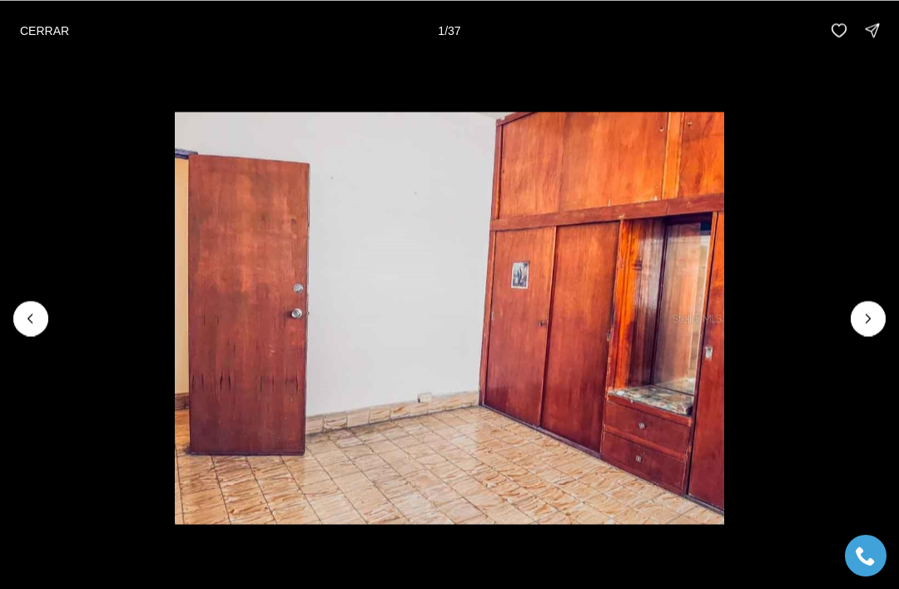
click at [856, 311] on button "Next slide" at bounding box center [868, 318] width 35 height 35
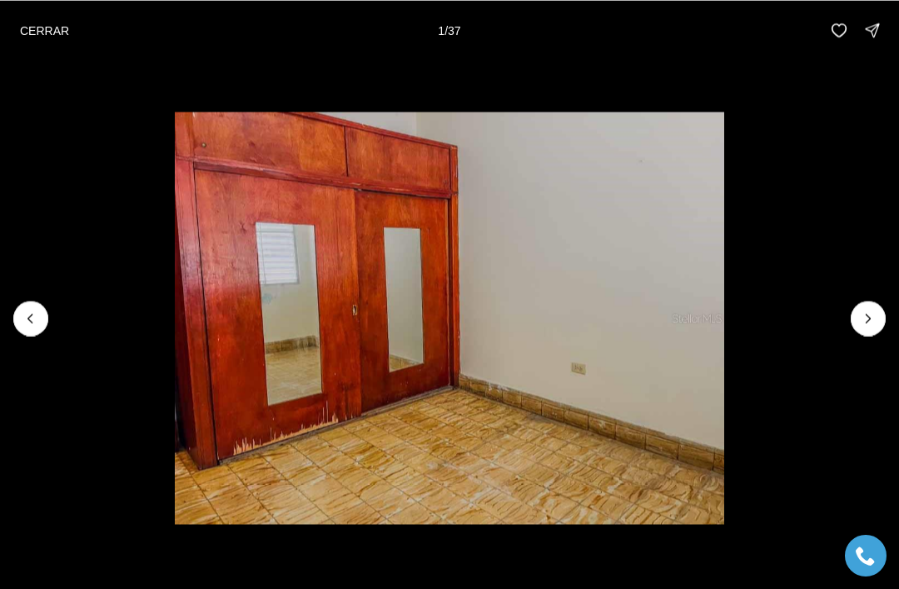
click at [856, 309] on button "Next slide" at bounding box center [868, 318] width 35 height 35
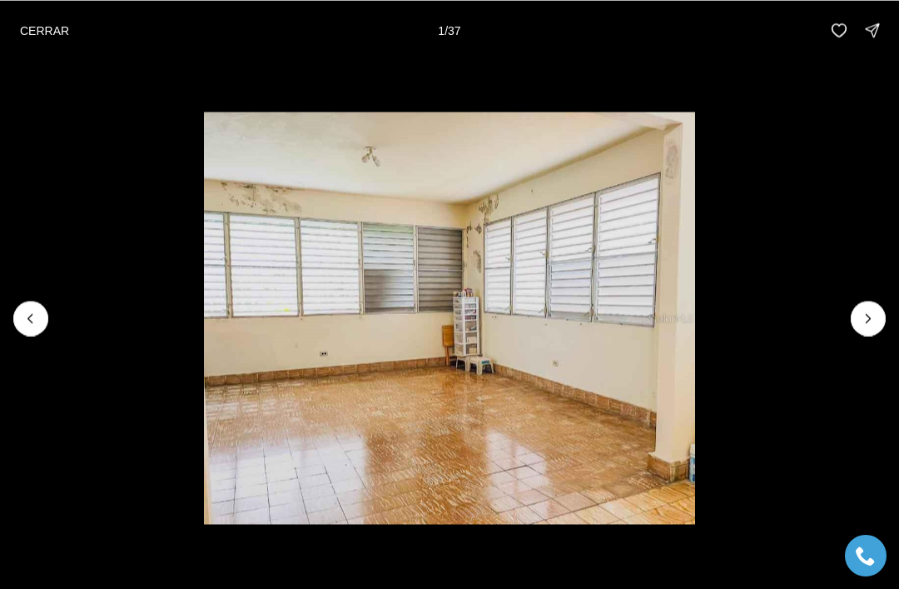
click at [860, 318] on icon "Next slide" at bounding box center [868, 318] width 17 height 17
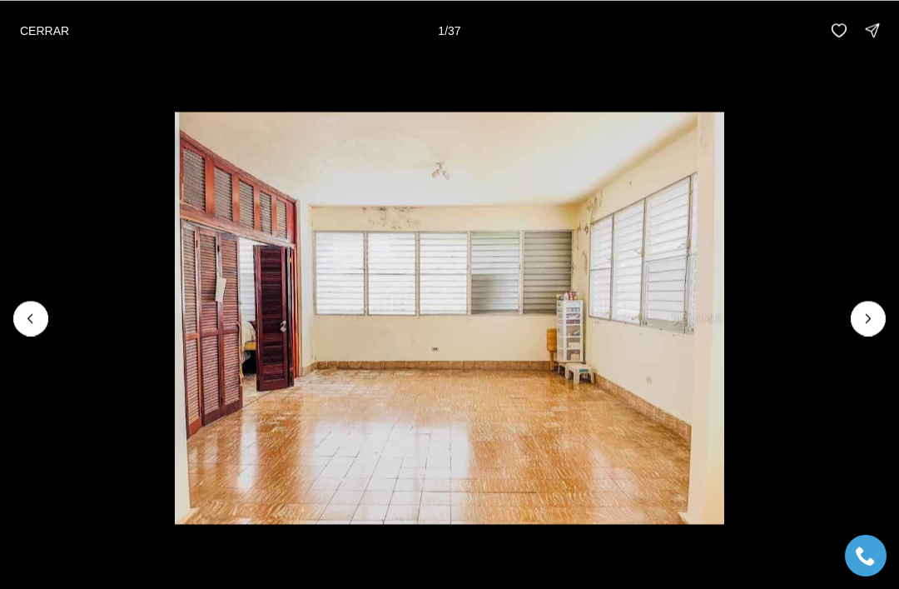
click at [724, 313] on img "16 de 37" at bounding box center [449, 318] width 549 height 412
click at [855, 315] on button "Next slide" at bounding box center [868, 318] width 35 height 35
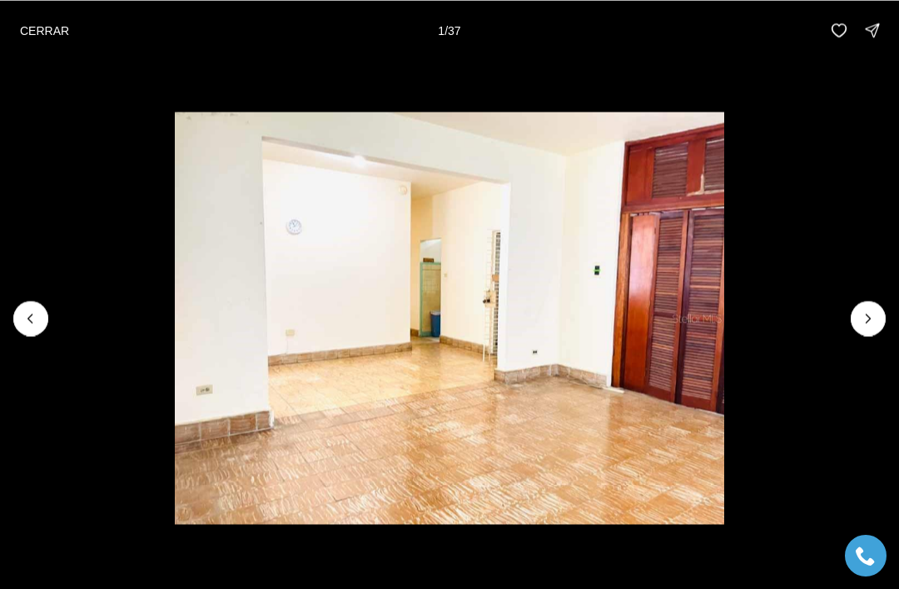
click at [853, 309] on button "Next slide" at bounding box center [868, 318] width 35 height 35
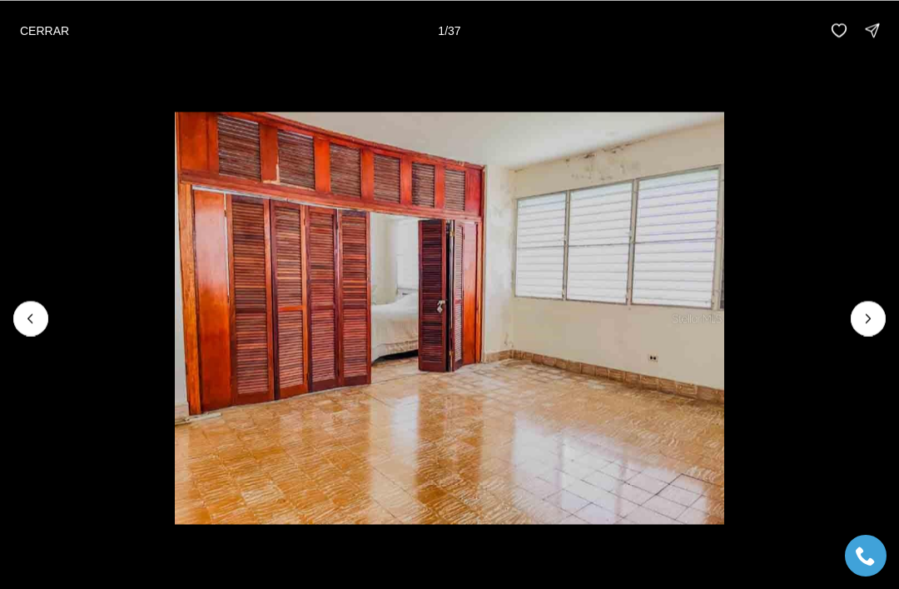
click at [724, 307] on img "18 de 37" at bounding box center [449, 318] width 549 height 412
click at [724, 309] on img "18 de 37" at bounding box center [449, 318] width 549 height 412
click at [870, 313] on icon "Next slide" at bounding box center [868, 318] width 17 height 17
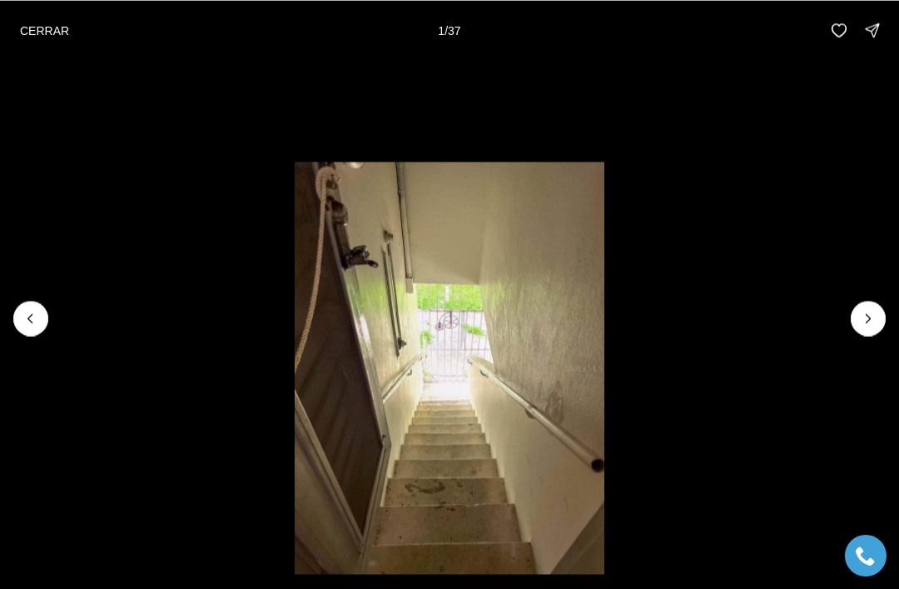
click at [867, 314] on icon "Next slide" at bounding box center [869, 318] width 4 height 8
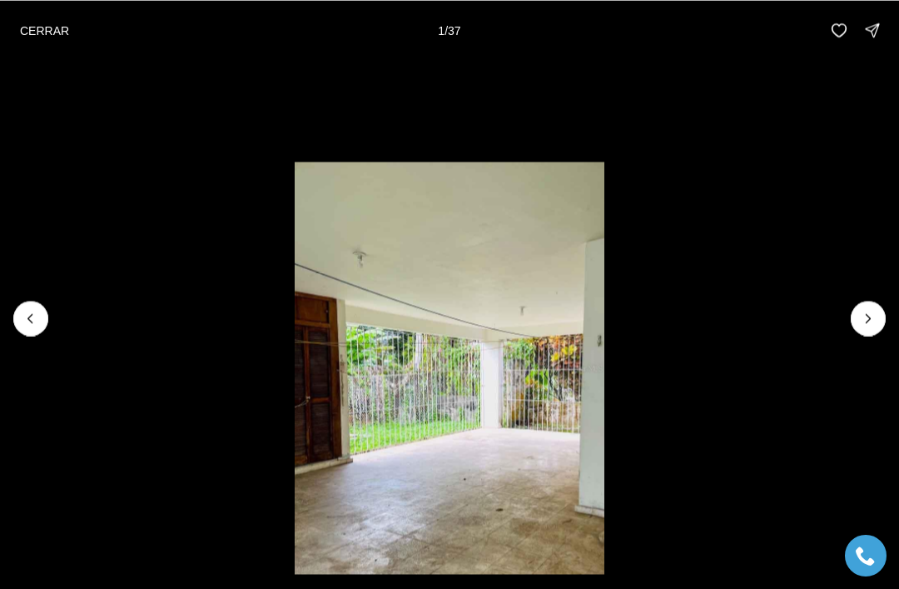
click at [861, 313] on icon "Next slide" at bounding box center [868, 318] width 17 height 17
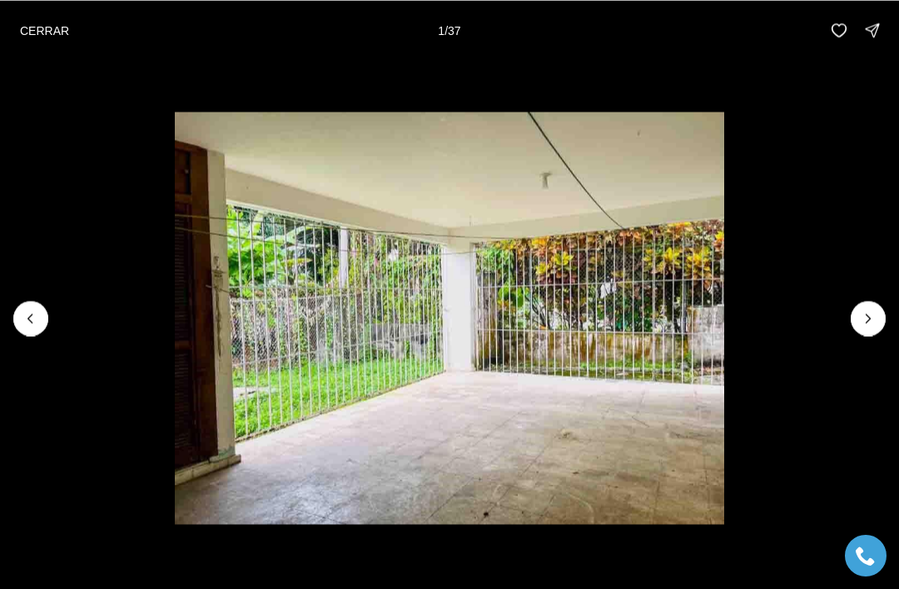
click at [857, 313] on button "Next slide" at bounding box center [868, 318] width 35 height 35
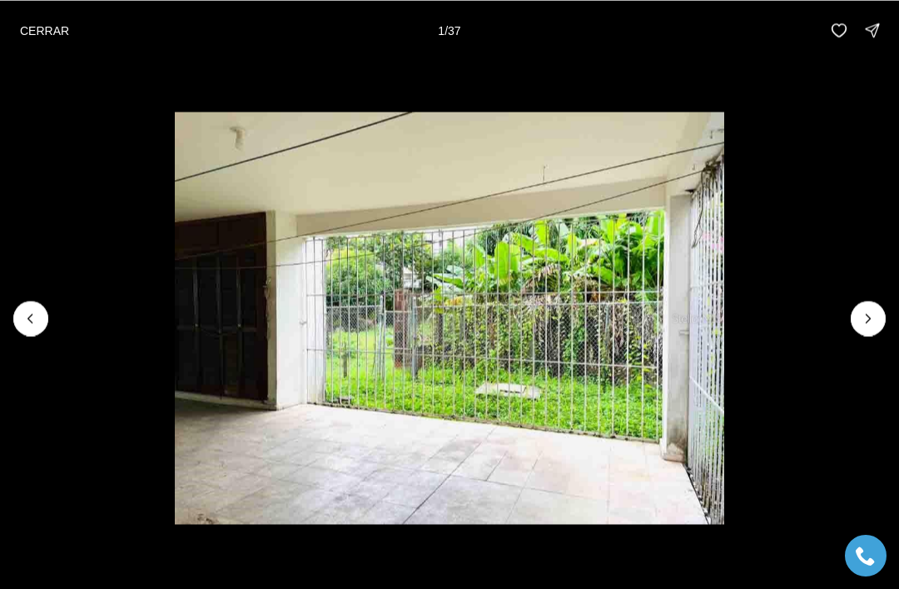
click at [863, 316] on icon "Next slide" at bounding box center [868, 318] width 17 height 17
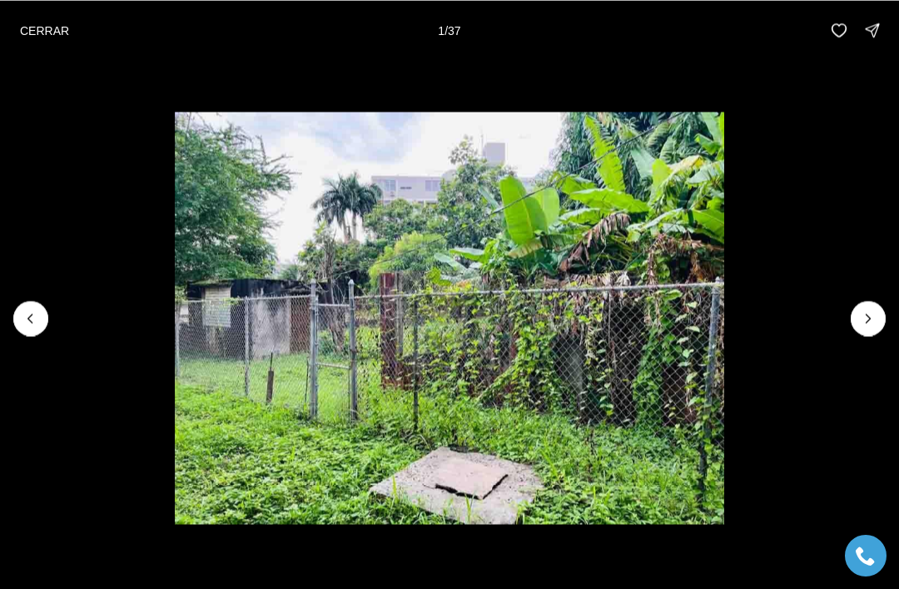
click at [861, 318] on icon "Next slide" at bounding box center [868, 318] width 17 height 17
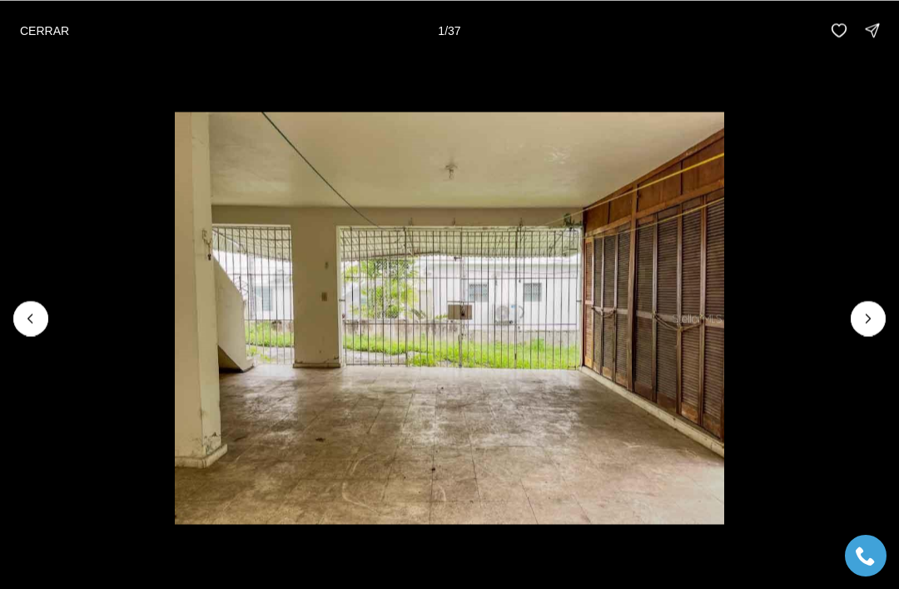
click at [861, 318] on icon "Next slide" at bounding box center [868, 318] width 17 height 17
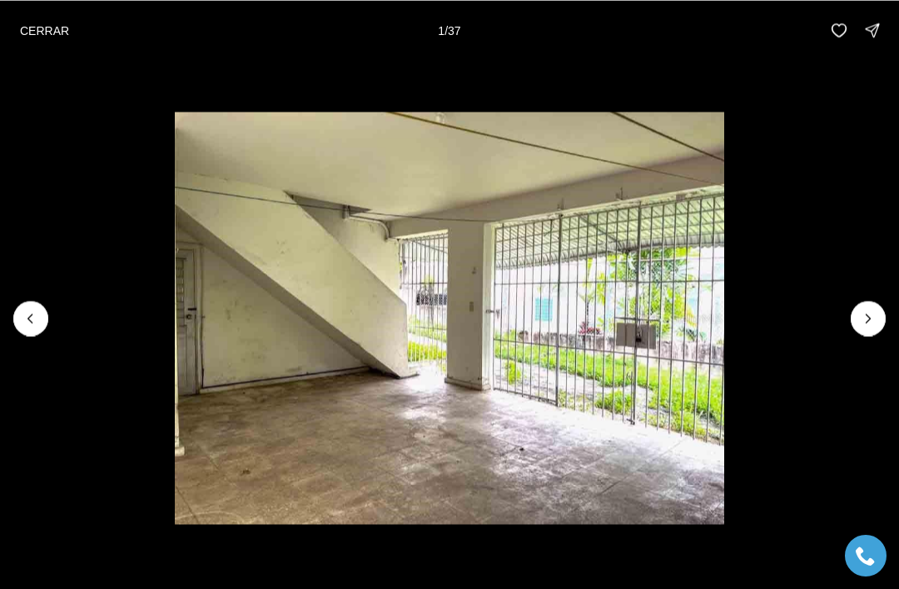
click at [861, 320] on icon "Next slide" at bounding box center [868, 318] width 17 height 17
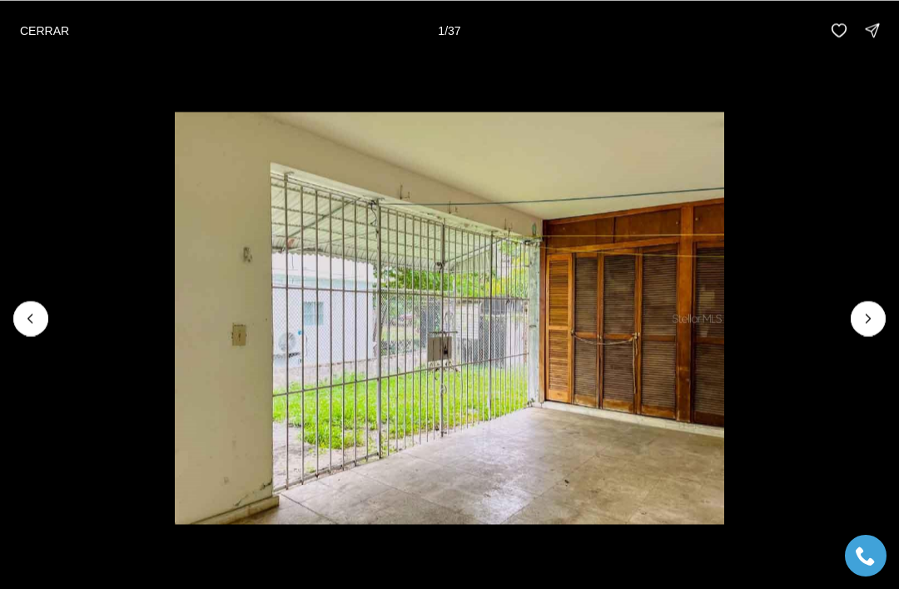
click at [855, 316] on button "Next slide" at bounding box center [868, 318] width 35 height 35
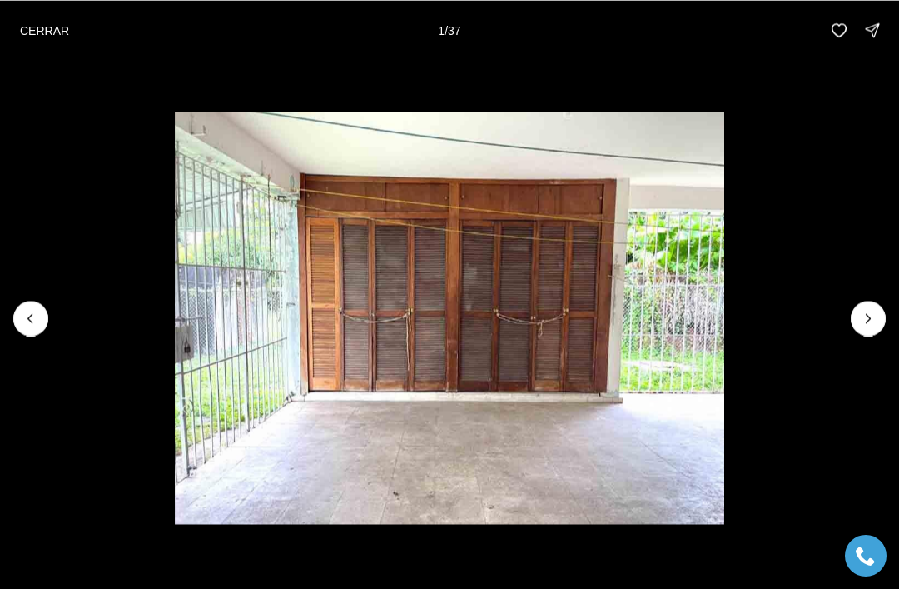
click at [861, 318] on icon "Next slide" at bounding box center [868, 318] width 17 height 17
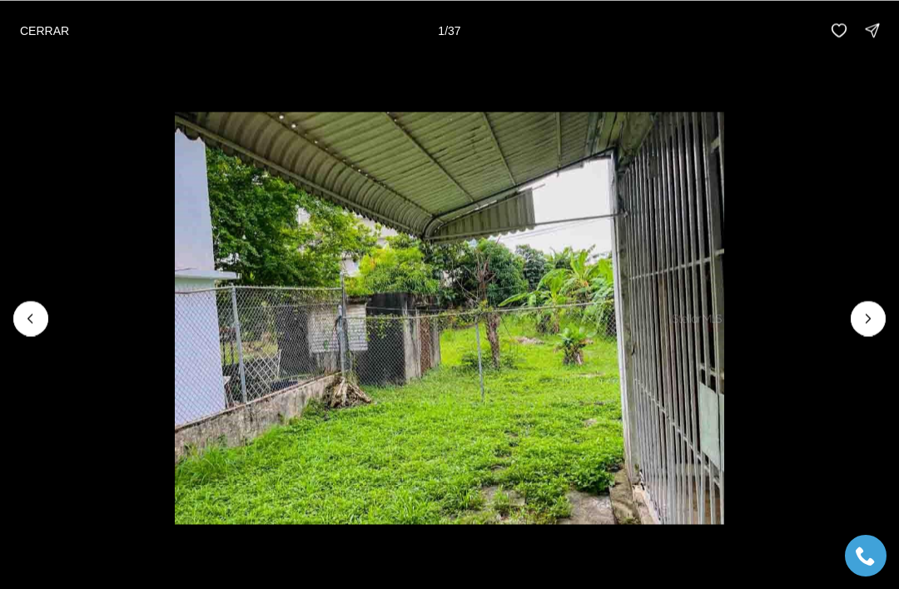
click at [853, 312] on button "Next slide" at bounding box center [868, 318] width 35 height 35
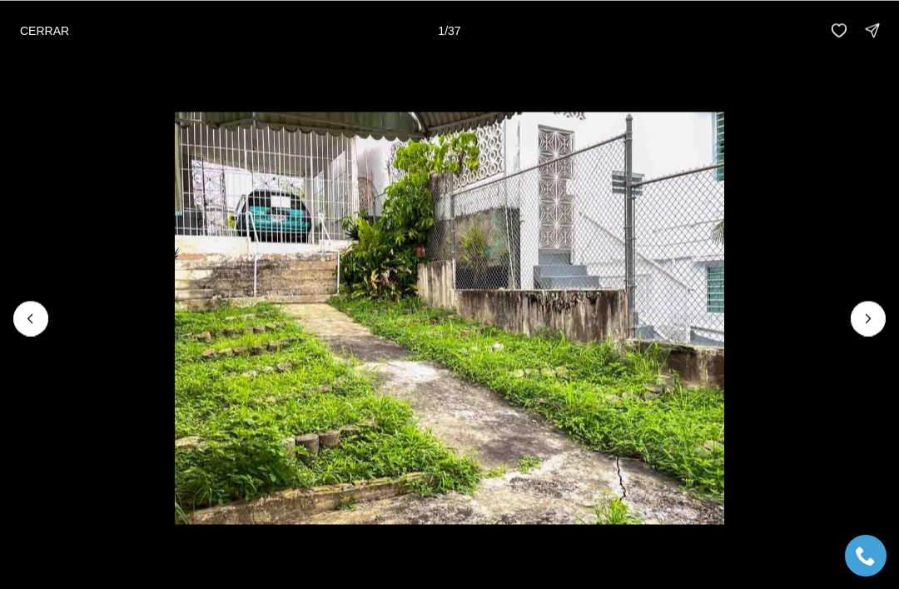
click at [853, 311] on button "Next slide" at bounding box center [868, 318] width 35 height 35
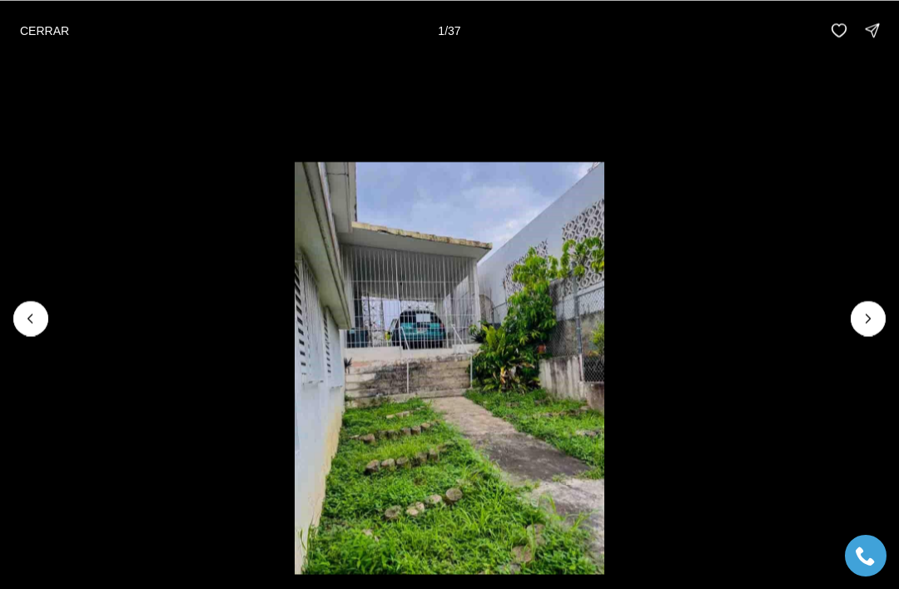
click at [855, 314] on button "Next slide" at bounding box center [868, 318] width 35 height 35
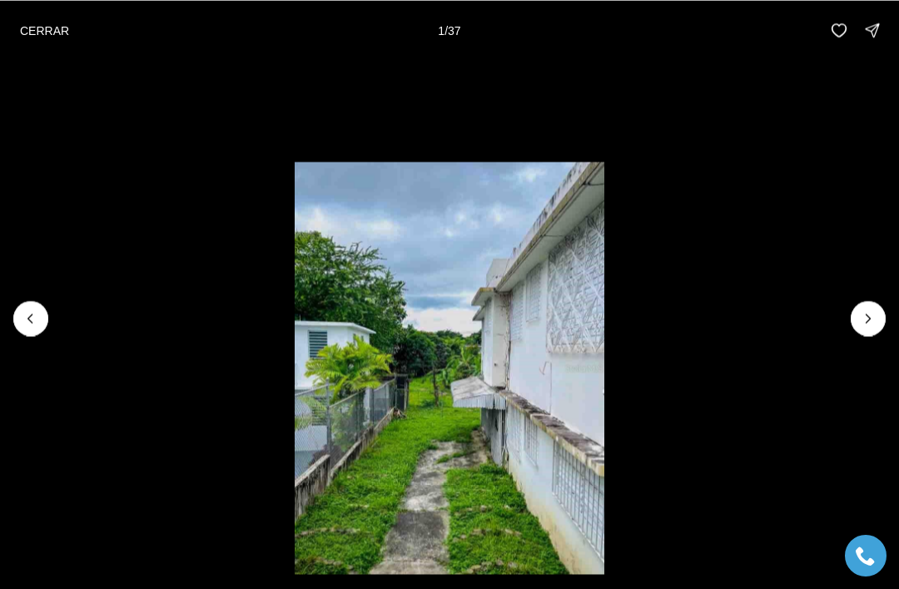
click at [854, 315] on button "Next slide" at bounding box center [868, 318] width 35 height 35
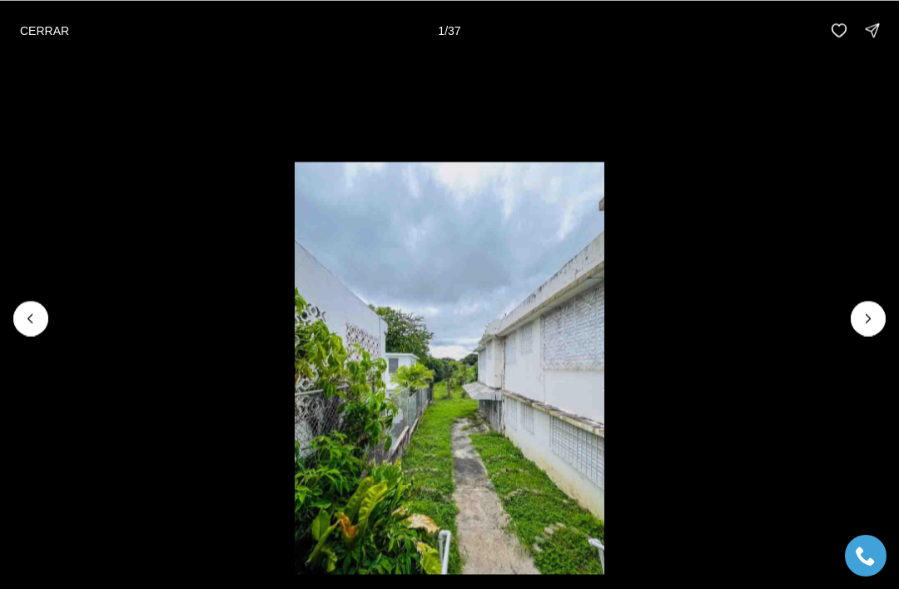
click at [861, 319] on icon "Next slide" at bounding box center [868, 318] width 17 height 17
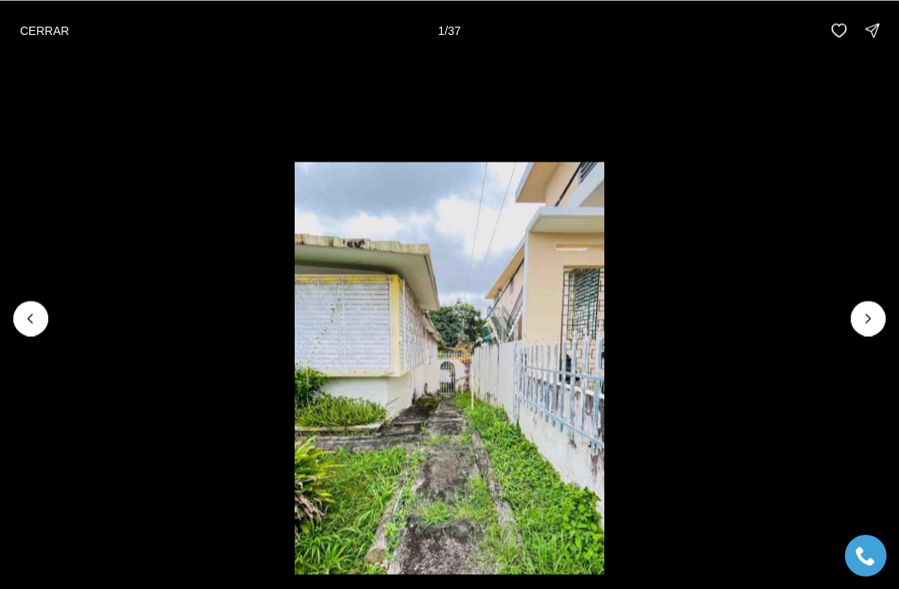
click at [856, 318] on button "Next slide" at bounding box center [868, 318] width 35 height 35
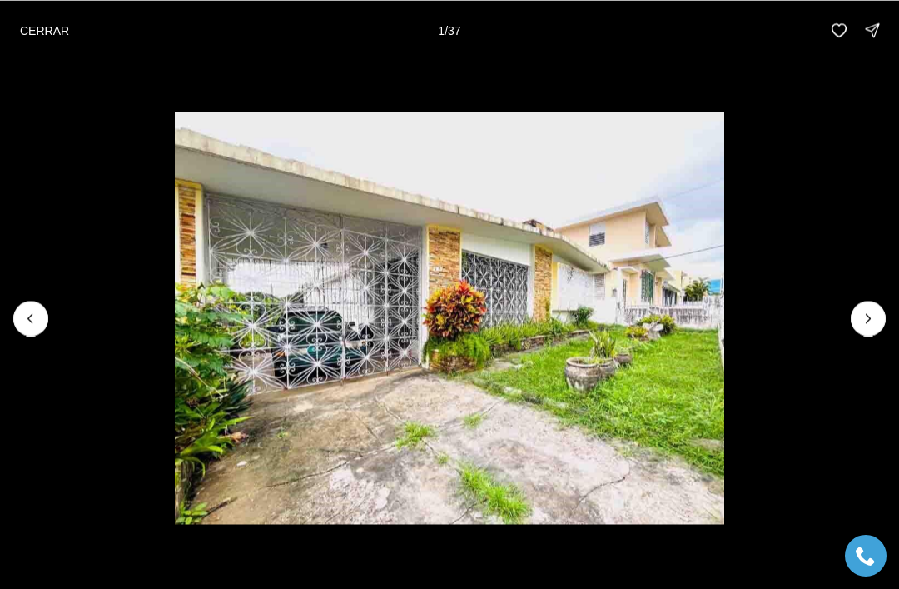
click at [857, 316] on button "Next slide" at bounding box center [868, 318] width 35 height 35
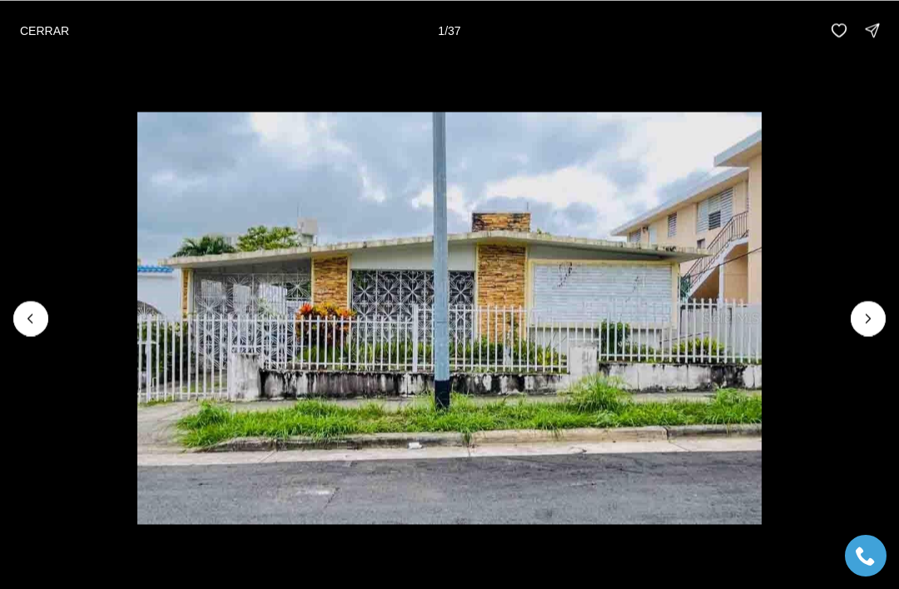
click at [862, 319] on icon "Next slide" at bounding box center [868, 318] width 17 height 17
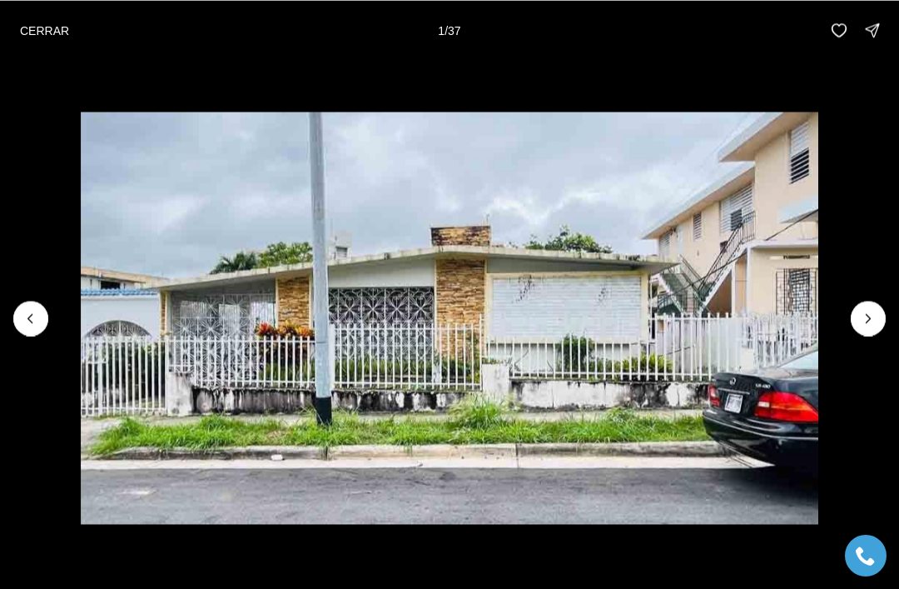
click at [864, 321] on icon "Next slide" at bounding box center [868, 318] width 17 height 17
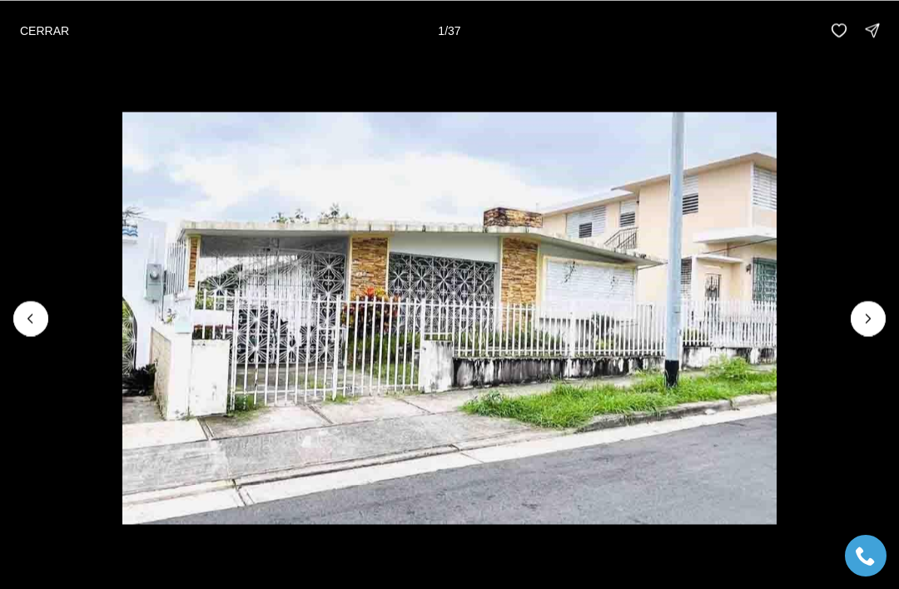
click at [863, 321] on div at bounding box center [868, 318] width 35 height 35
click at [877, 316] on div at bounding box center [868, 318] width 35 height 35
click at [872, 316] on div at bounding box center [868, 318] width 35 height 35
click at [872, 313] on div at bounding box center [868, 318] width 35 height 35
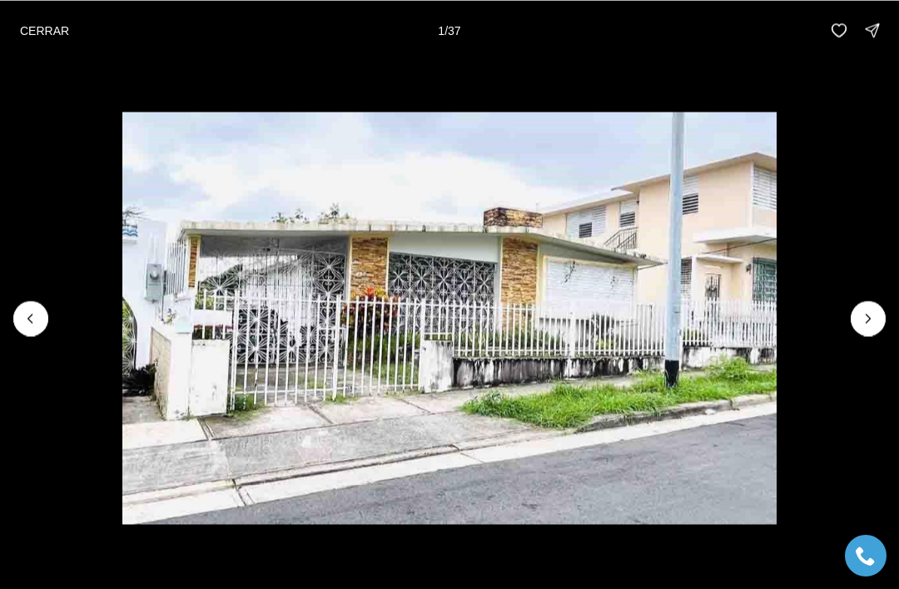
click at [24, 32] on p "CERRAR" at bounding box center [44, 29] width 49 height 13
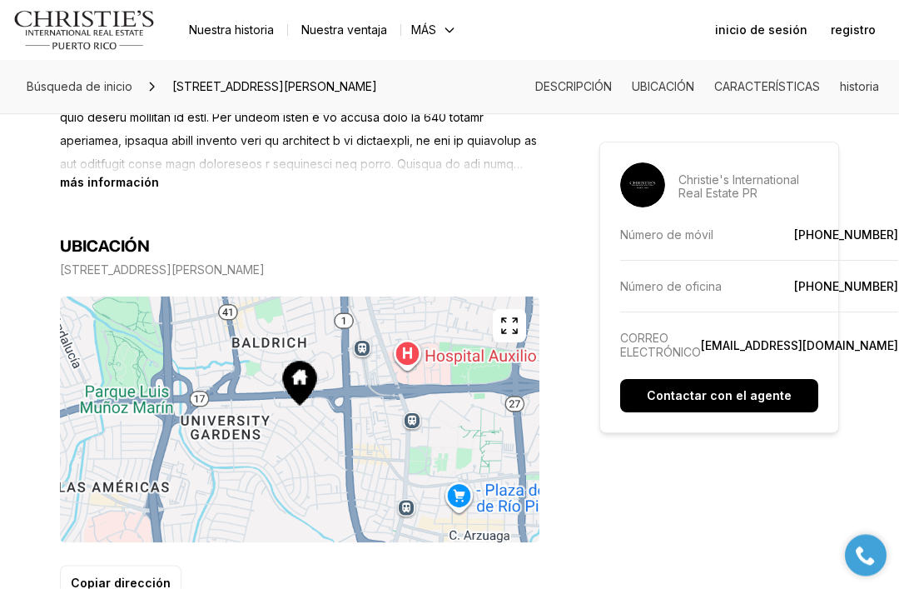
scroll to position [884, 0]
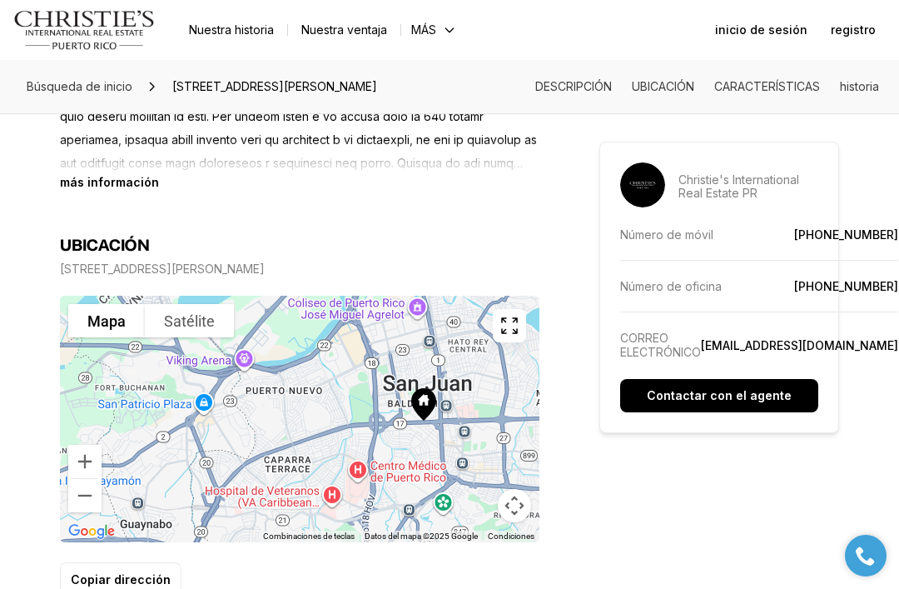
click at [515, 514] on button "Controles de visualización del mapa" at bounding box center [514, 505] width 33 height 33
click at [479, 468] on button "Mover hacia la derecha" at bounding box center [472, 463] width 33 height 33
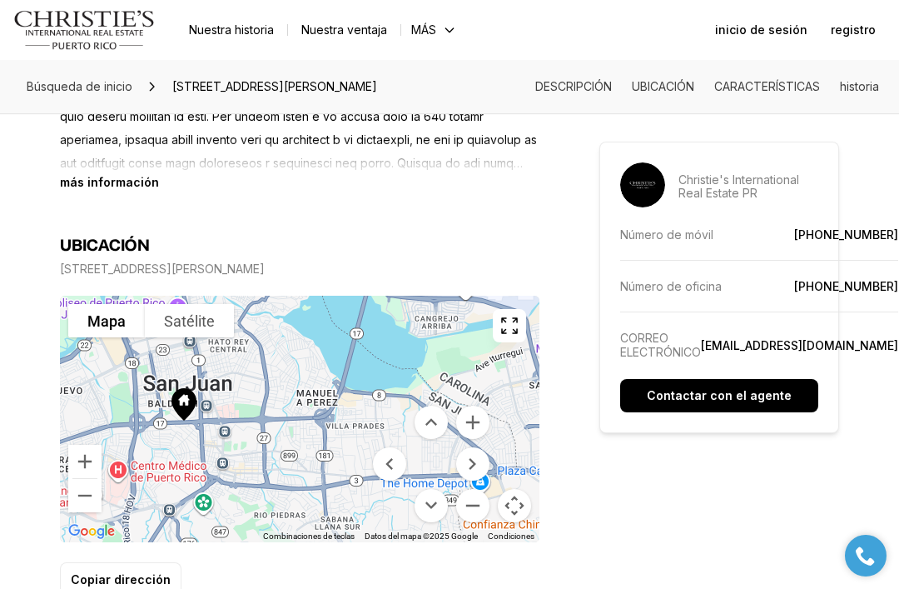
scroll to position [886, 0]
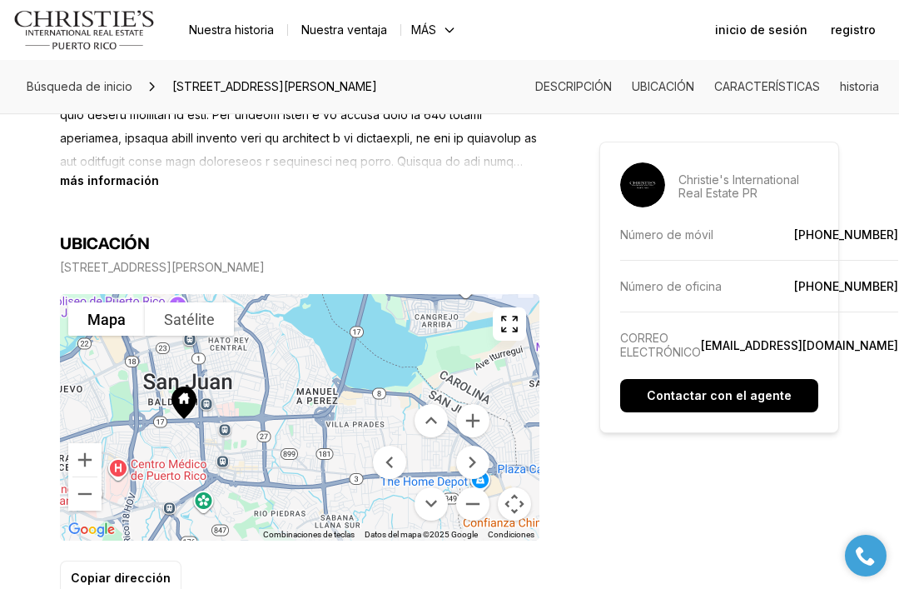
click at [420, 425] on button "Mover hacia arriba" at bounding box center [431, 420] width 33 height 33
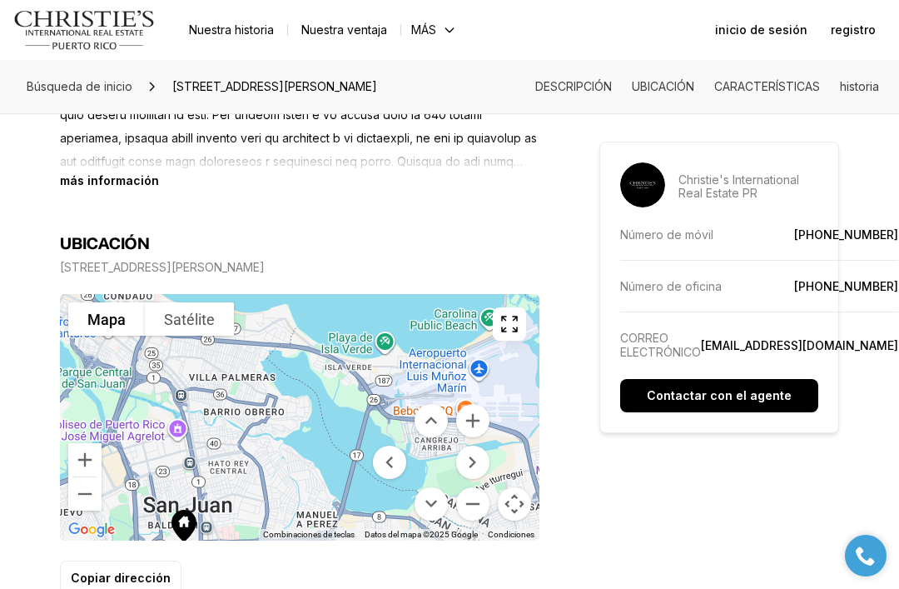
click at [445, 490] on menu at bounding box center [431, 462] width 117 height 117
click at [425, 506] on button "Mover hacia abajo" at bounding box center [431, 503] width 33 height 33
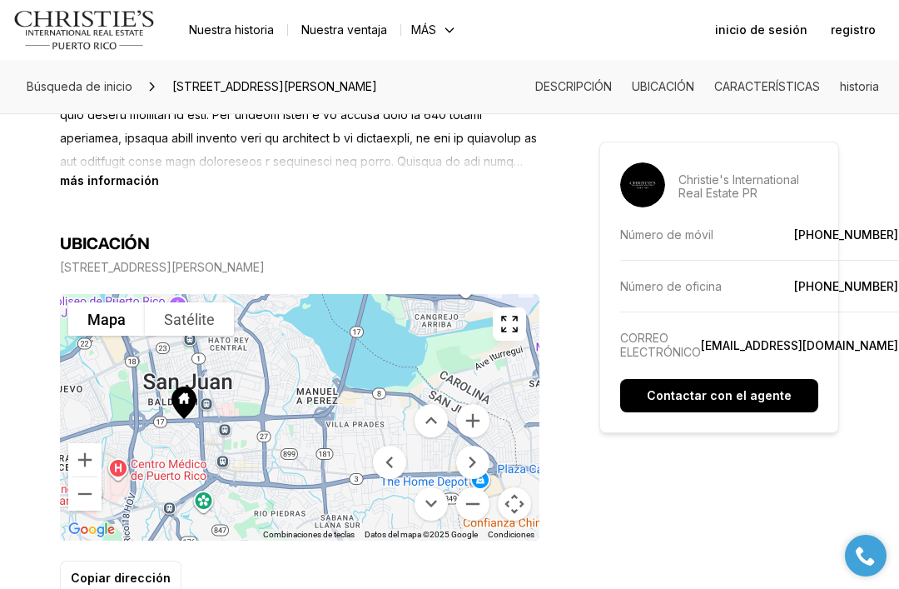
click at [385, 462] on button "Mover hacia la izquierda" at bounding box center [389, 461] width 33 height 33
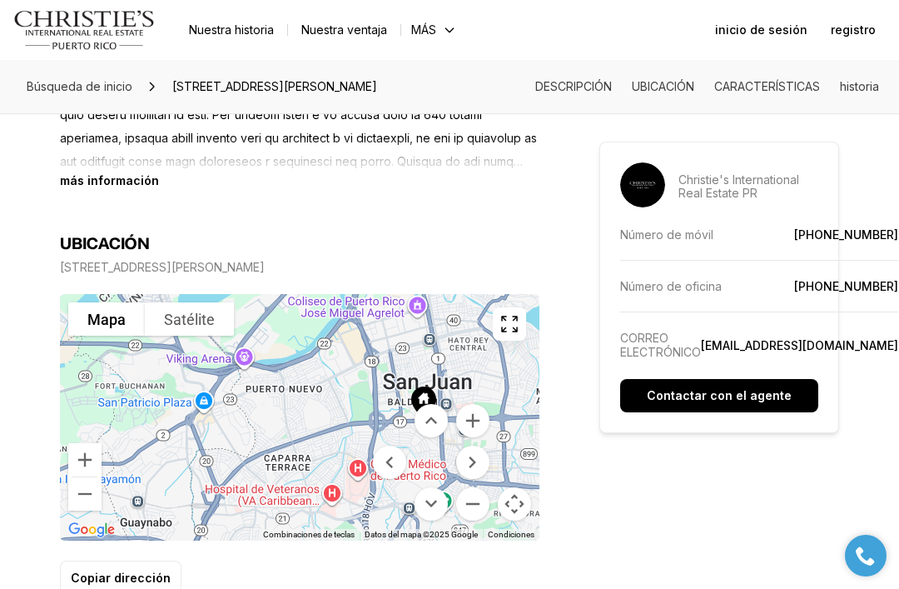
click at [436, 409] on button "Mover hacia arriba" at bounding box center [431, 420] width 33 height 33
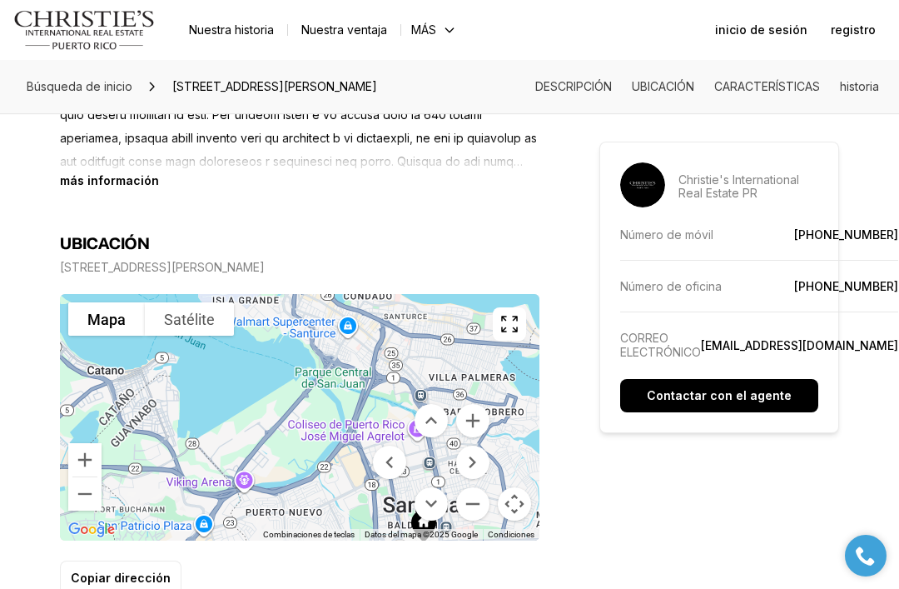
click at [473, 464] on button "Mover hacia la derecha" at bounding box center [472, 461] width 33 height 33
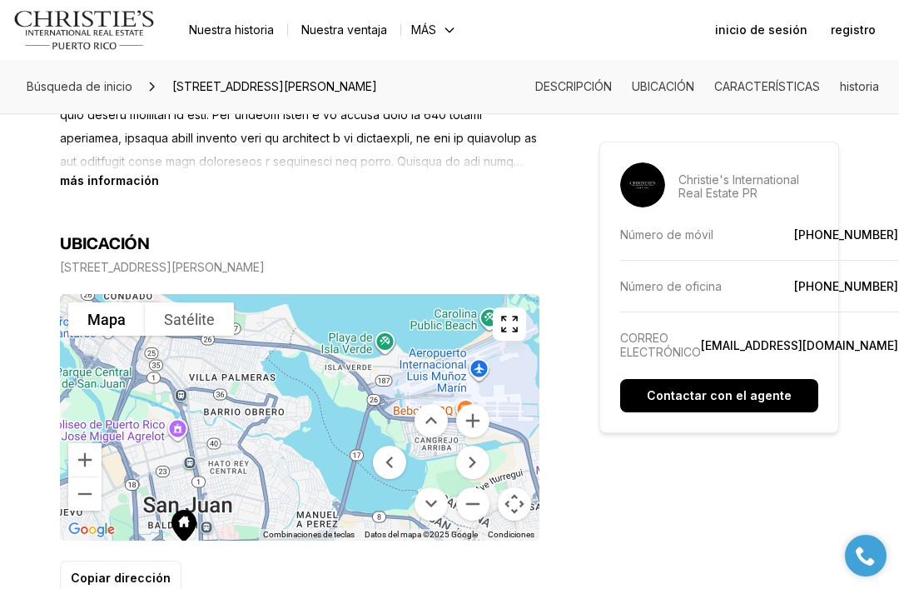
click at [437, 497] on button "Mover hacia abajo" at bounding box center [431, 503] width 33 height 33
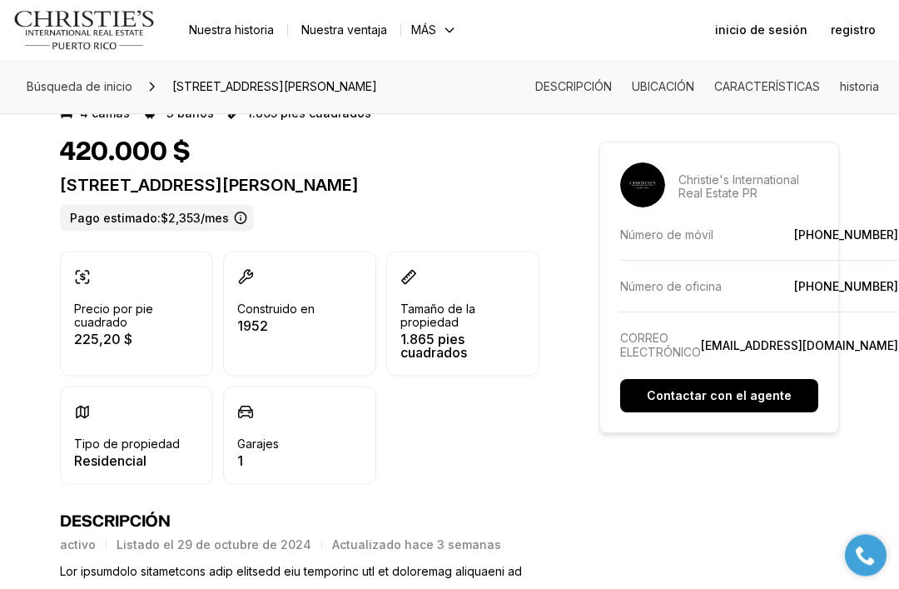
scroll to position [354, 0]
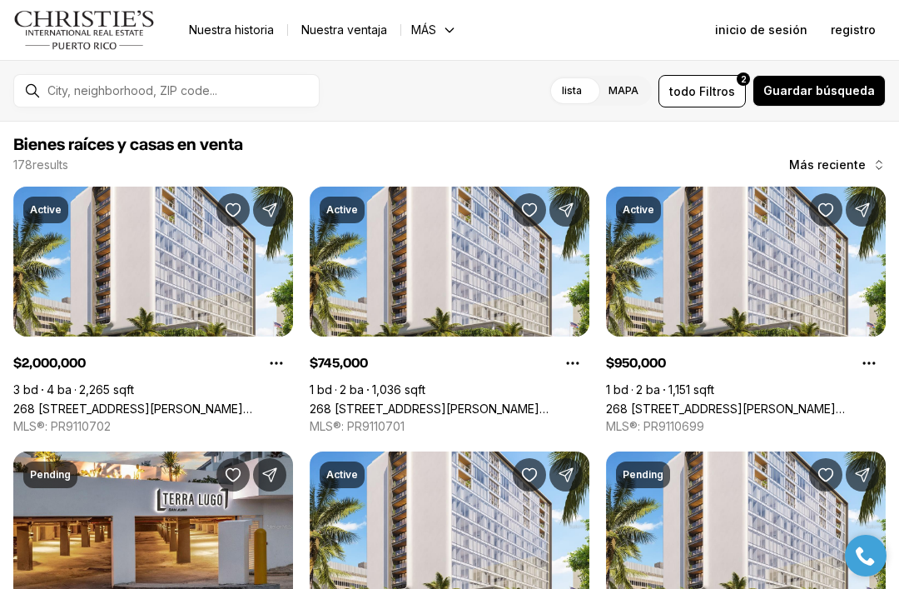
scroll to position [753, 0]
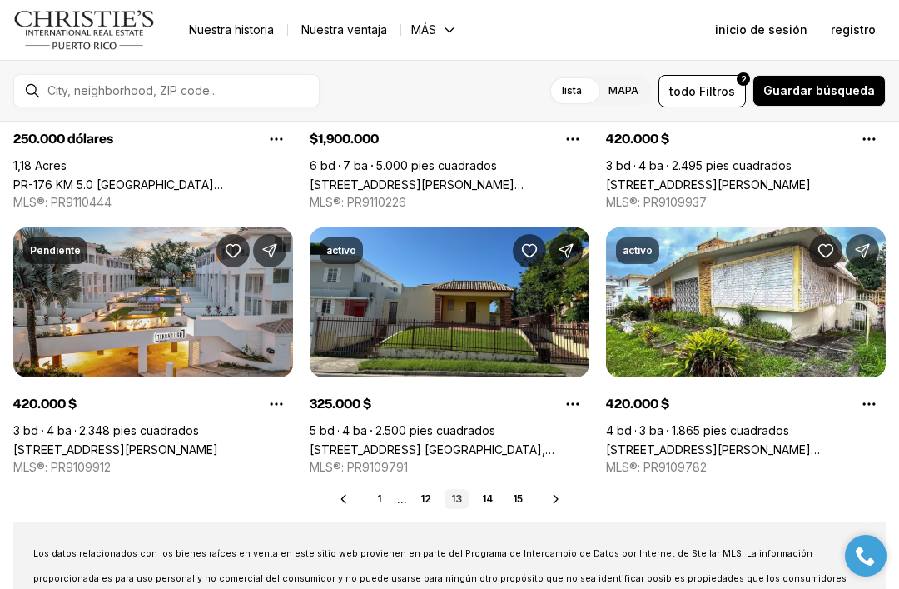
click at [485, 504] on link "14" at bounding box center [487, 499] width 24 height 20
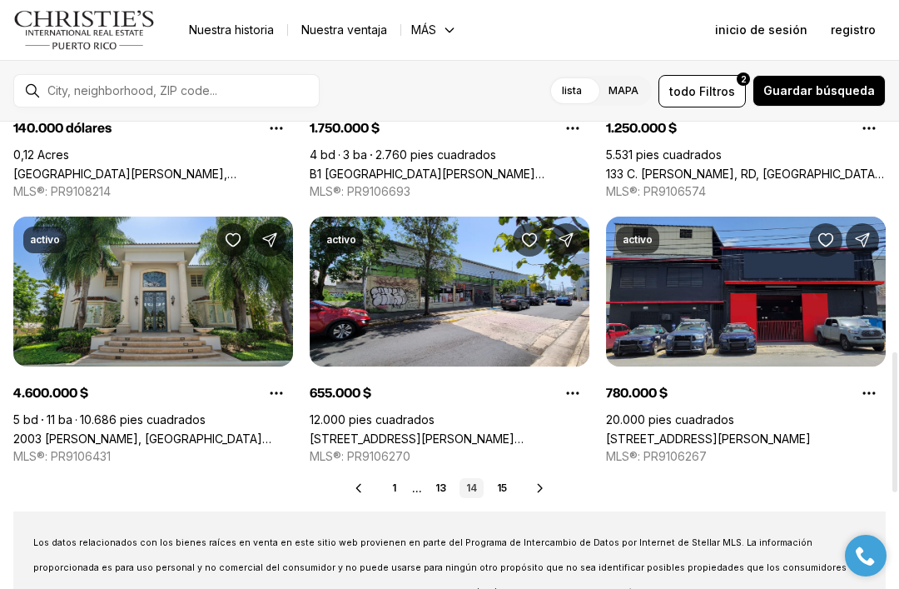
scroll to position [767, 0]
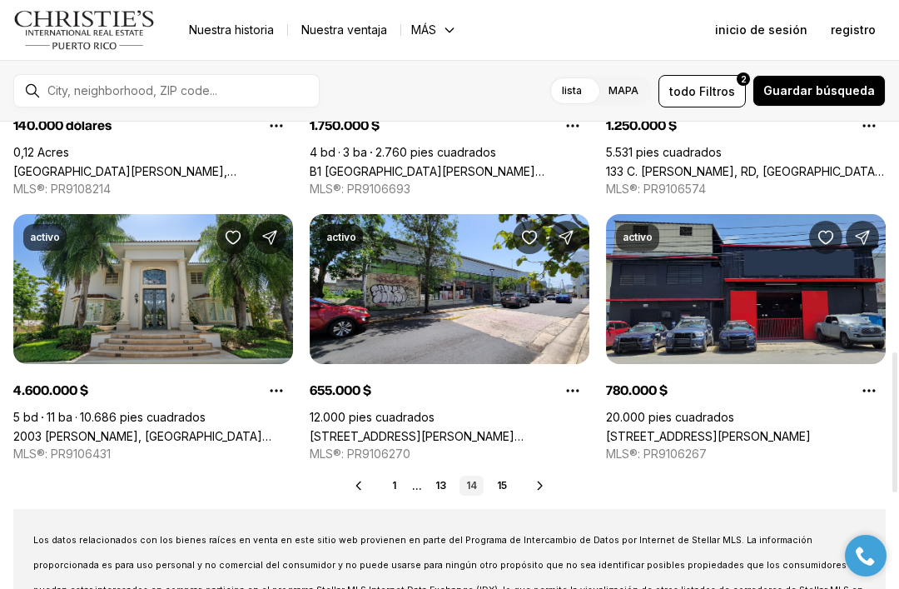
click at [506, 491] on link "15" at bounding box center [501, 485] width 23 height 20
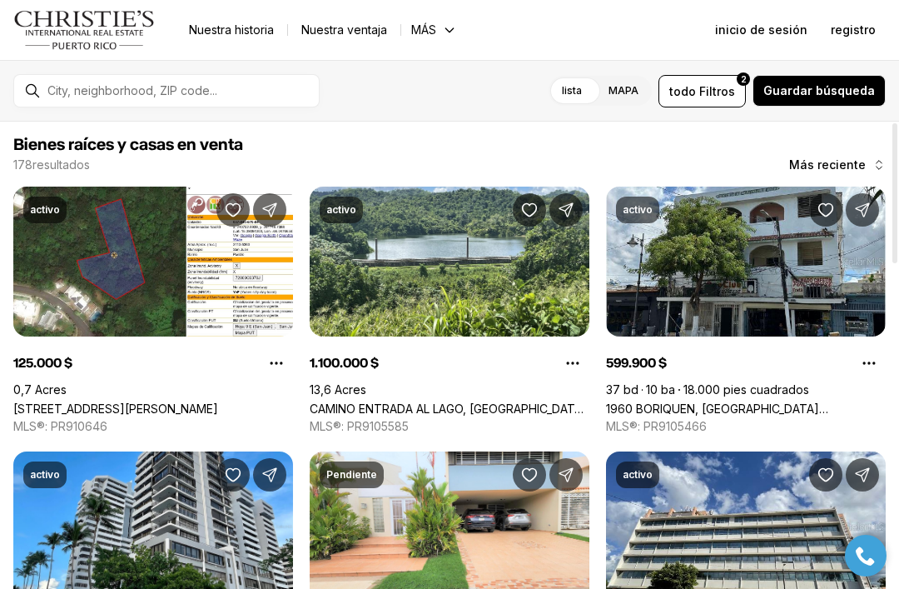
click at [437, 401] on link "CAMINO ENTRADA AL LAGO, [GEOGRAPHIC_DATA][PERSON_NAME], 00926" at bounding box center [450, 408] width 280 height 14
